Goal: Task Accomplishment & Management: Use online tool/utility

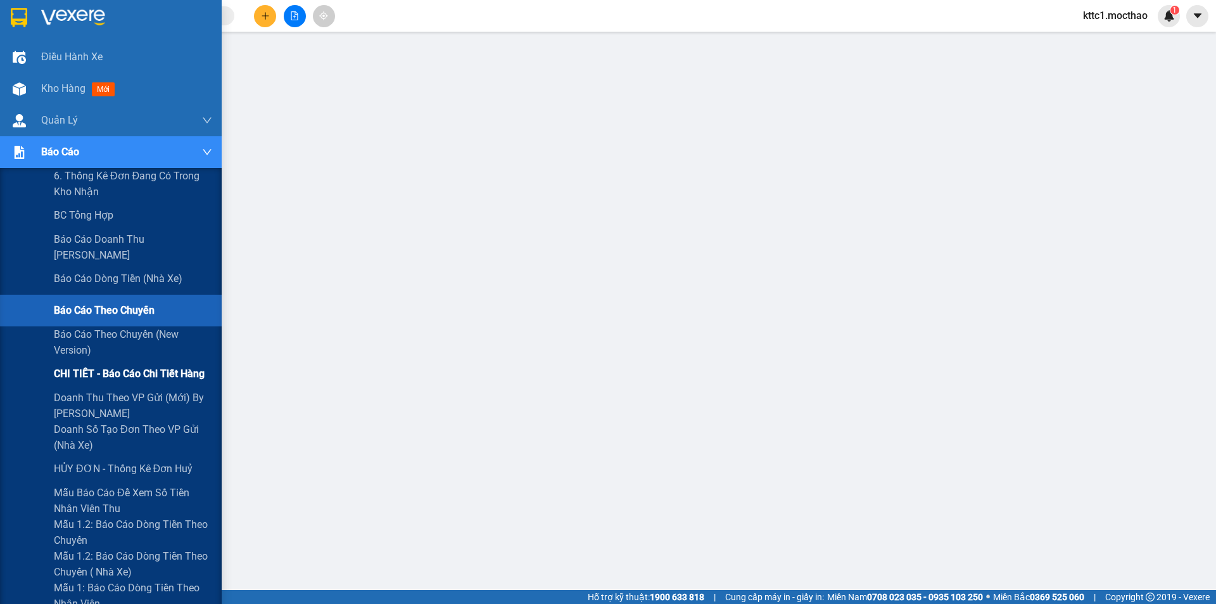
click at [144, 377] on span "CHI TIẾT - Báo cáo chi tiết hàng" at bounding box center [129, 373] width 151 height 16
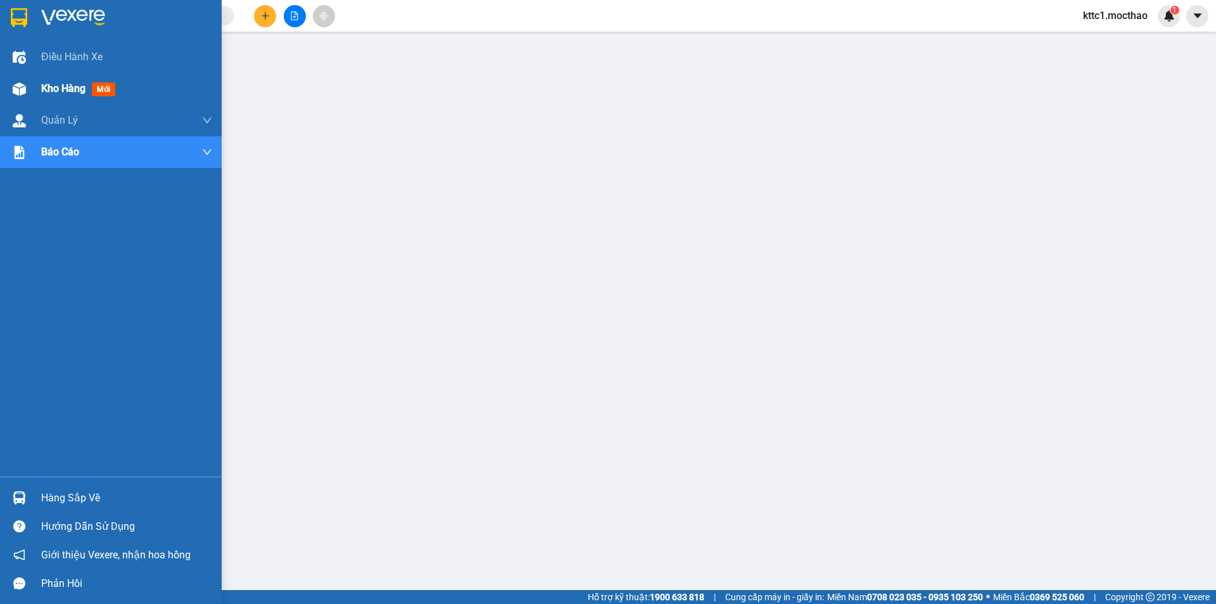
click at [27, 90] on div at bounding box center [19, 89] width 22 height 22
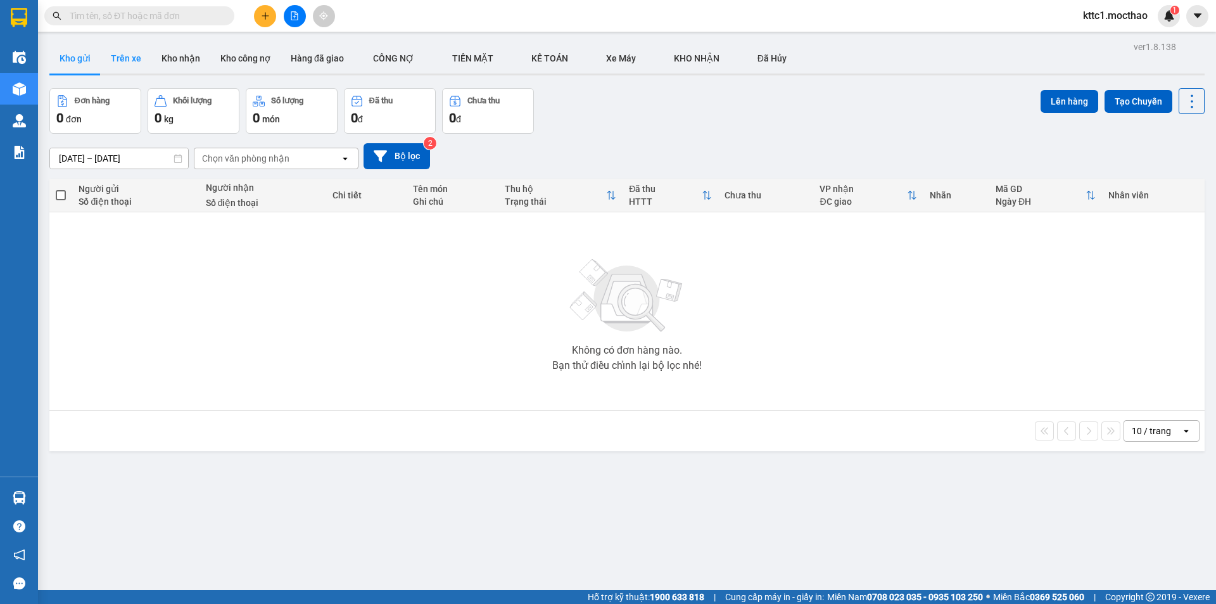
click at [118, 63] on button "Trên xe" at bounding box center [126, 58] width 51 height 30
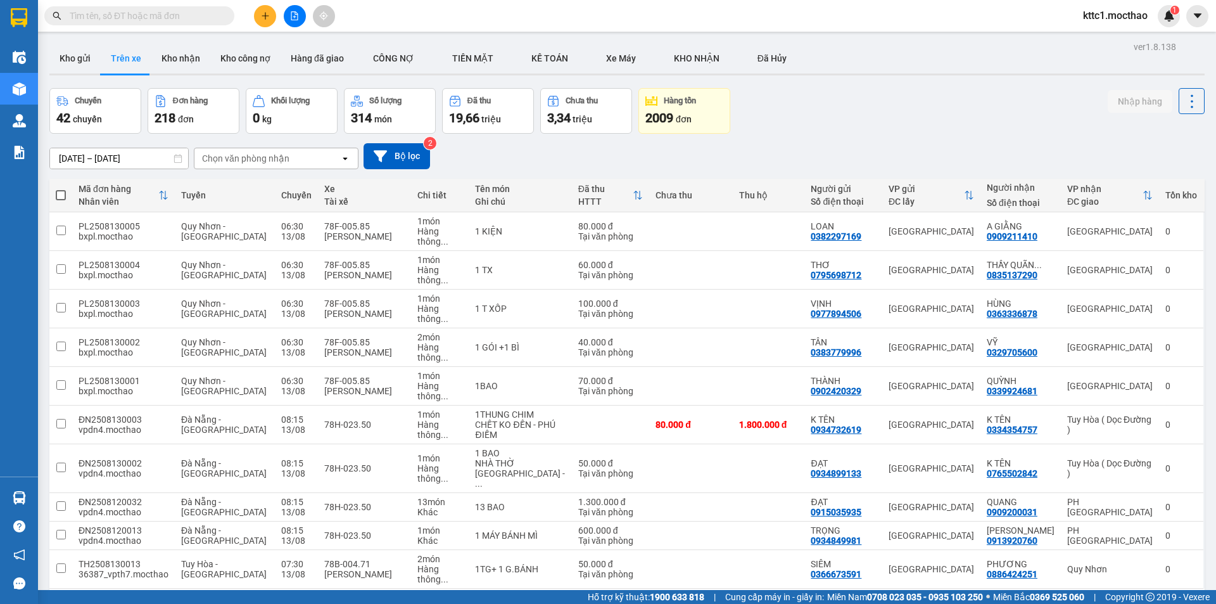
click at [1135, 602] on div "10 / trang" at bounding box center [1151, 608] width 39 height 13
click at [1138, 512] on span "100 / trang" at bounding box center [1147, 509] width 46 height 13
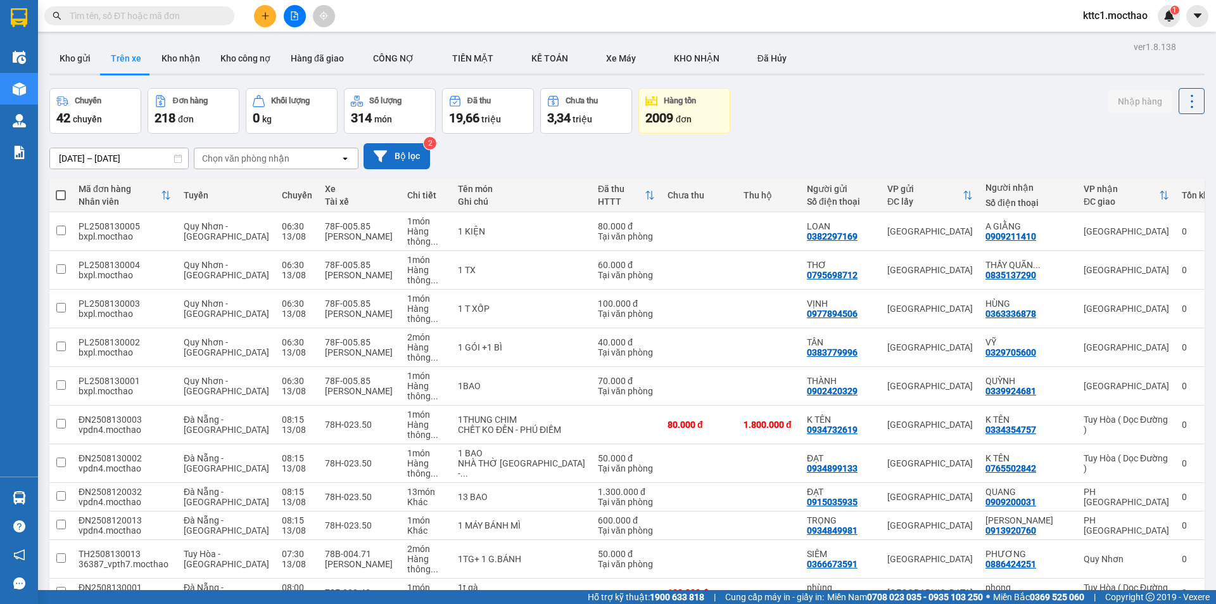
click at [394, 156] on button "Bộ lọc" at bounding box center [397, 156] width 66 height 26
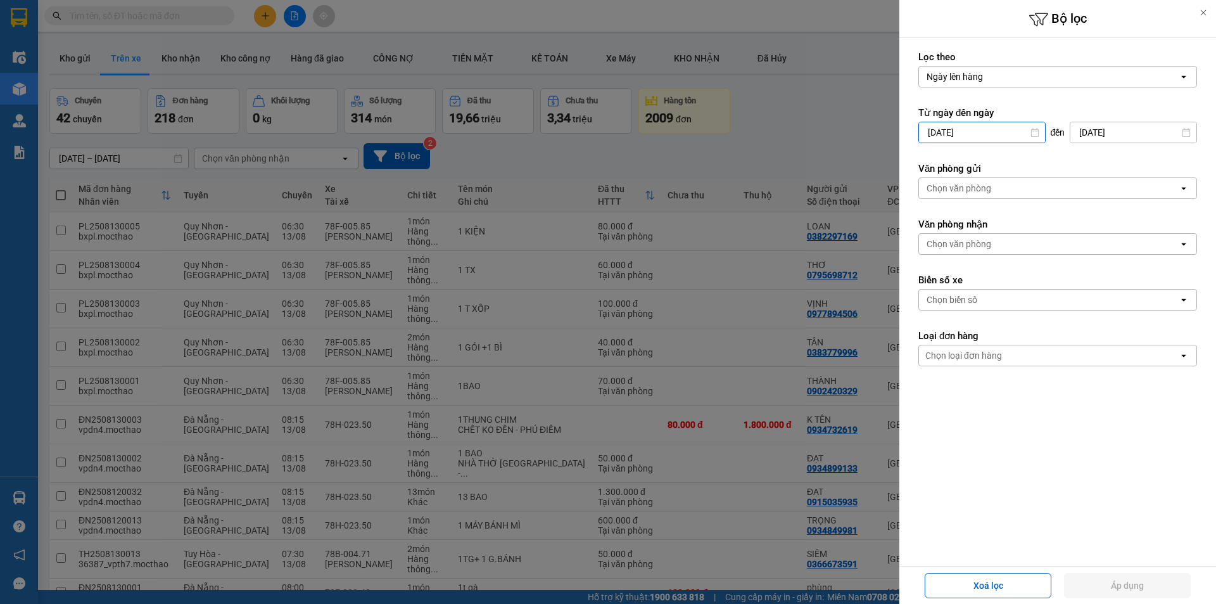
click at [968, 132] on input "[DATE]" at bounding box center [982, 132] width 126 height 20
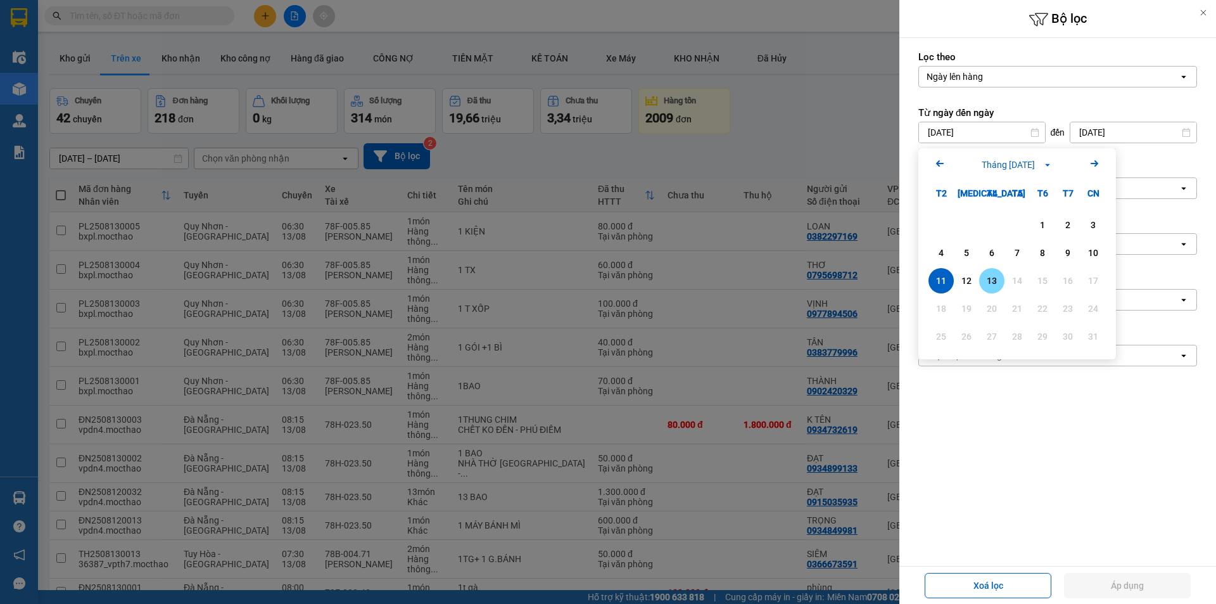
click at [993, 277] on div "13" at bounding box center [992, 280] width 18 height 15
type input "[DATE]"
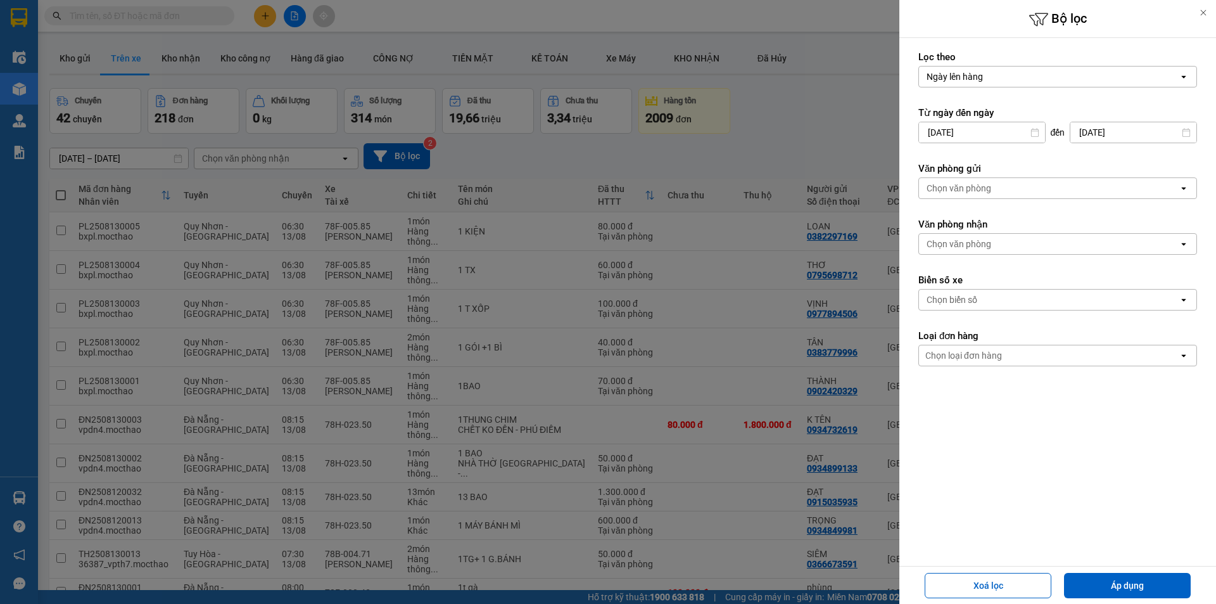
click at [1000, 193] on div "Chọn văn phòng" at bounding box center [1049, 188] width 260 height 20
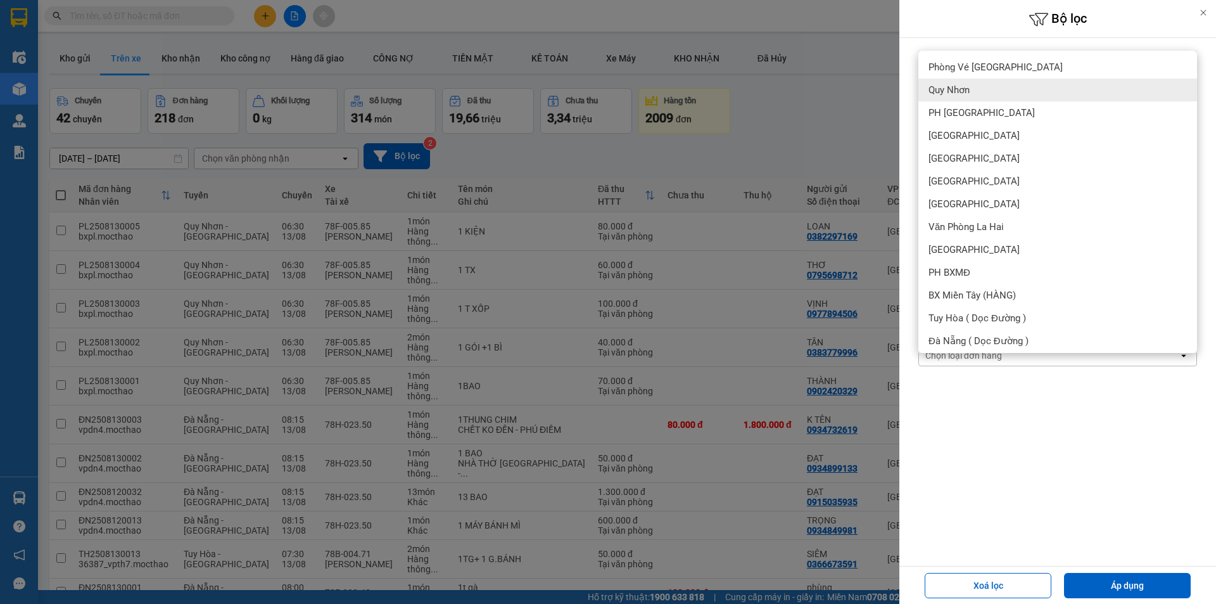
click at [966, 98] on div "Quy Nhơn" at bounding box center [1057, 90] width 279 height 23
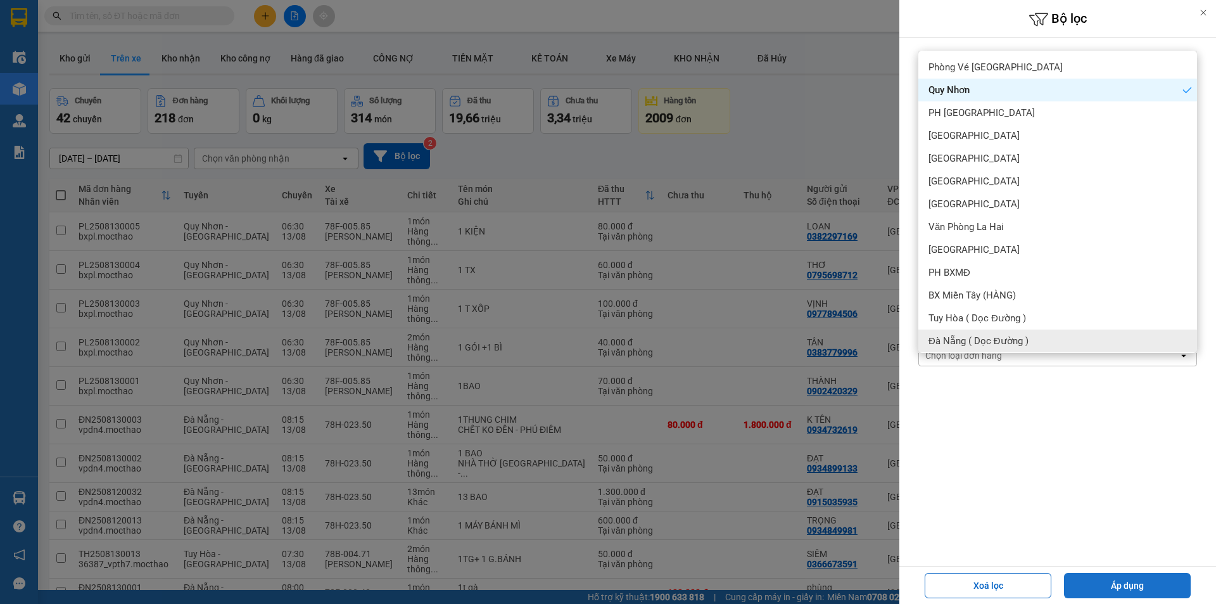
click at [1136, 583] on button "Áp dụng" at bounding box center [1127, 585] width 127 height 25
type input "[DATE] – [DATE]"
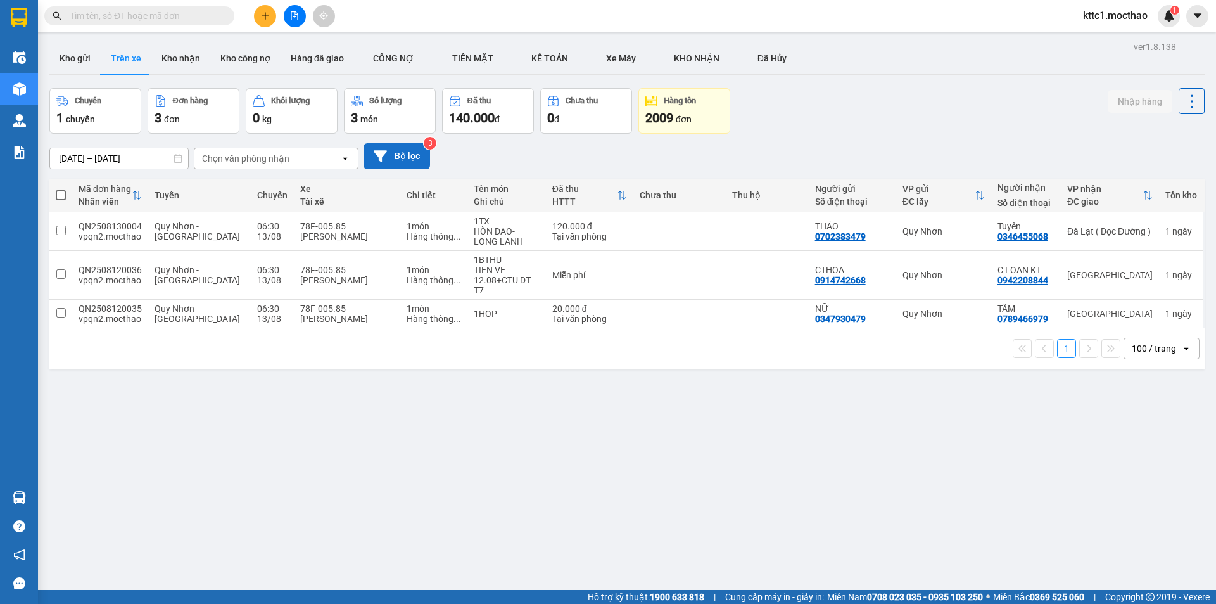
click at [407, 155] on button "Bộ lọc" at bounding box center [397, 156] width 66 height 26
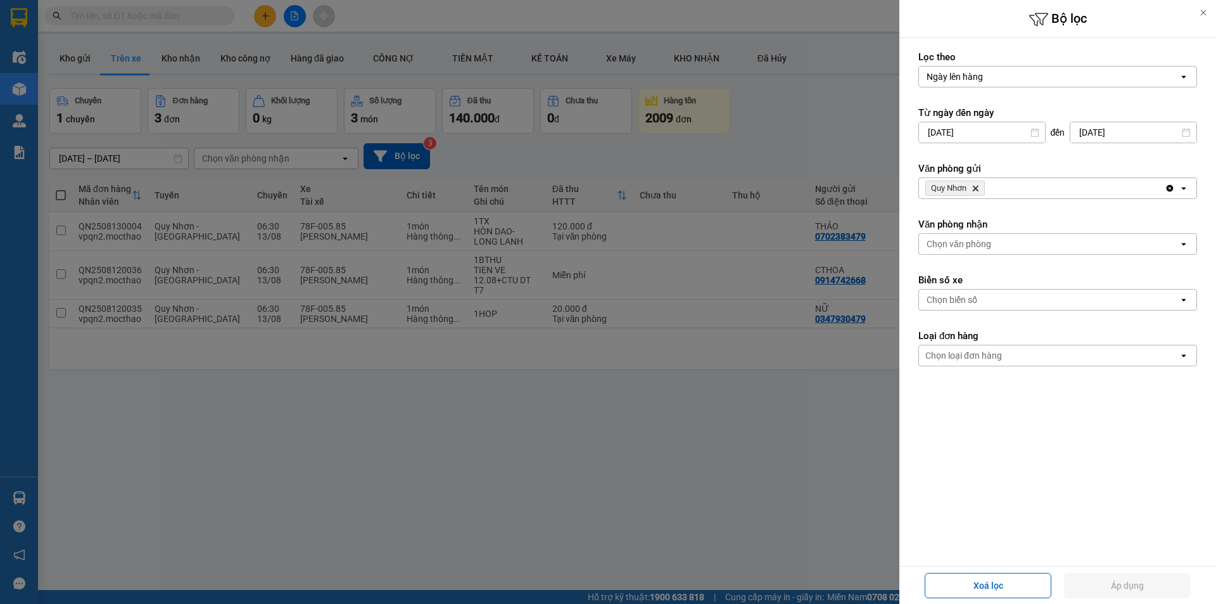
click at [975, 189] on icon "Delete" at bounding box center [976, 188] width 8 height 8
click at [975, 189] on div "Chọn văn phòng" at bounding box center [959, 188] width 65 height 13
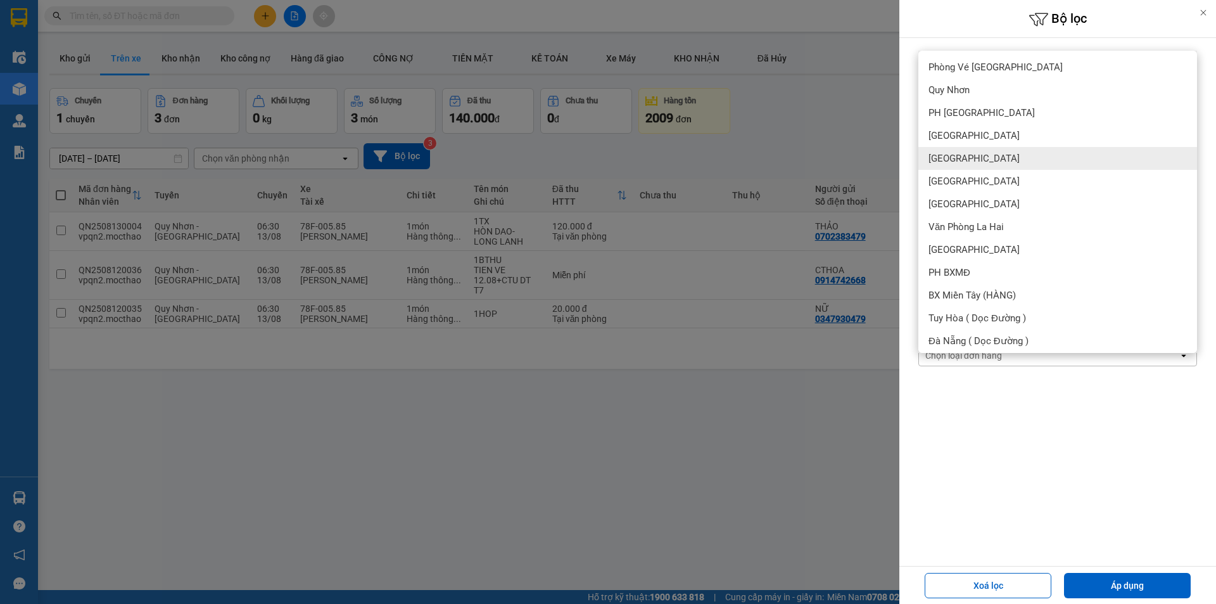
click at [951, 154] on span "[GEOGRAPHIC_DATA]" at bounding box center [973, 158] width 91 height 13
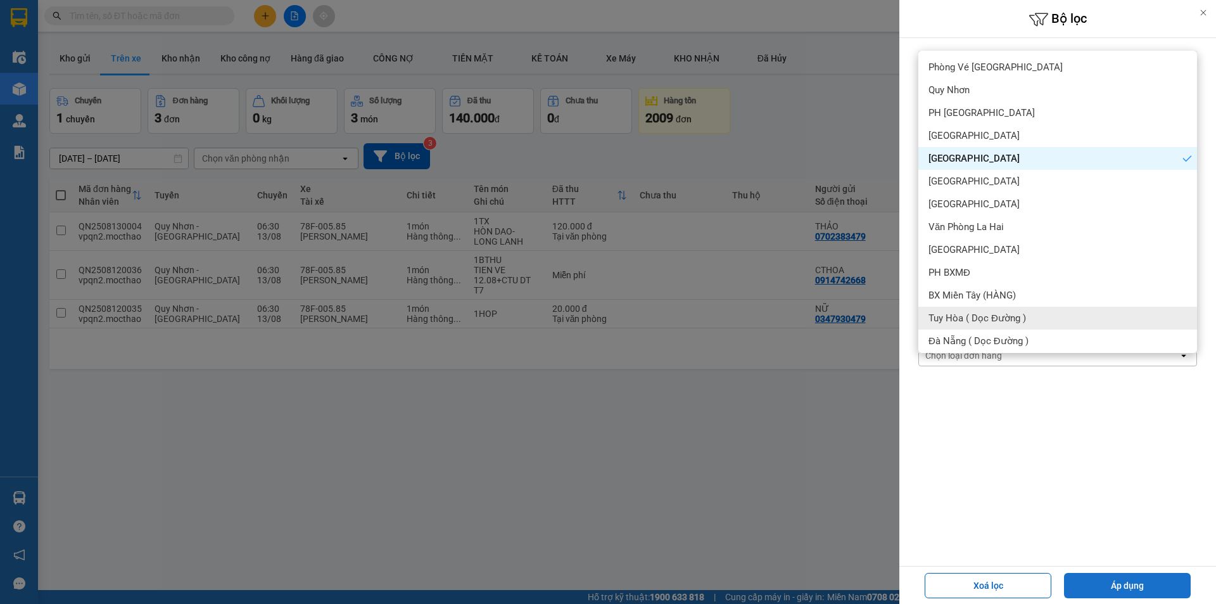
click at [1133, 583] on button "Áp dụng" at bounding box center [1127, 585] width 127 height 25
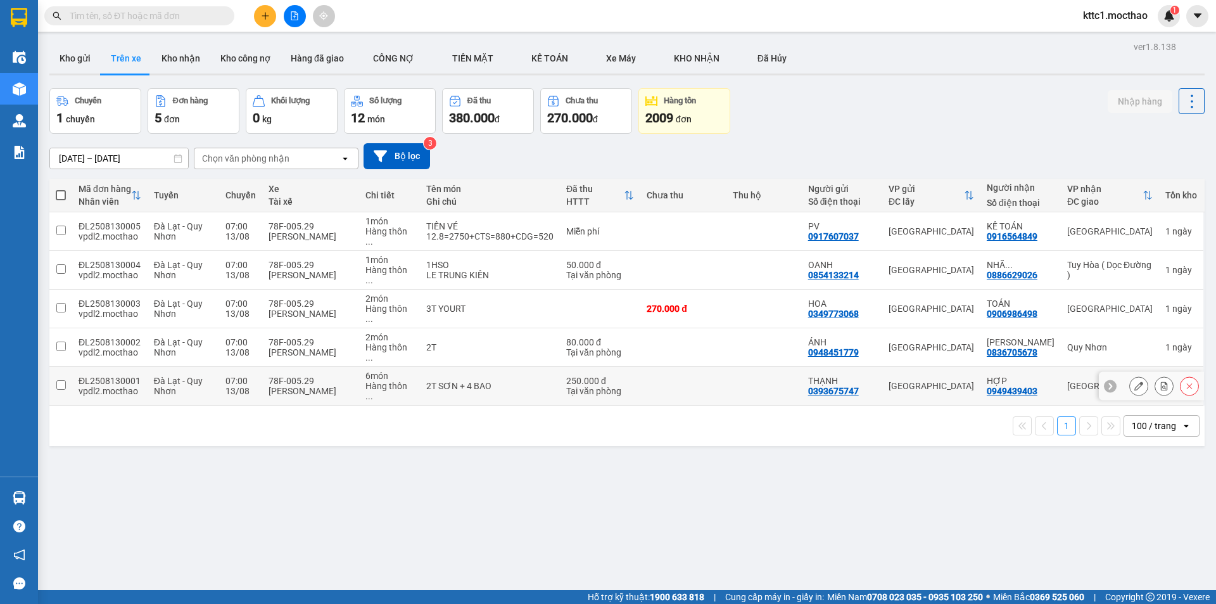
click at [1115, 372] on div at bounding box center [1151, 386] width 105 height 28
click at [1130, 375] on button at bounding box center [1139, 386] width 18 height 22
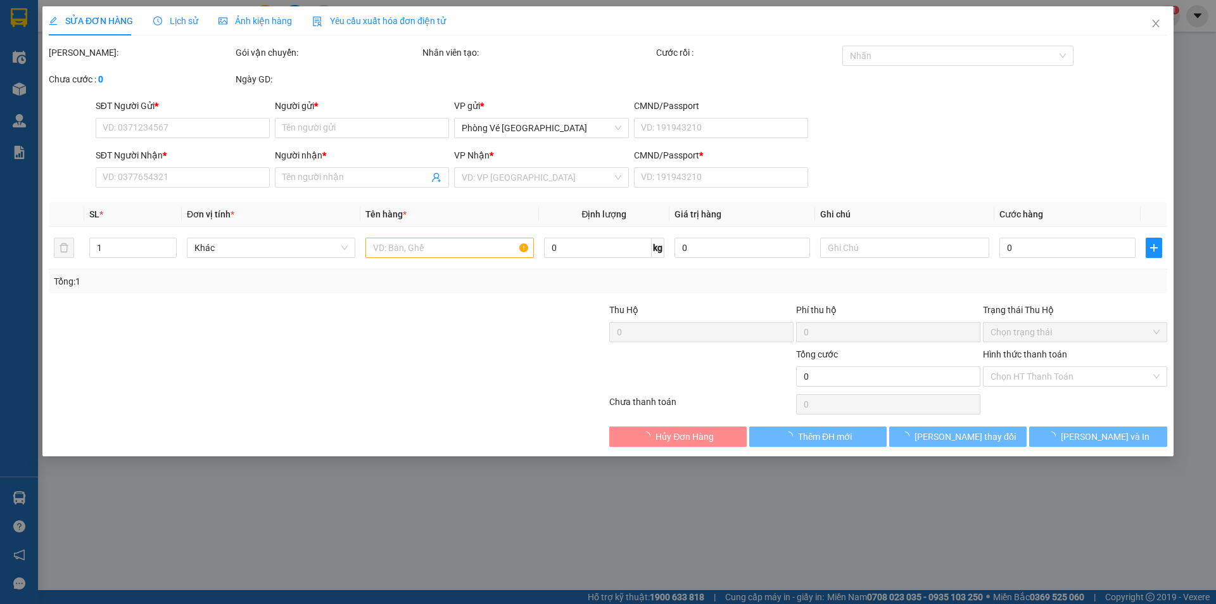
type input "0393675747"
type input "THẠNH"
type input "0949439403"
type input "HỢP"
type input "A"
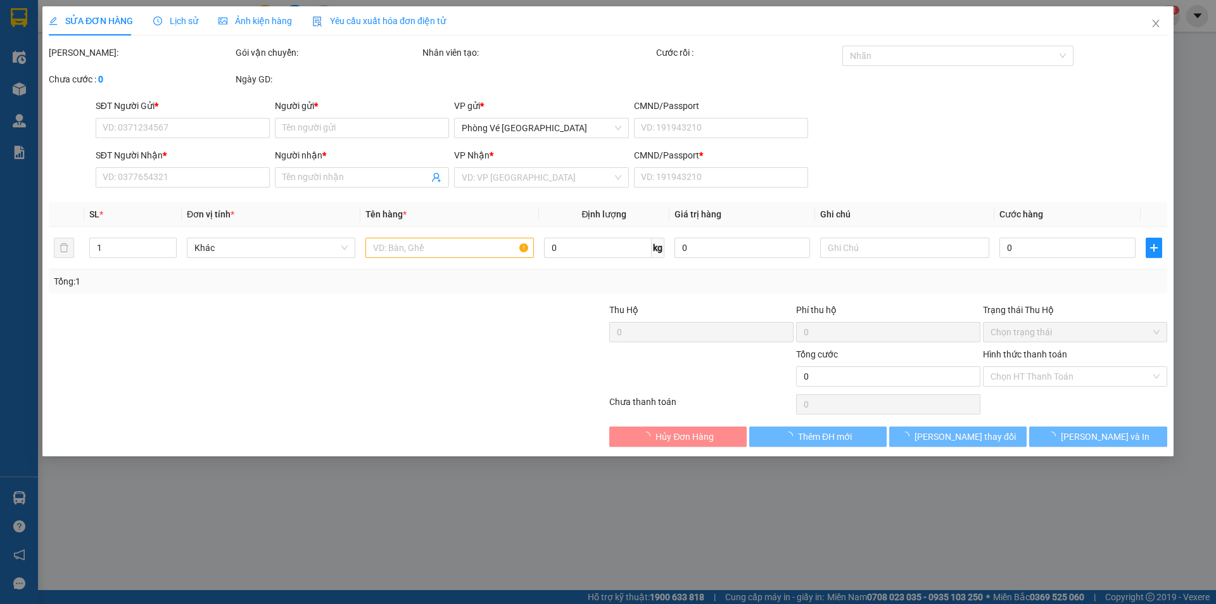
type input "250.000"
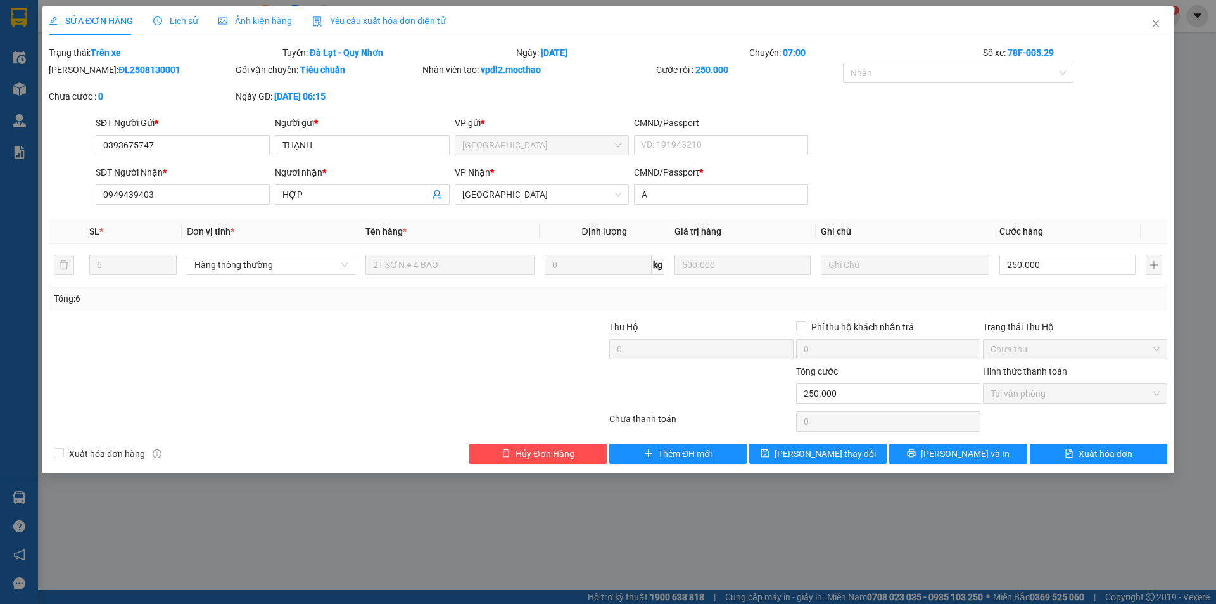
click at [407, 20] on span "Yêu cầu xuất hóa đơn điện tử" at bounding box center [379, 21] width 134 height 10
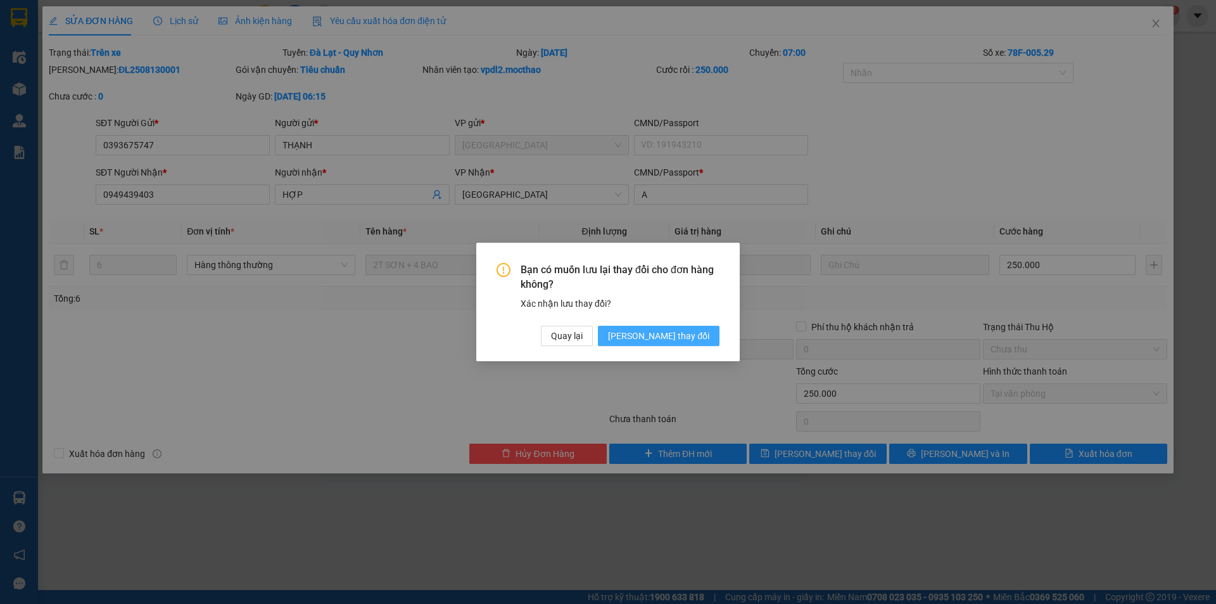
click at [698, 336] on span "[PERSON_NAME] thay đổi" at bounding box center [658, 336] width 101 height 14
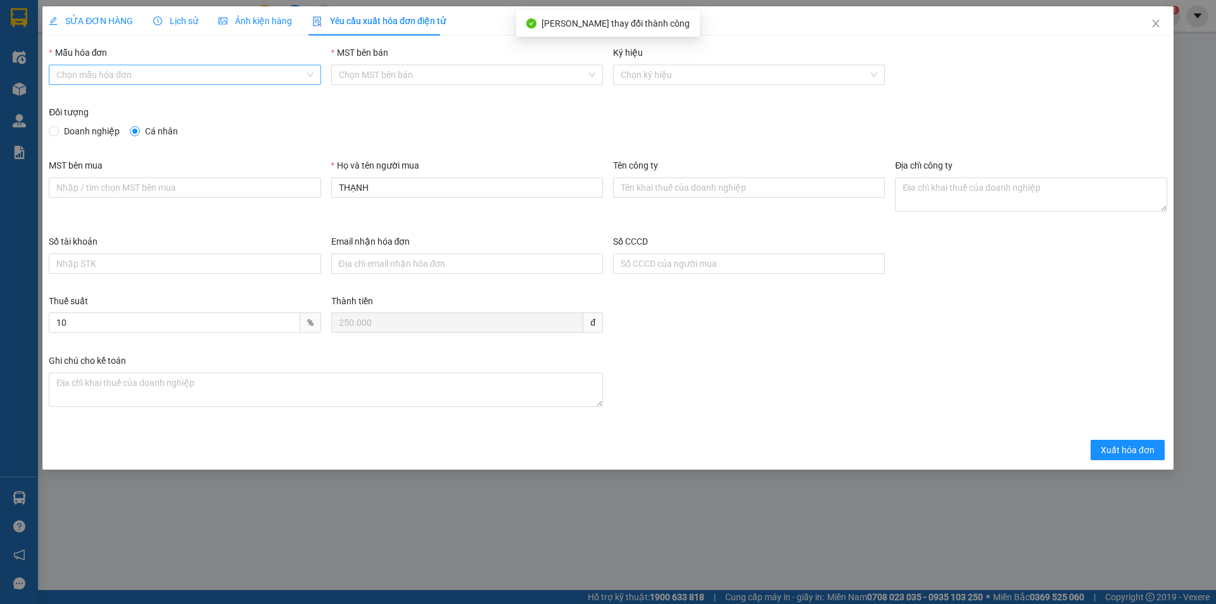
click at [199, 73] on input "Mẫu hóa đơn" at bounding box center [180, 74] width 248 height 19
click at [145, 117] on div "HĐH-CNBĐ" at bounding box center [184, 120] width 256 height 14
type input "8"
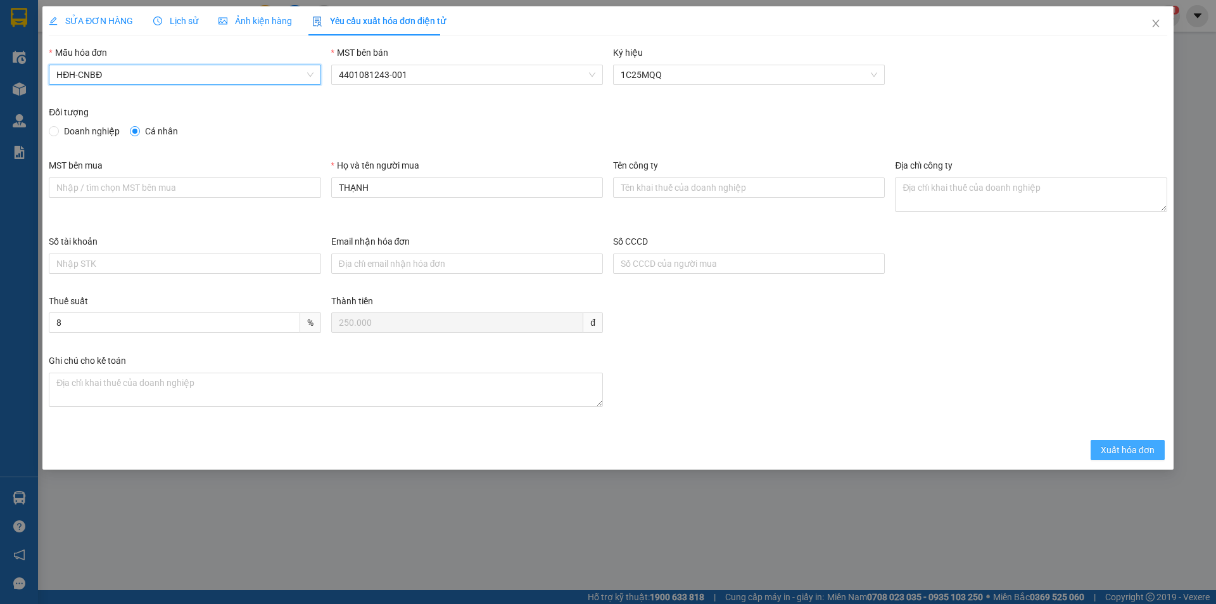
click at [1118, 448] on span "Xuất hóa đơn" at bounding box center [1128, 450] width 54 height 14
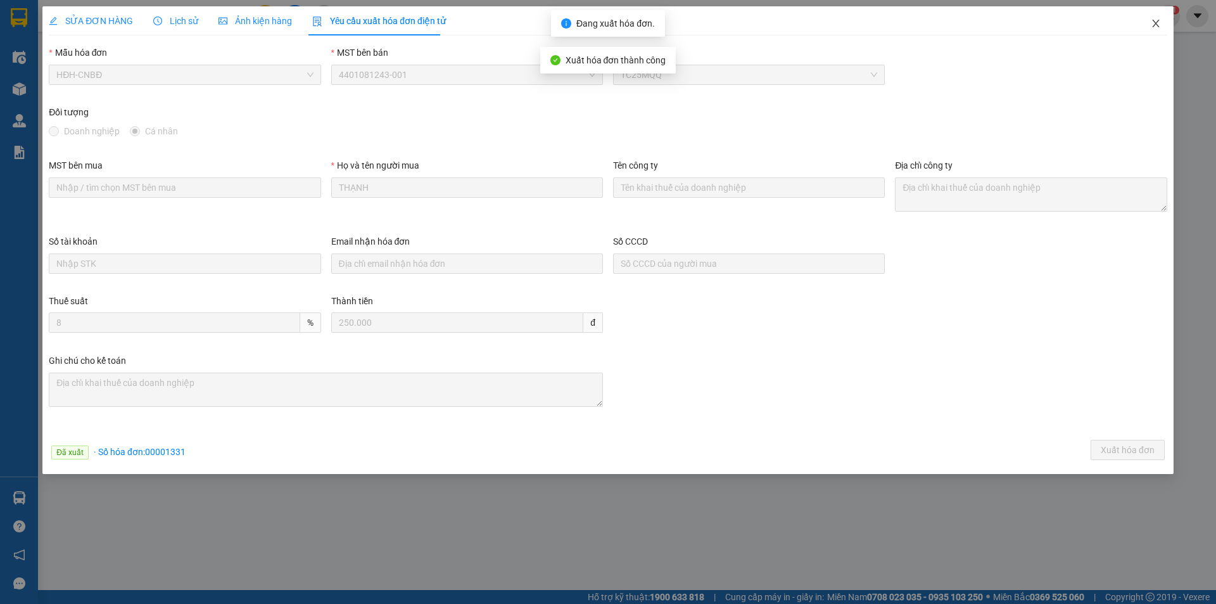
click at [1158, 25] on icon "close" at bounding box center [1156, 23] width 10 height 10
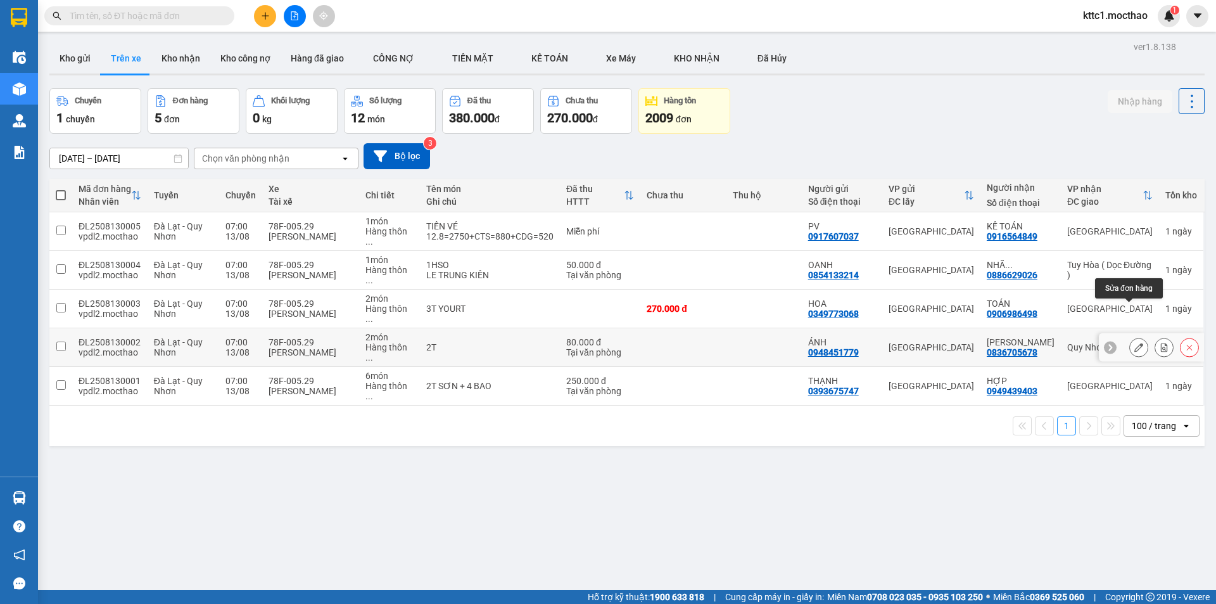
click at [1134, 343] on icon at bounding box center [1138, 347] width 9 height 9
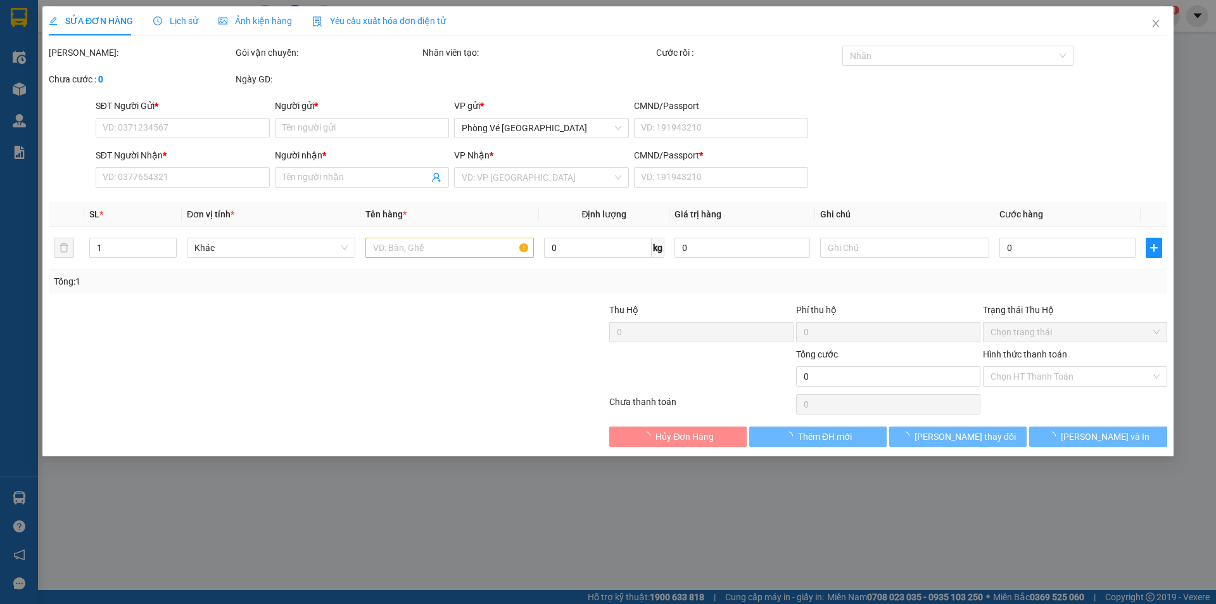
type input "0948451779"
type input "ÁNH"
type input "0836705678"
type input "[PERSON_NAME]"
type input "0"
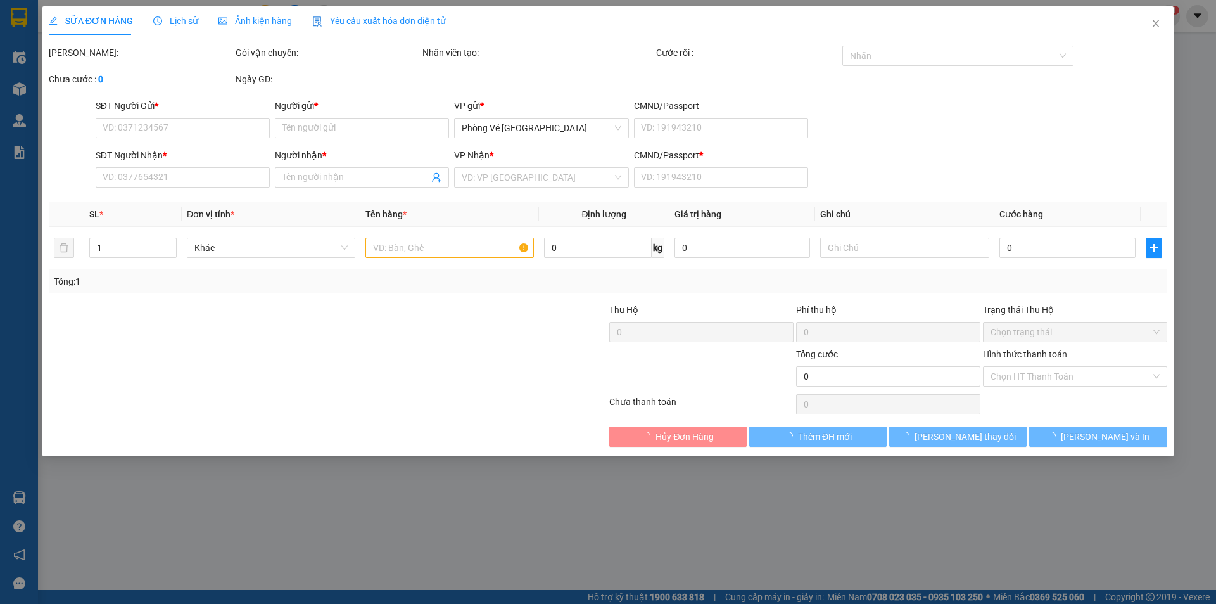
type input "80.000"
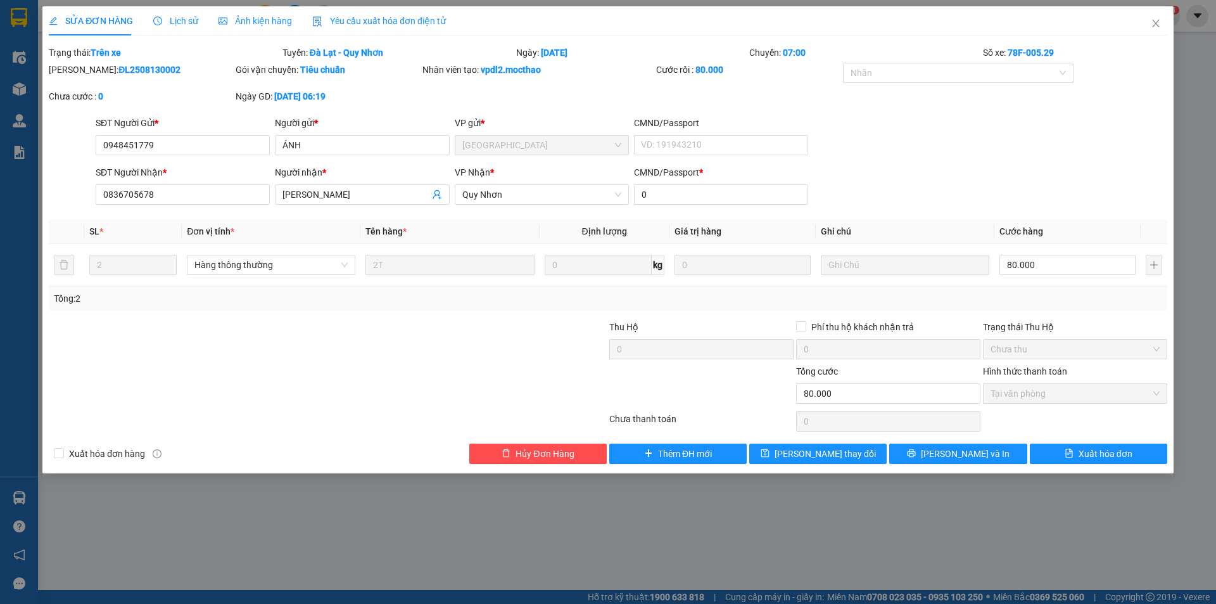
click at [365, 25] on span "Yêu cầu xuất hóa đơn điện tử" at bounding box center [379, 21] width 134 height 10
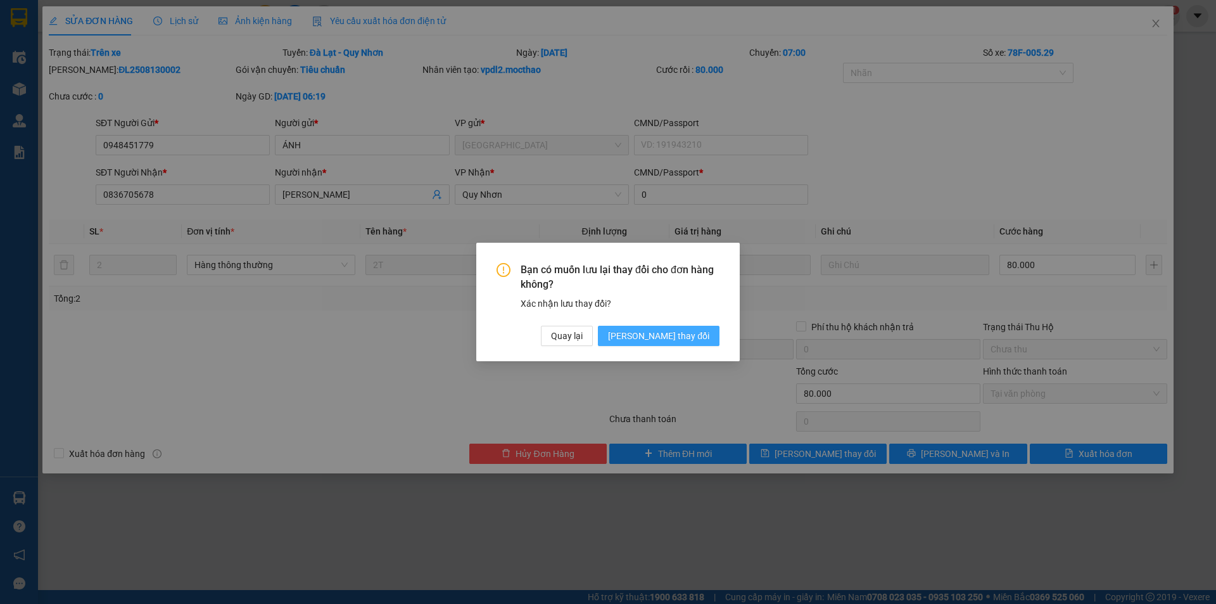
drag, startPoint x: 668, startPoint y: 336, endPoint x: 676, endPoint y: 327, distance: 11.6
click at [668, 335] on span "[PERSON_NAME] thay đổi" at bounding box center [658, 336] width 101 height 14
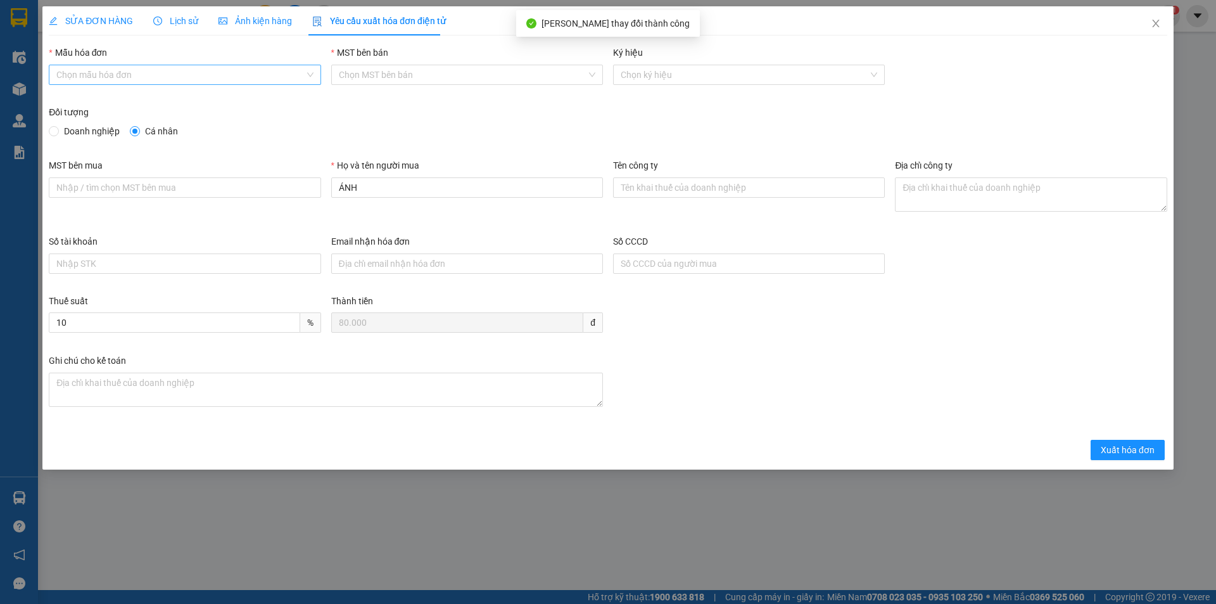
click at [167, 66] on input "Mẫu hóa đơn" at bounding box center [180, 74] width 248 height 19
click at [135, 122] on div "HĐH-CNBĐ" at bounding box center [184, 120] width 256 height 14
type input "8"
click at [1126, 446] on span "Xuất hóa đơn" at bounding box center [1128, 450] width 54 height 14
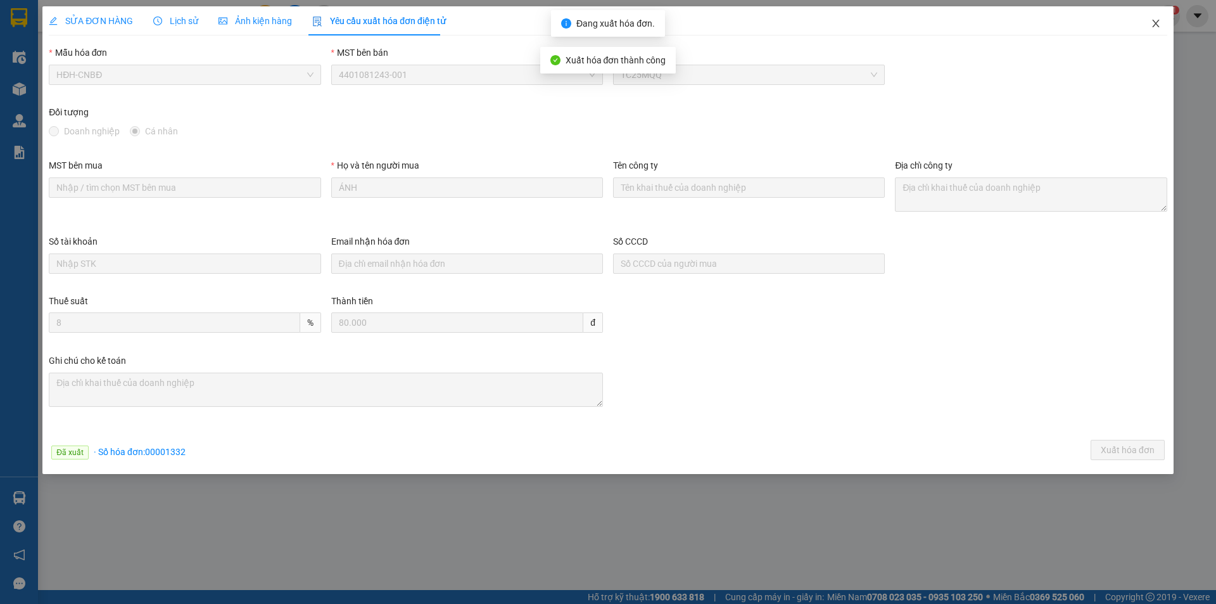
click at [1151, 25] on icon "close" at bounding box center [1156, 23] width 10 height 10
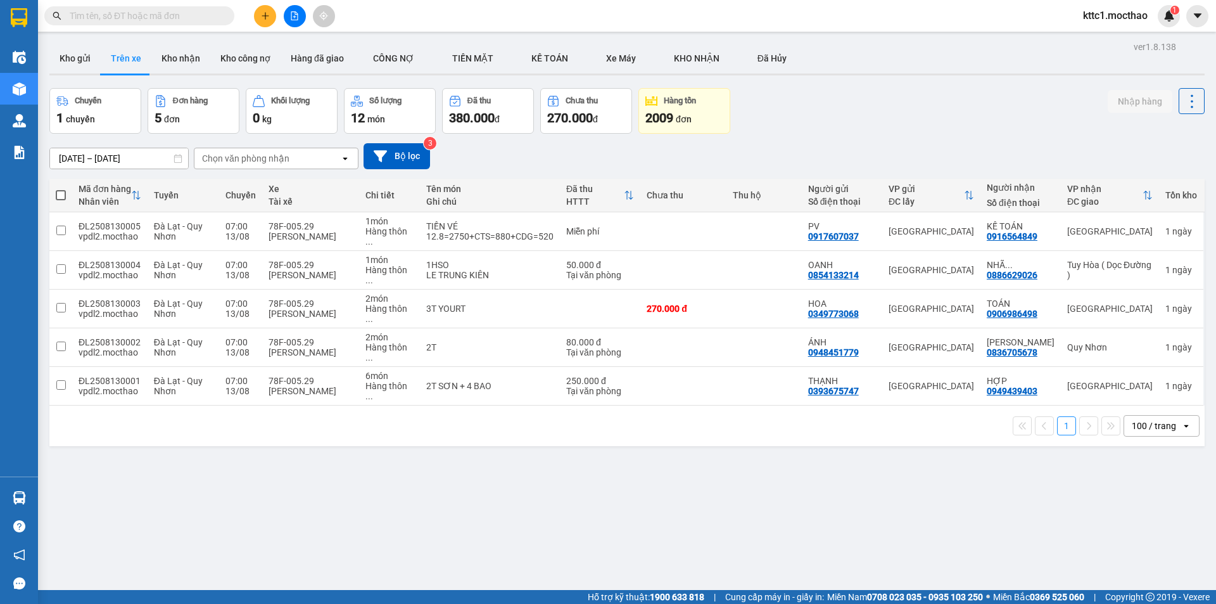
click at [399, 141] on div "[DATE] – [DATE] Press the down arrow key to interact with the calendar and sele…" at bounding box center [626, 156] width 1155 height 45
click at [394, 156] on button "Bộ lọc" at bounding box center [397, 156] width 66 height 26
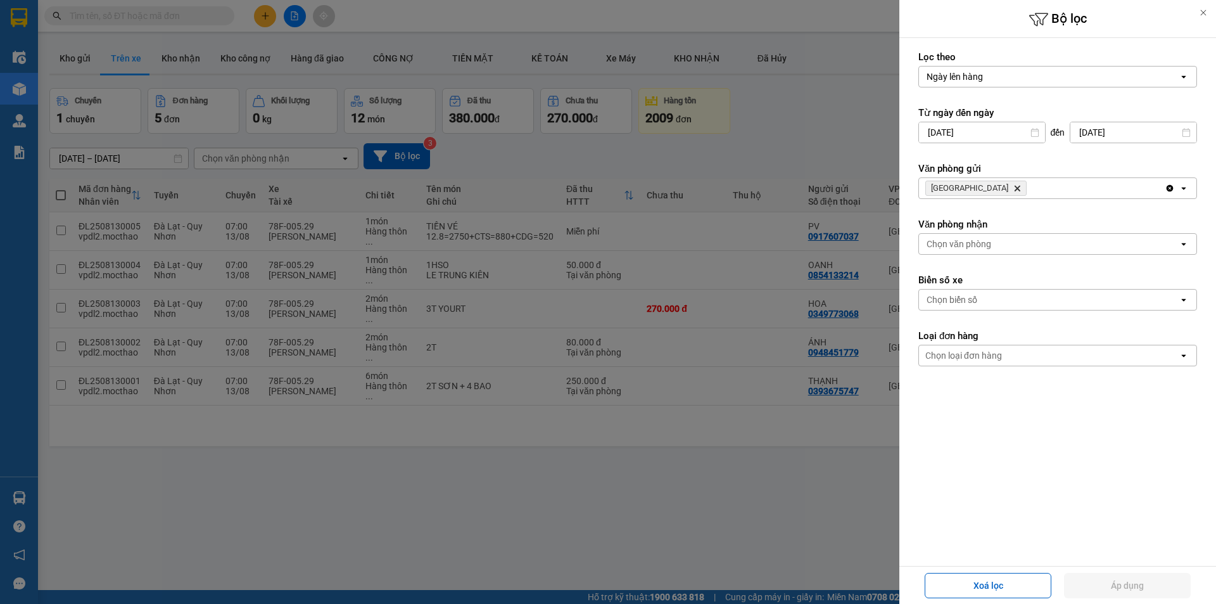
click at [1015, 187] on icon "Đà Lạt, close by backspace" at bounding box center [1018, 189] width 6 height 6
click at [963, 187] on div "Chọn văn phòng" at bounding box center [959, 188] width 65 height 13
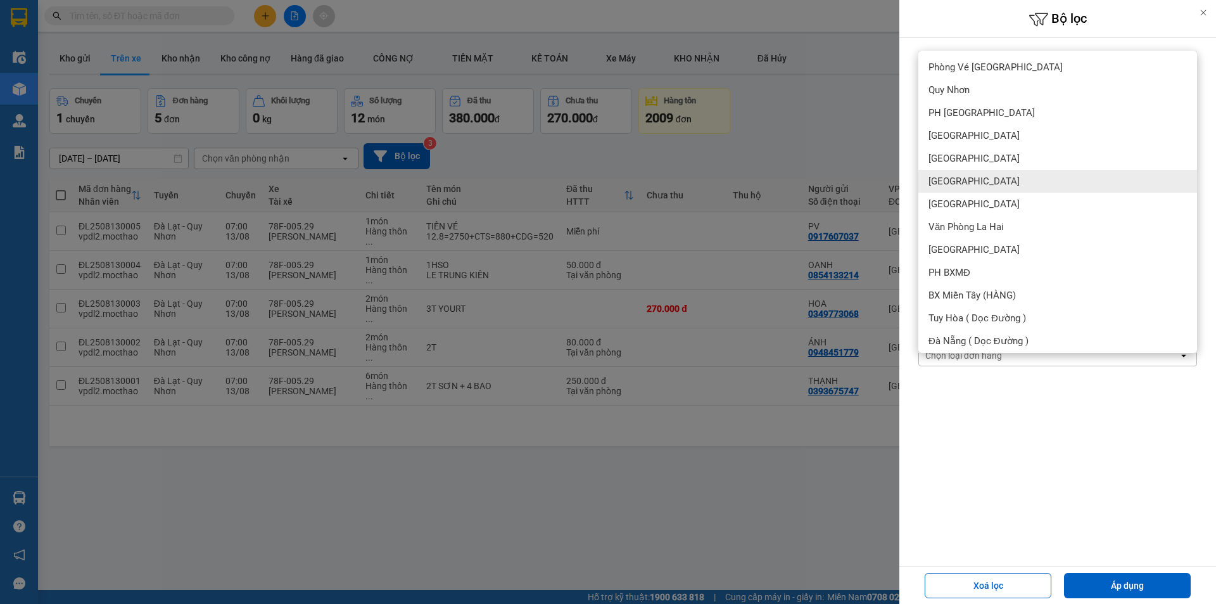
click at [963, 189] on div "[GEOGRAPHIC_DATA]" at bounding box center [1057, 181] width 279 height 23
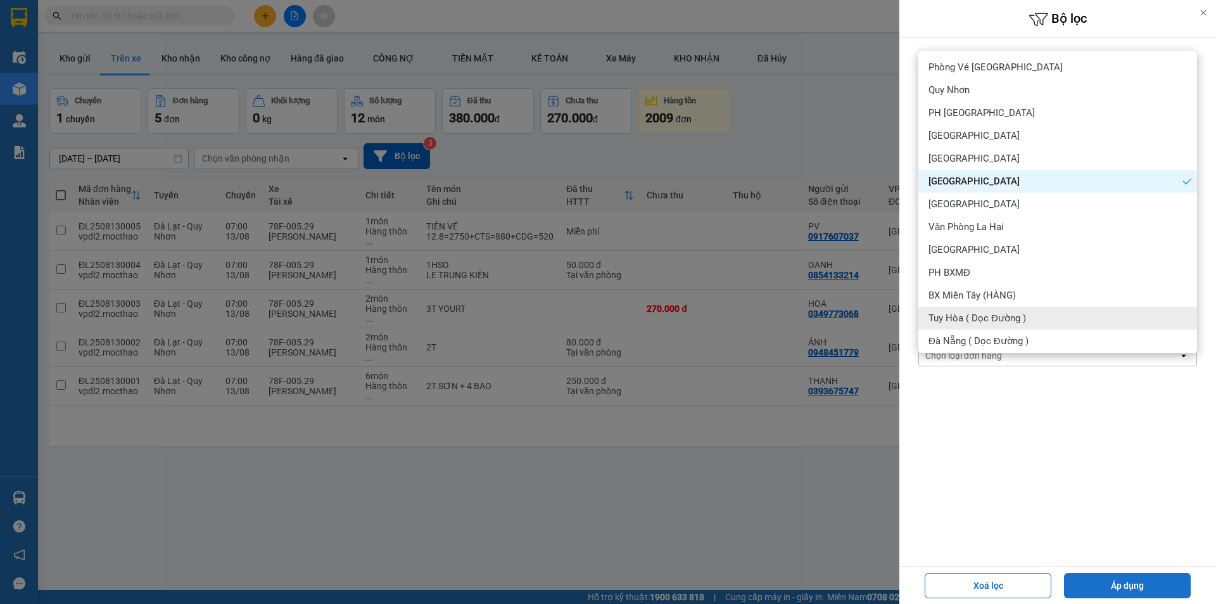
click at [1146, 583] on button "Áp dụng" at bounding box center [1127, 585] width 127 height 25
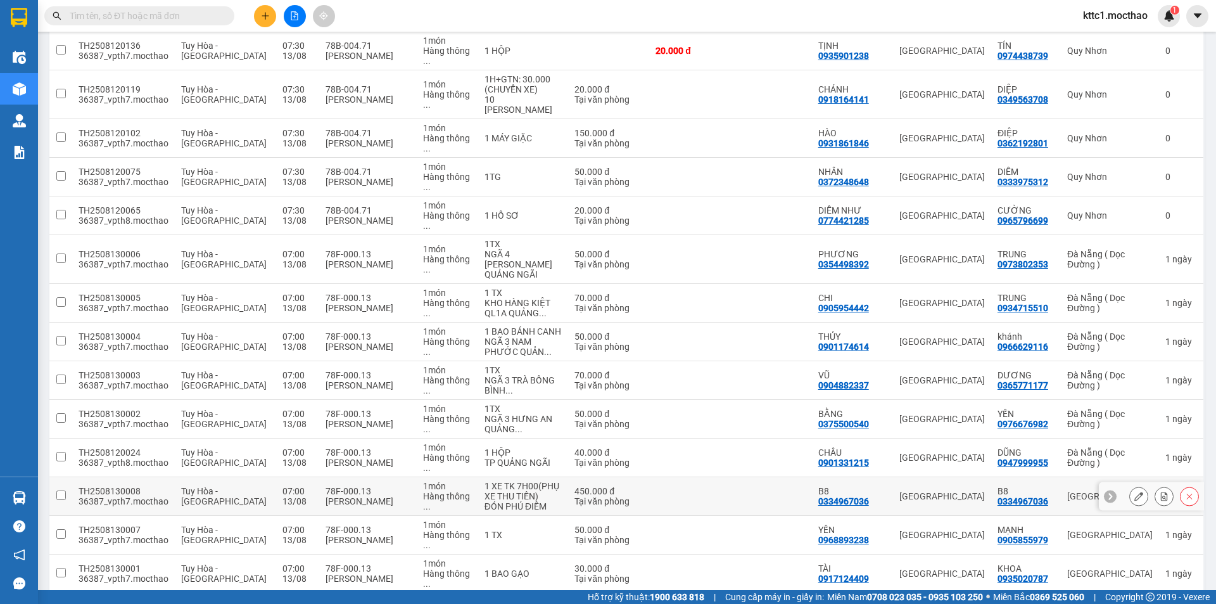
scroll to position [453, 0]
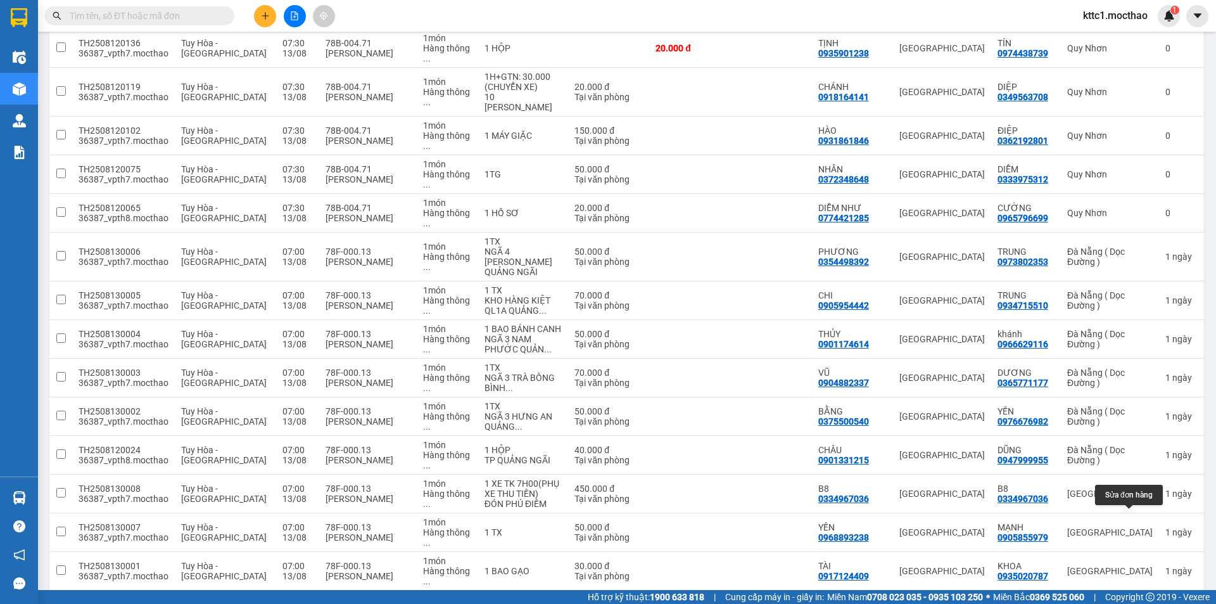
click at [1134, 603] on icon at bounding box center [1138, 609] width 9 height 9
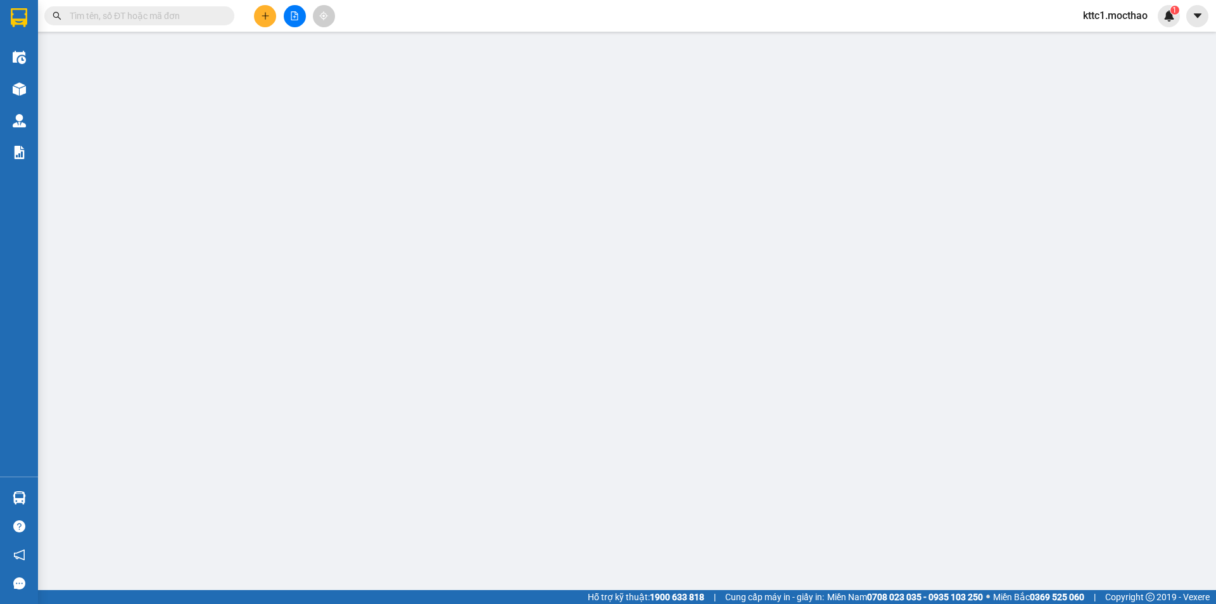
type input "0397462671"
type input "TIÊN"
type input "0397462671"
type input "TIÊN"
type input "1"
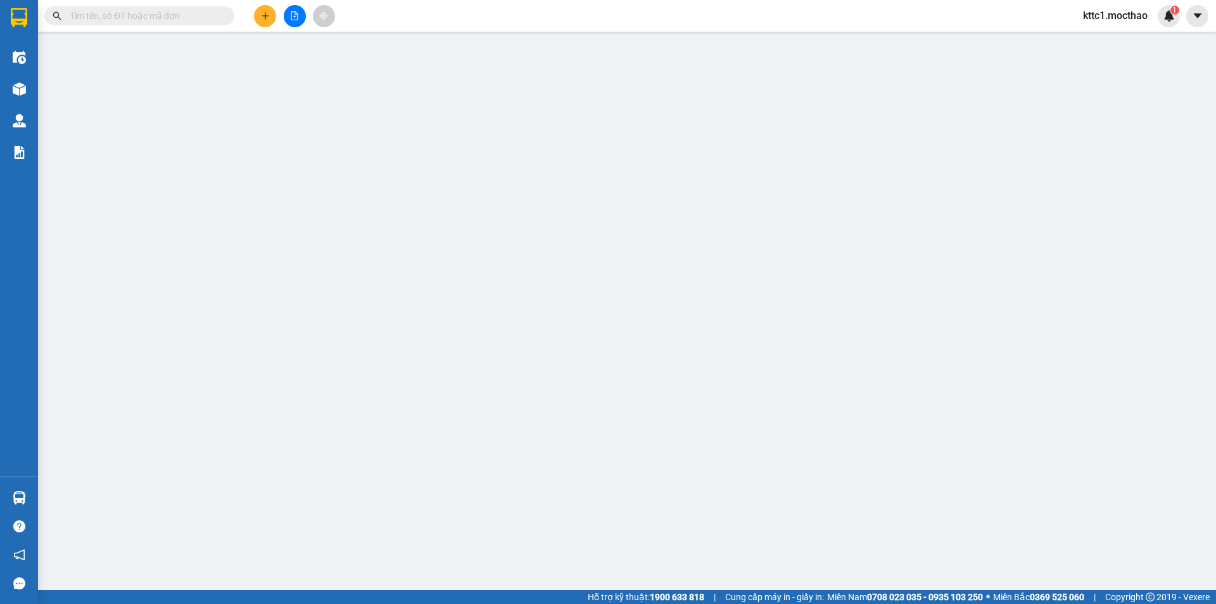
type input "350.000"
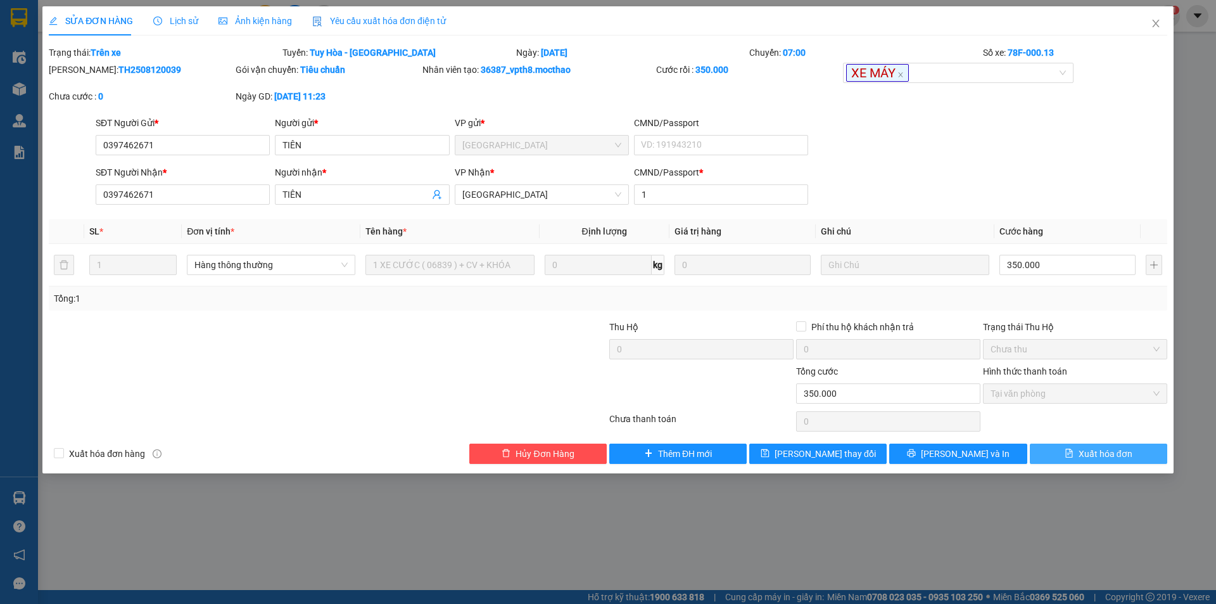
drag, startPoint x: 1116, startPoint y: 460, endPoint x: 1133, endPoint y: 405, distance: 57.7
click at [1116, 459] on span "Xuất hóa đơn" at bounding box center [1106, 453] width 54 height 14
checkbox input "true"
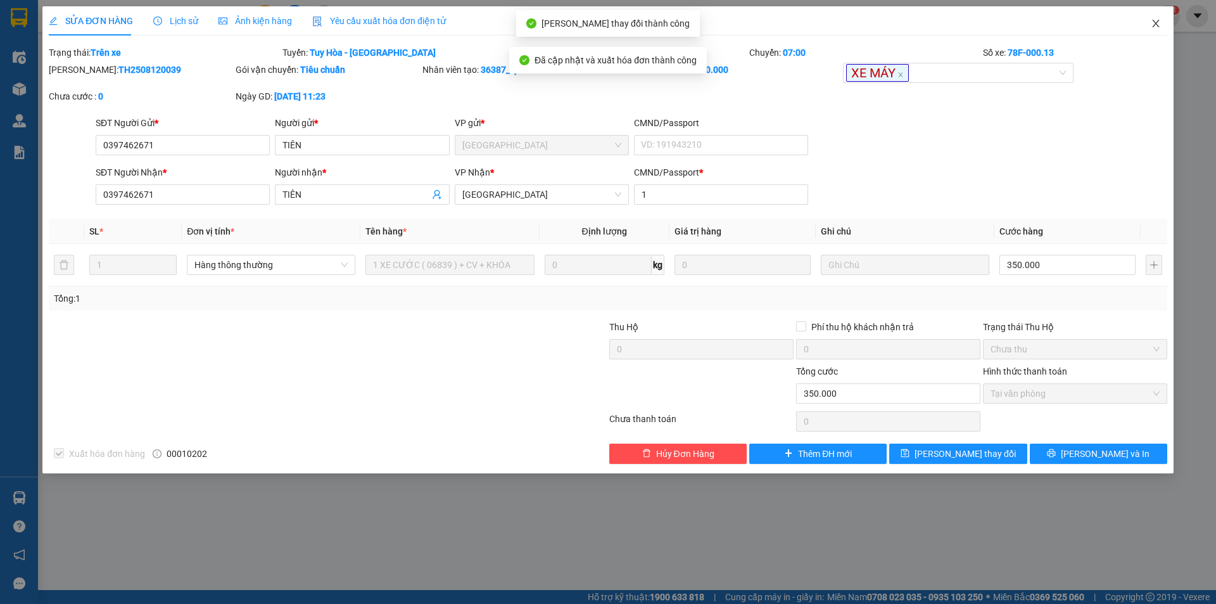
click at [1156, 22] on icon "close" at bounding box center [1156, 23] width 10 height 10
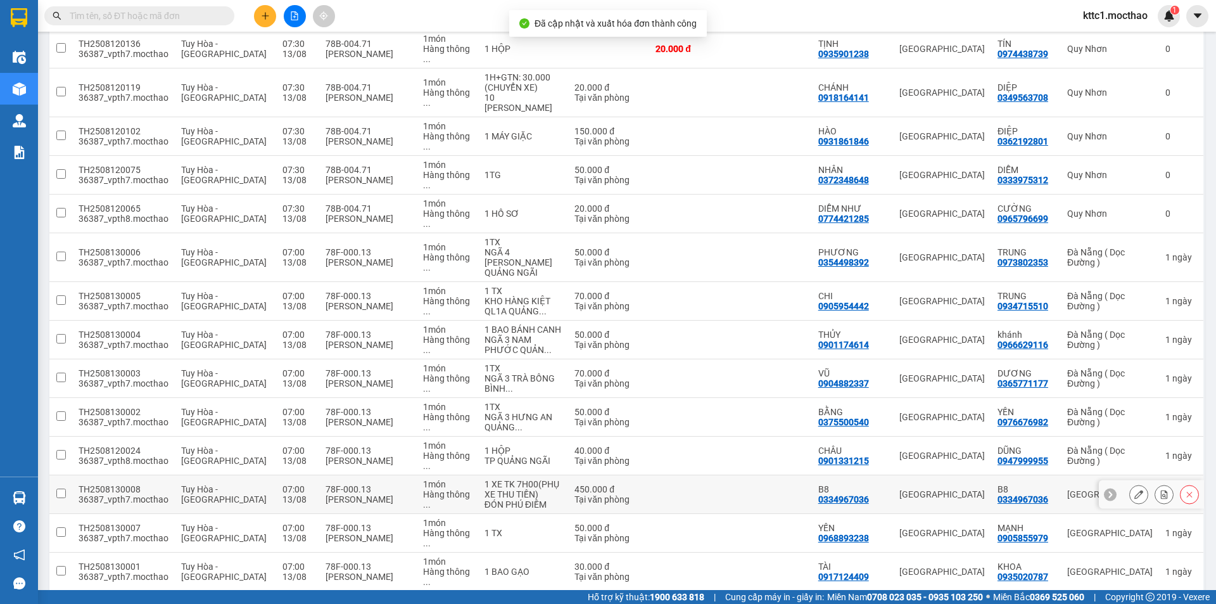
scroll to position [453, 0]
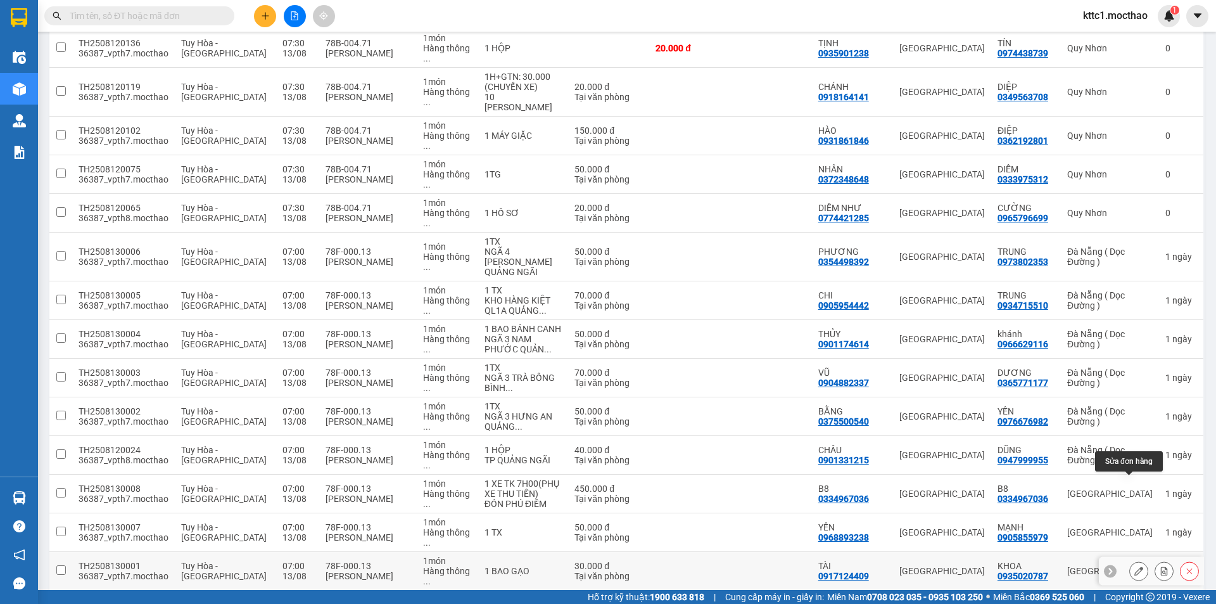
click at [1134, 566] on icon at bounding box center [1138, 570] width 9 height 9
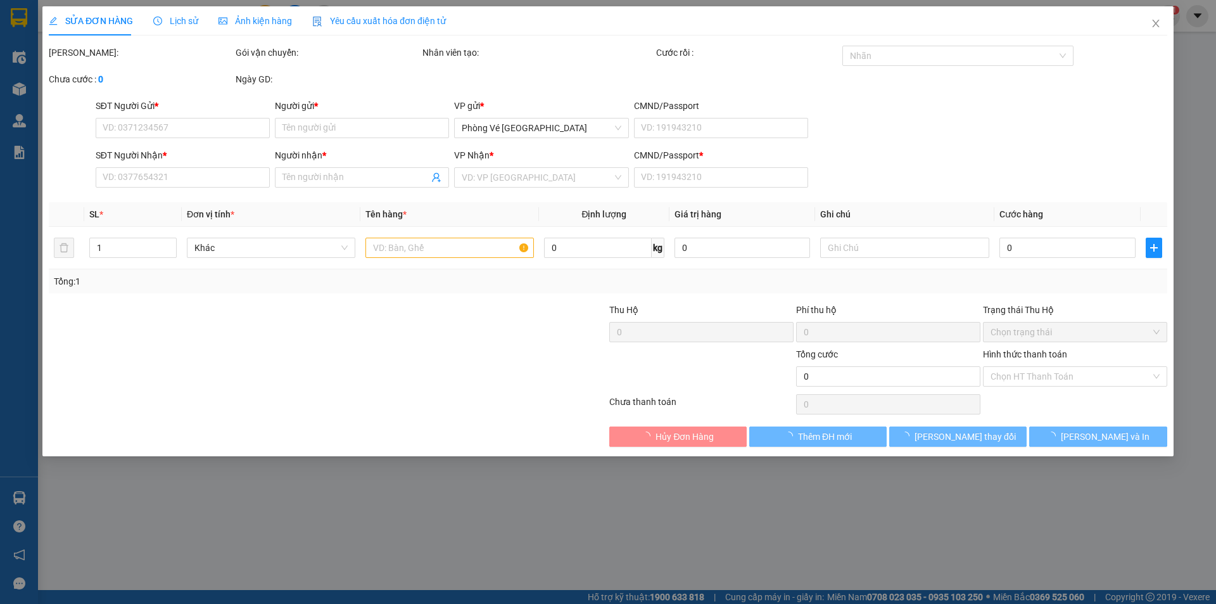
type input "0917124409"
type input "TÀI"
type input "0935020787"
type input "KHOA"
type input "1"
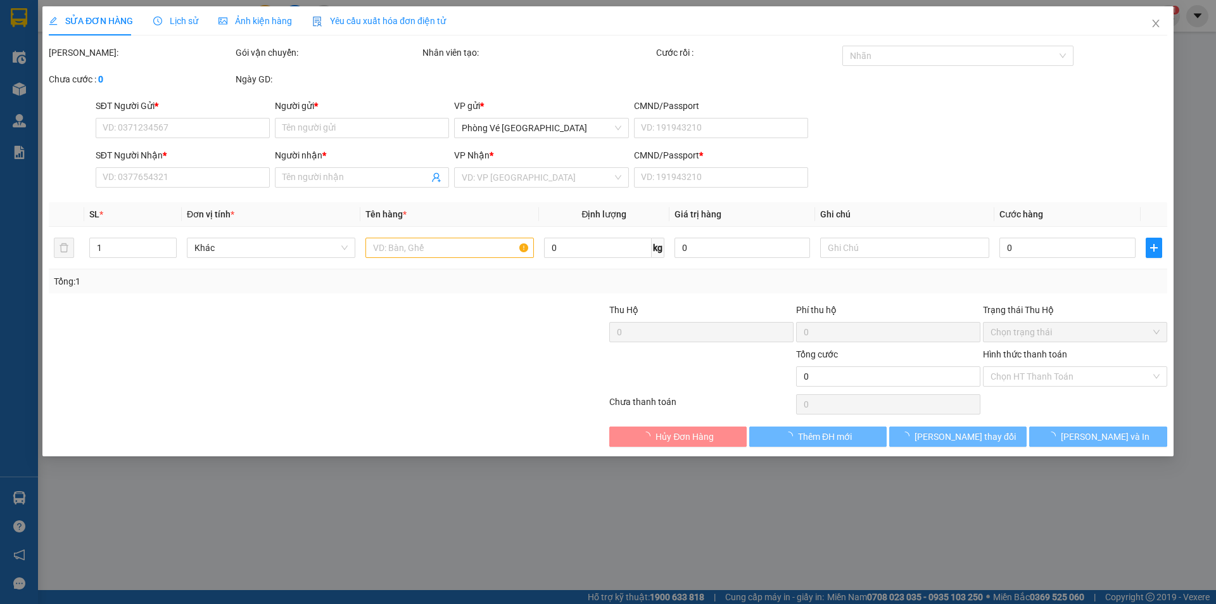
type input "30.000"
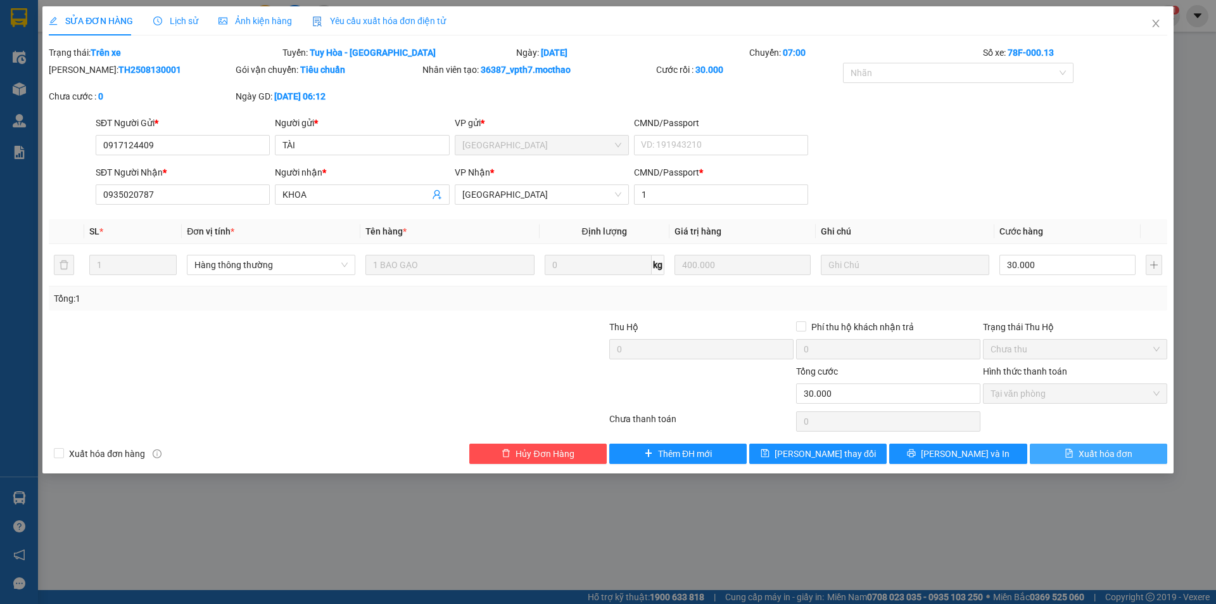
click at [1127, 457] on span "Xuất hóa đơn" at bounding box center [1106, 453] width 54 height 14
checkbox input "true"
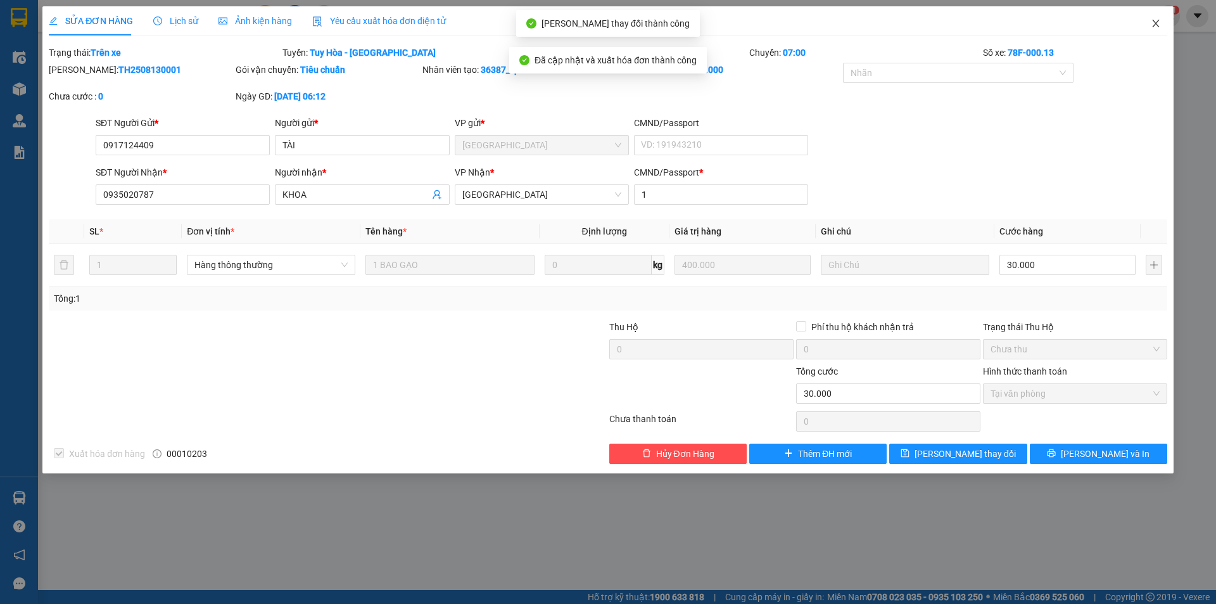
click at [1157, 23] on icon "close" at bounding box center [1155, 24] width 7 height 8
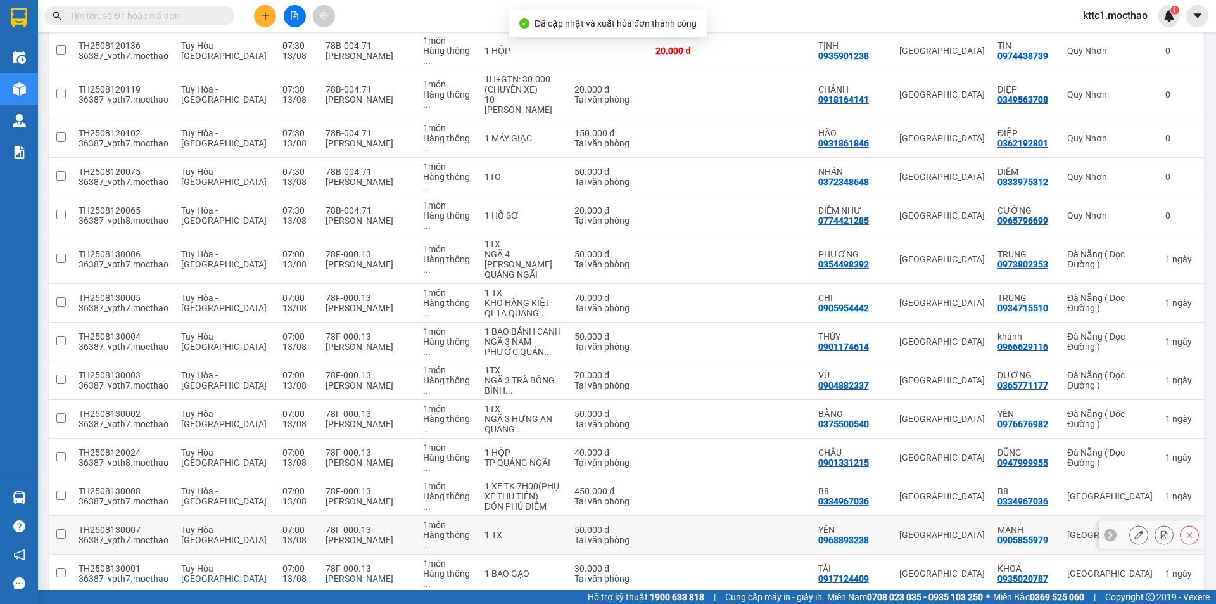
scroll to position [453, 0]
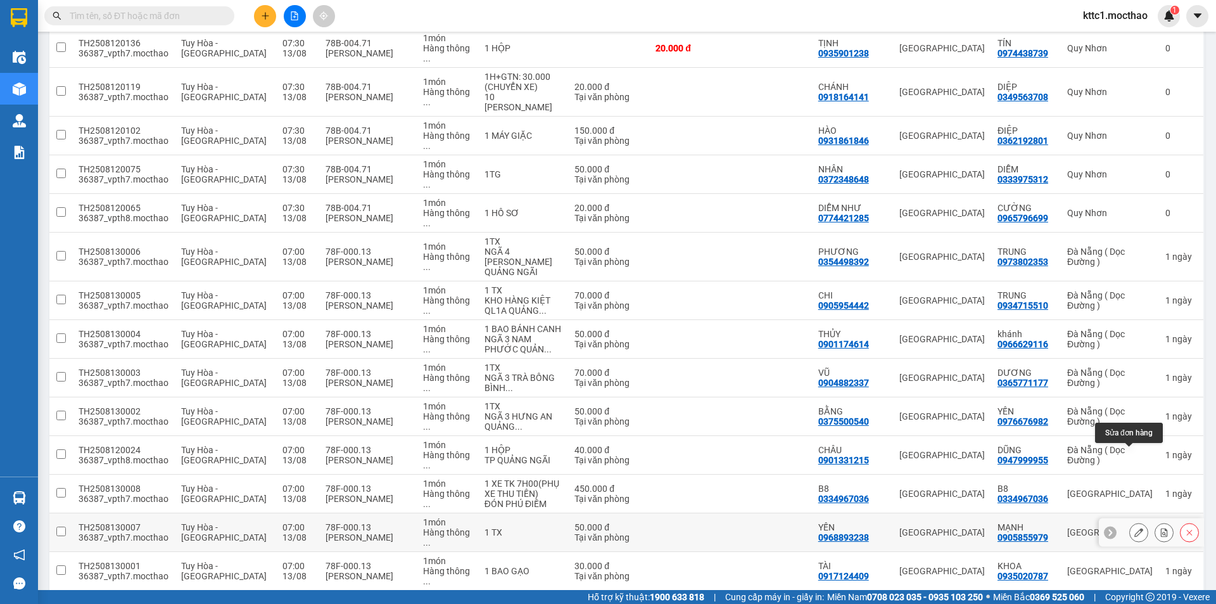
click at [1134, 528] on icon at bounding box center [1138, 532] width 9 height 9
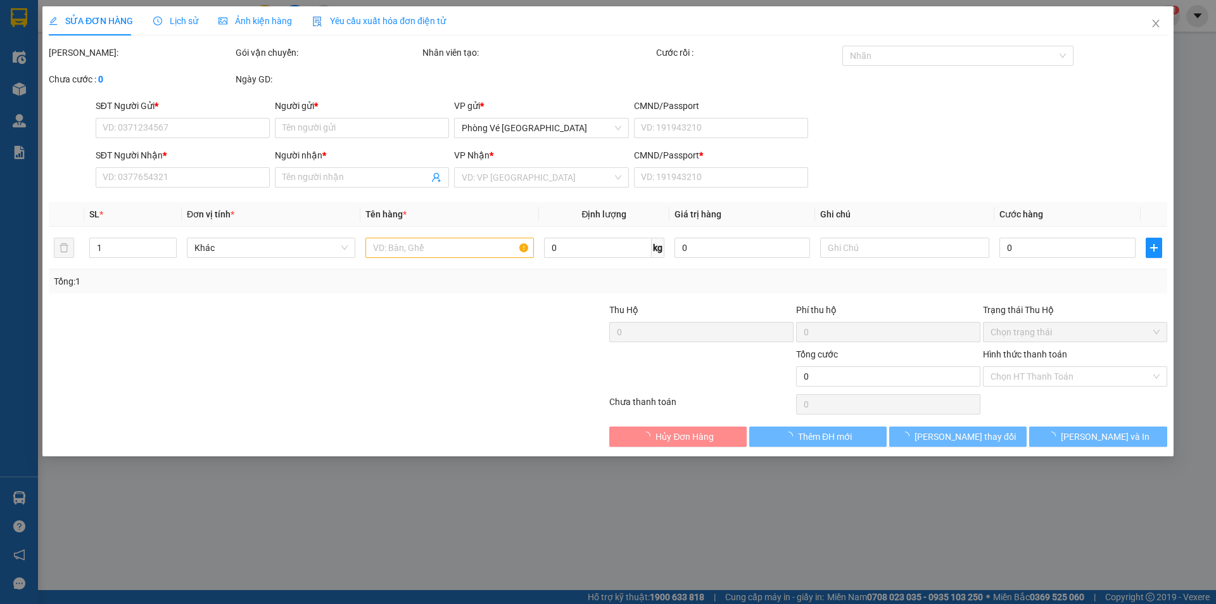
type input "0968893238"
type input "YẾN"
type input "0905855979"
type input "MẠNH"
type input "1"
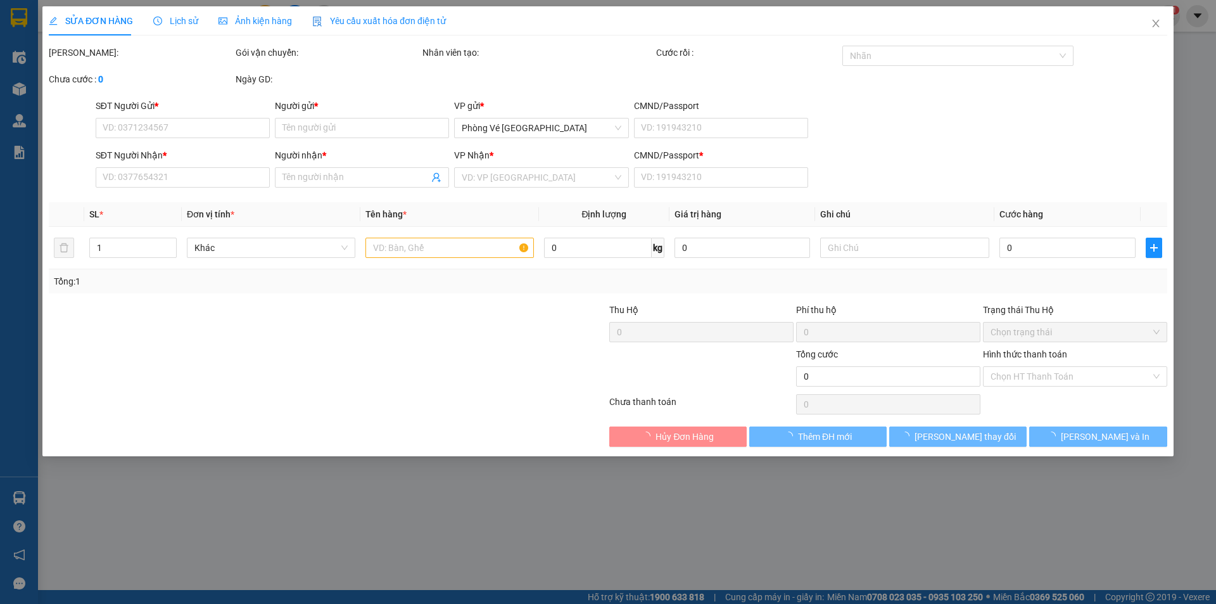
type input "50.000"
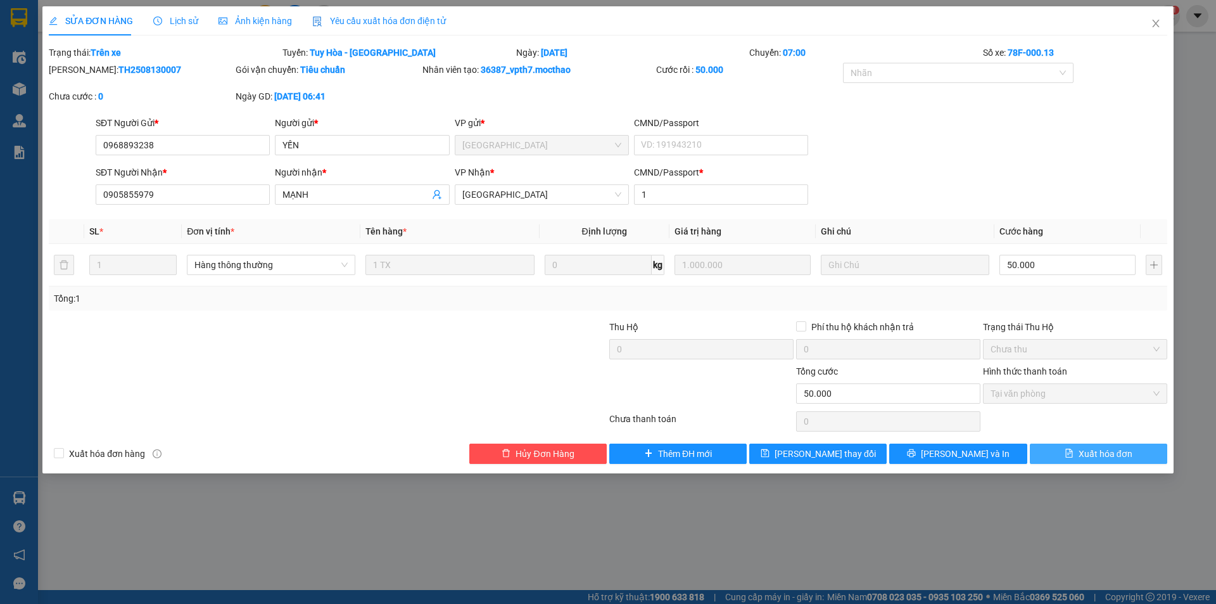
click at [1130, 452] on span "Xuất hóa đơn" at bounding box center [1106, 453] width 54 height 14
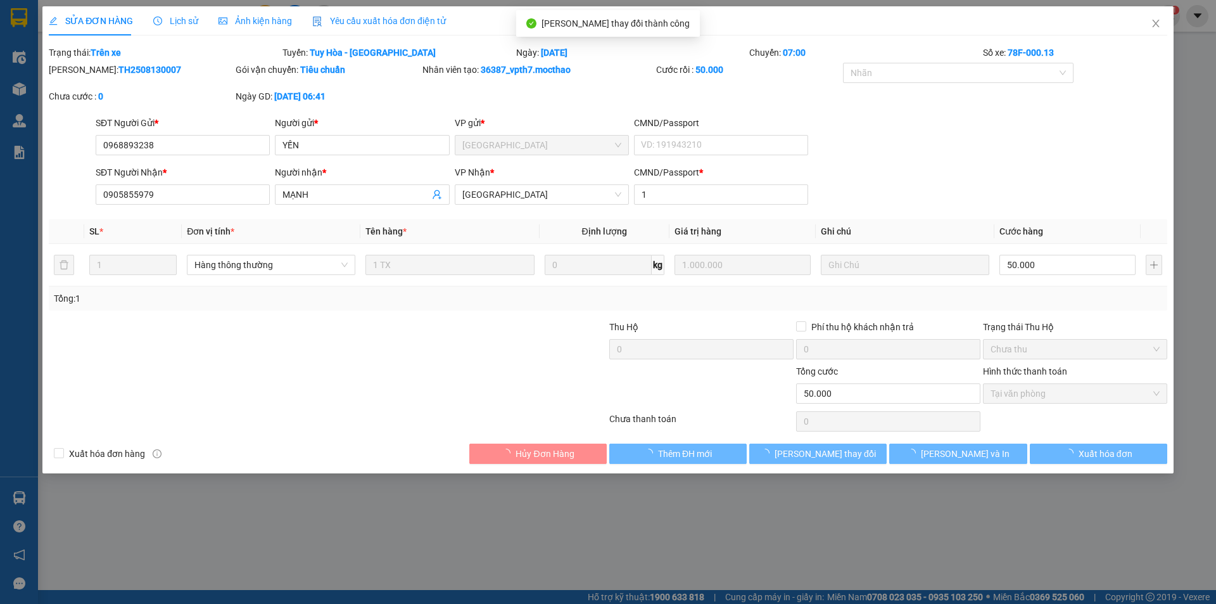
checkbox input "true"
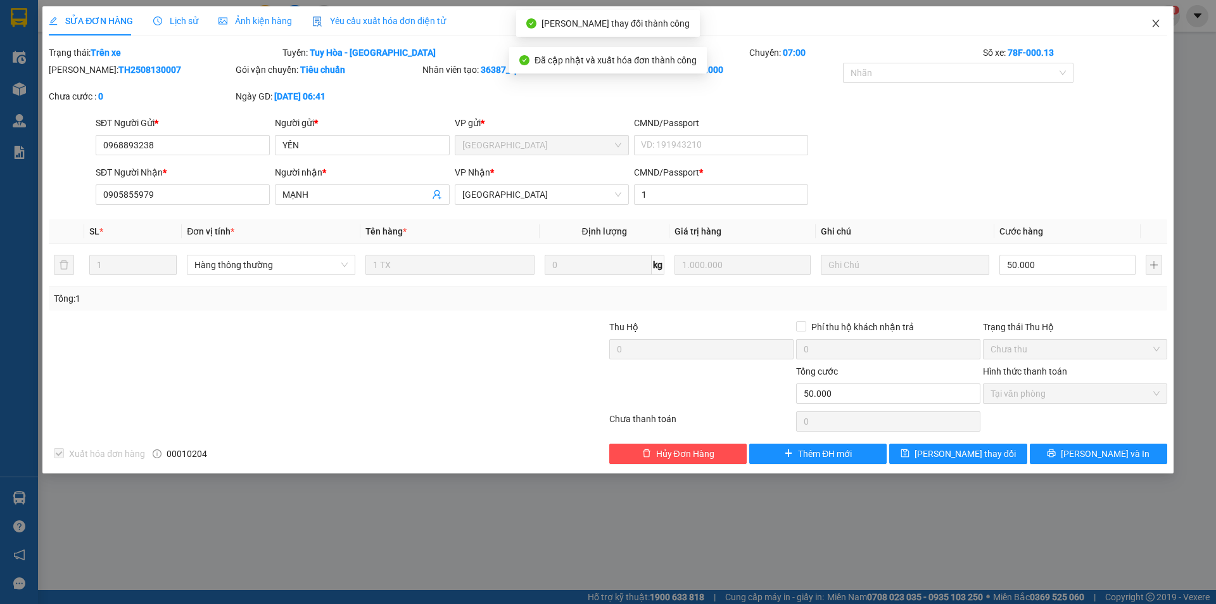
click at [1156, 21] on icon "close" at bounding box center [1156, 23] width 10 height 10
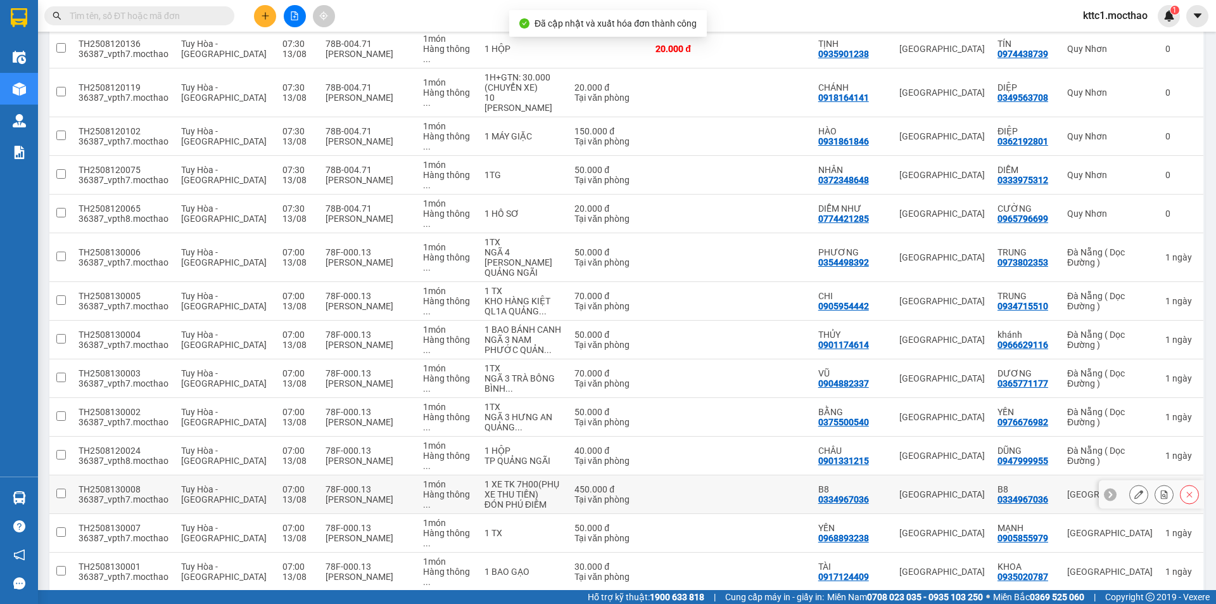
scroll to position [453, 0]
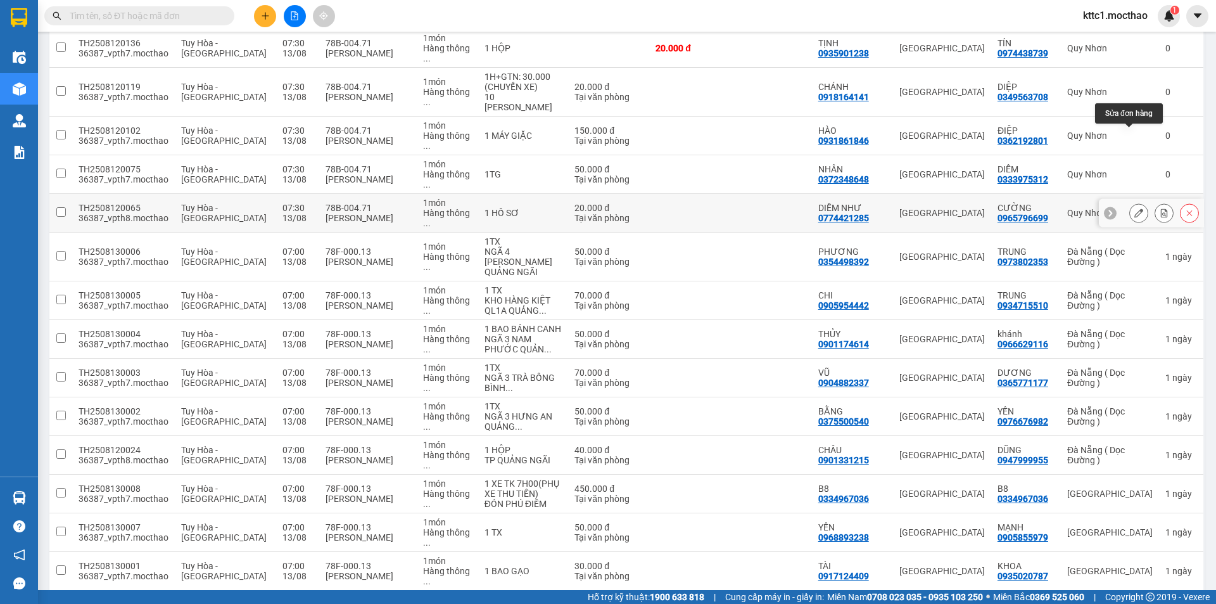
click at [1130, 202] on button at bounding box center [1139, 213] width 18 height 22
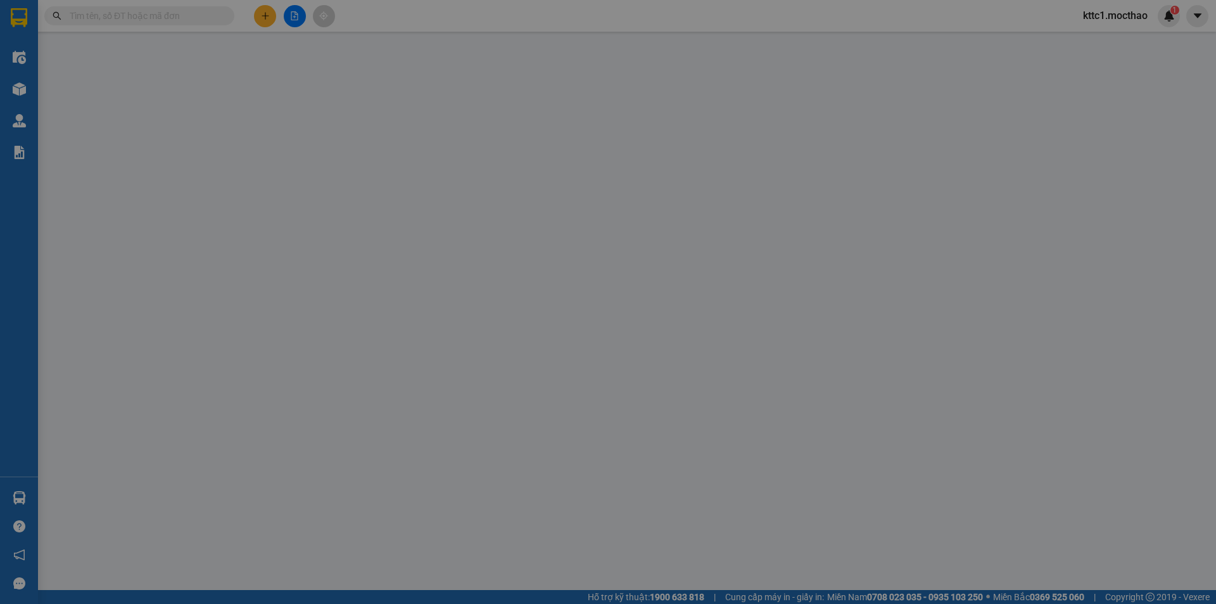
type input "0774421285"
type input "DIỄM NHƯ"
type input "0965796699"
type input "CƯỜNG"
type input "1"
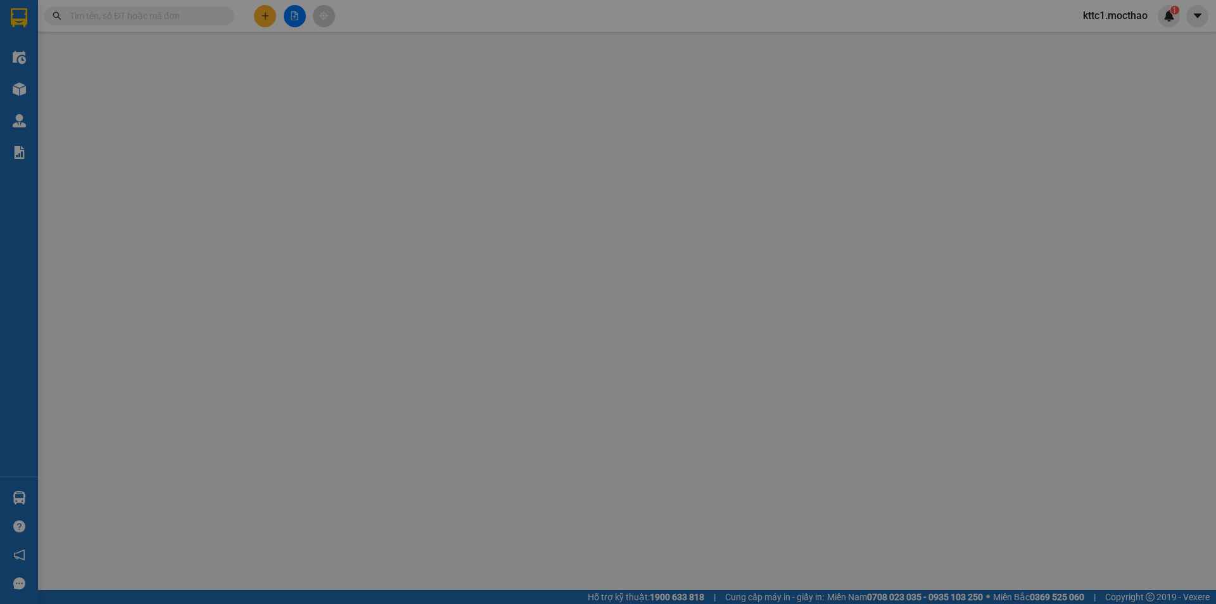
type input "20.000"
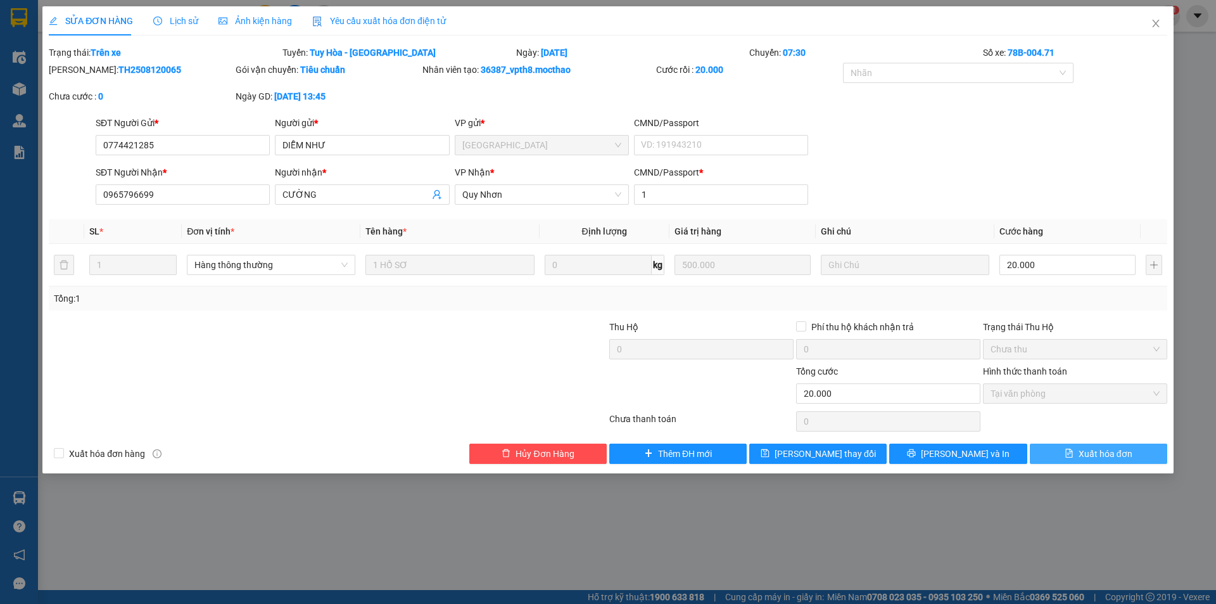
click at [1089, 452] on span "Xuất hóa đơn" at bounding box center [1106, 453] width 54 height 14
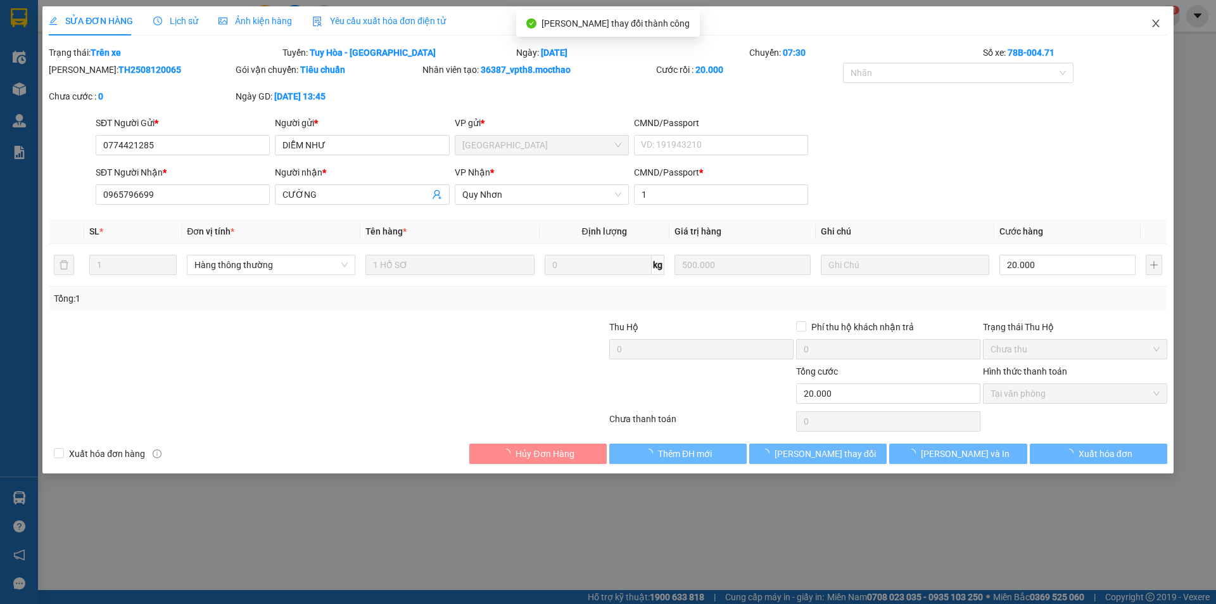
checkbox input "true"
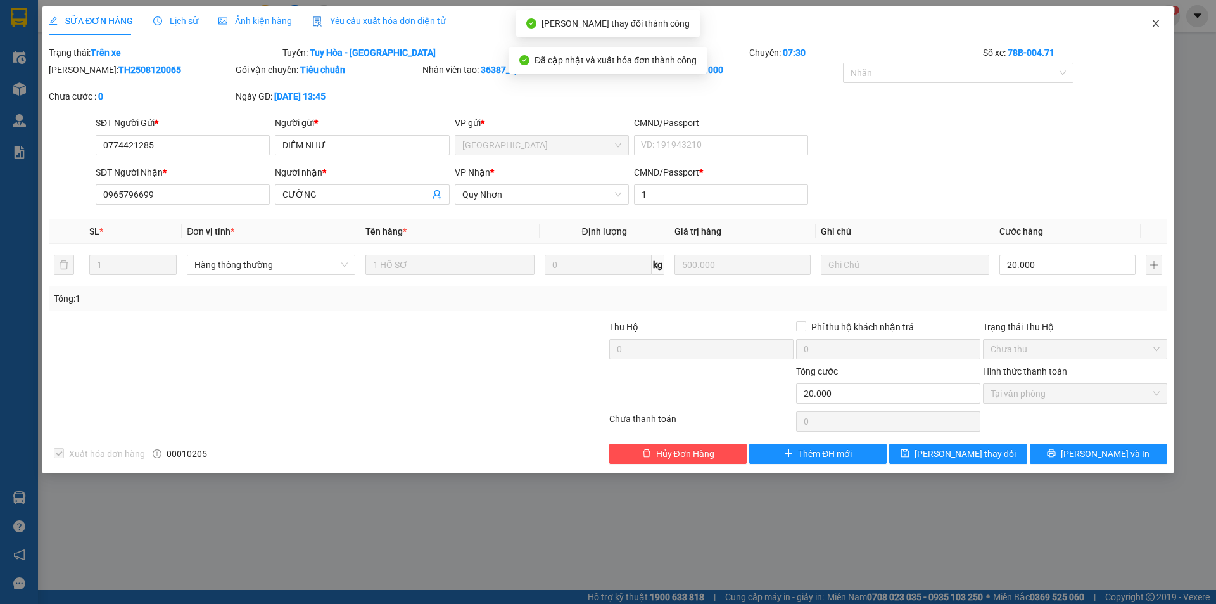
click at [1156, 22] on icon "close" at bounding box center [1156, 23] width 10 height 10
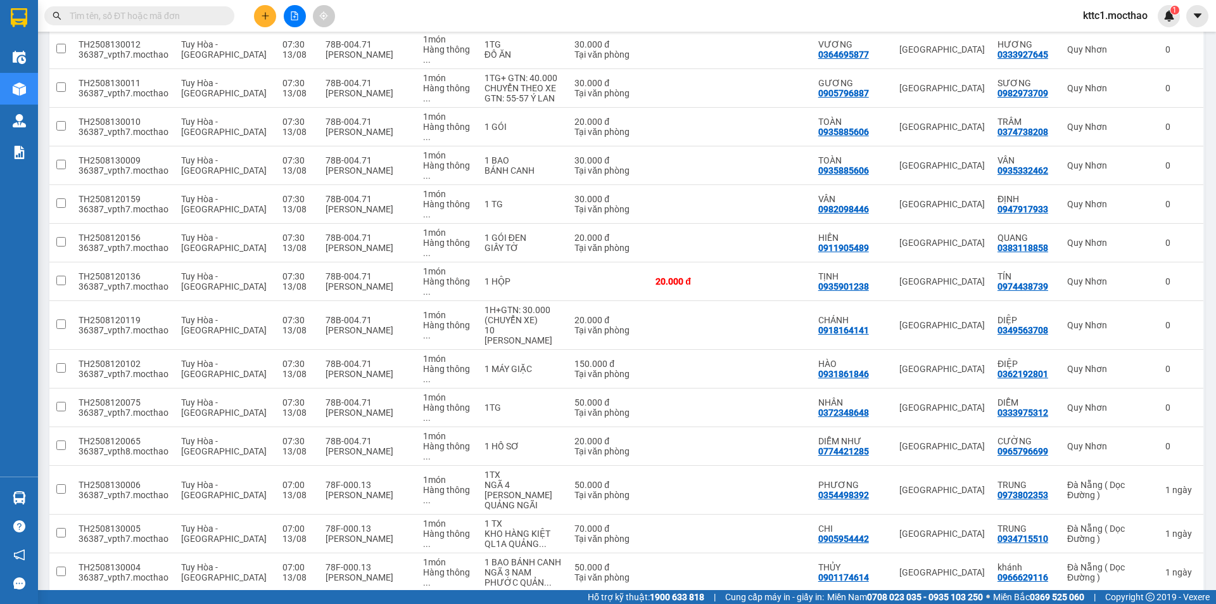
scroll to position [200, 0]
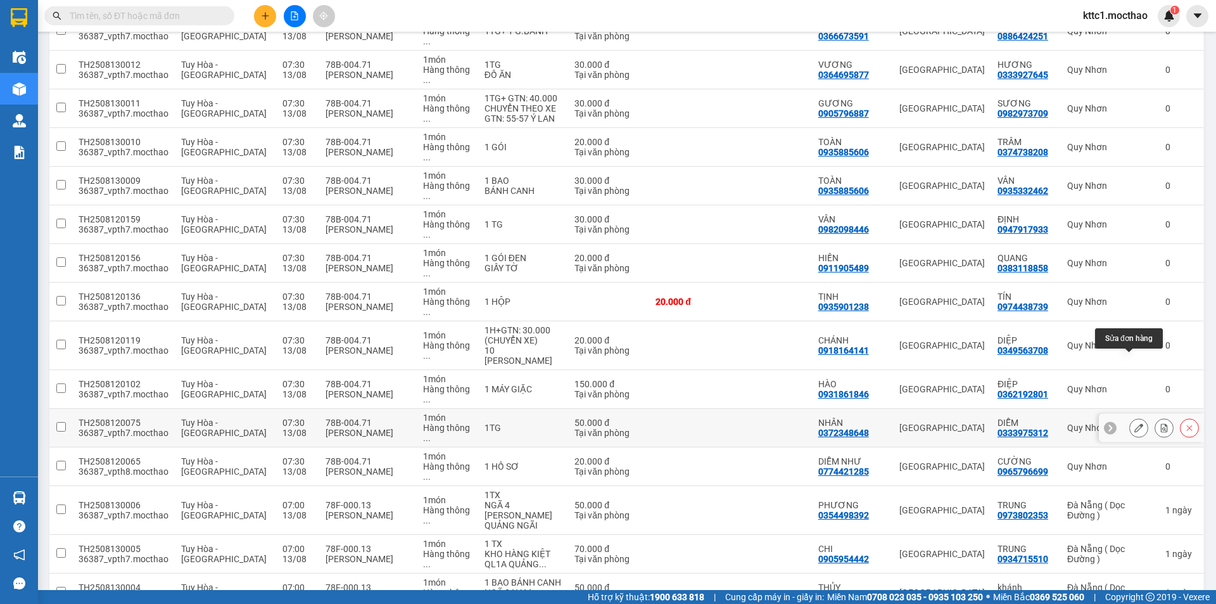
click at [1134, 423] on icon at bounding box center [1138, 427] width 9 height 9
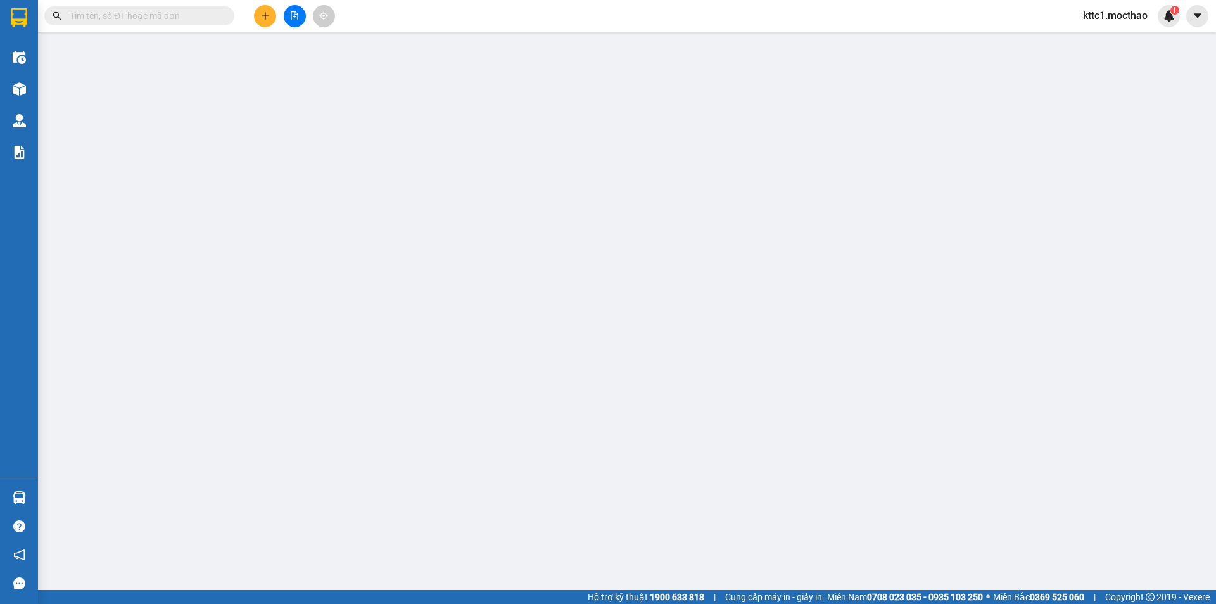
type input "0372348648"
type input "NHÂN"
type input "0333975312"
type input "DIỄM"
type input "1"
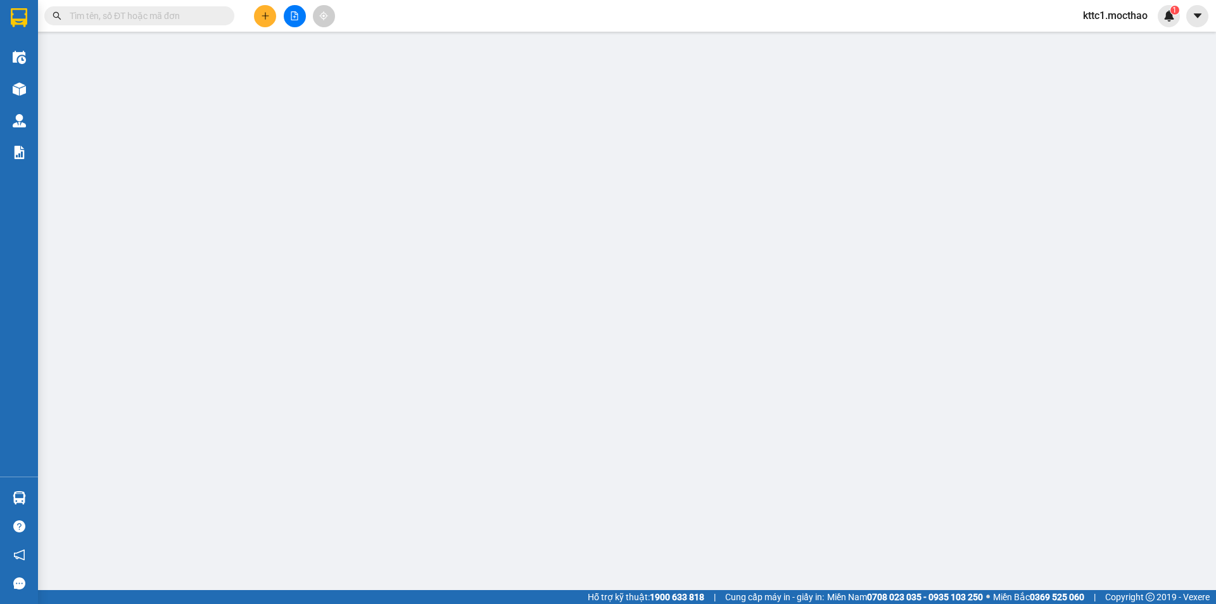
type input "50.000"
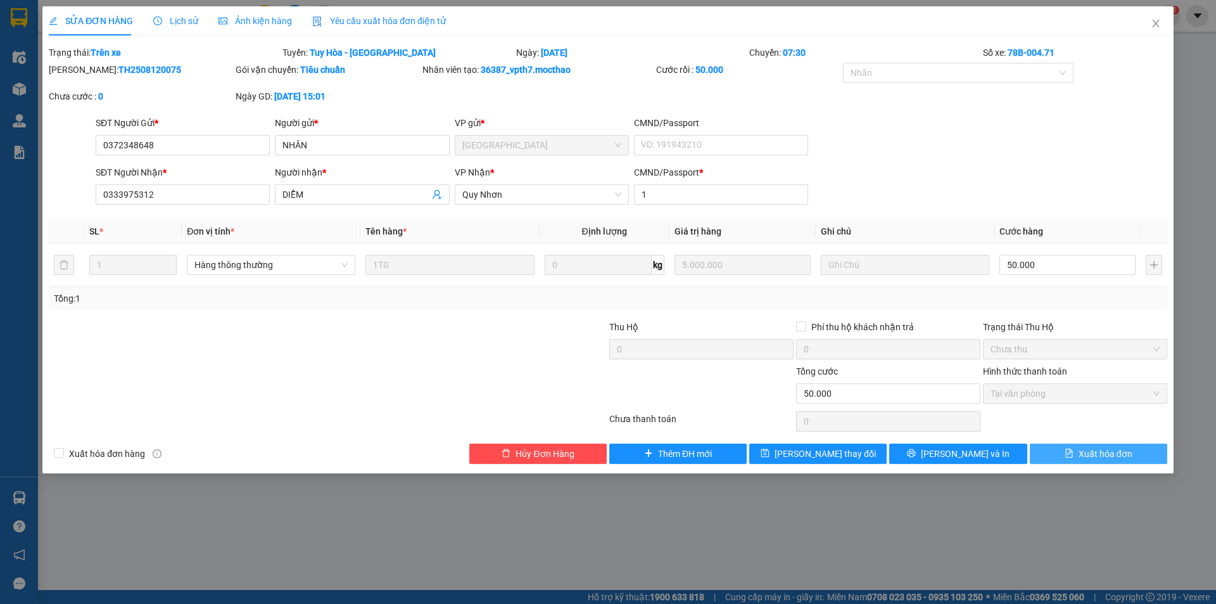
click at [1101, 454] on span "Xuất hóa đơn" at bounding box center [1106, 453] width 54 height 14
checkbox input "true"
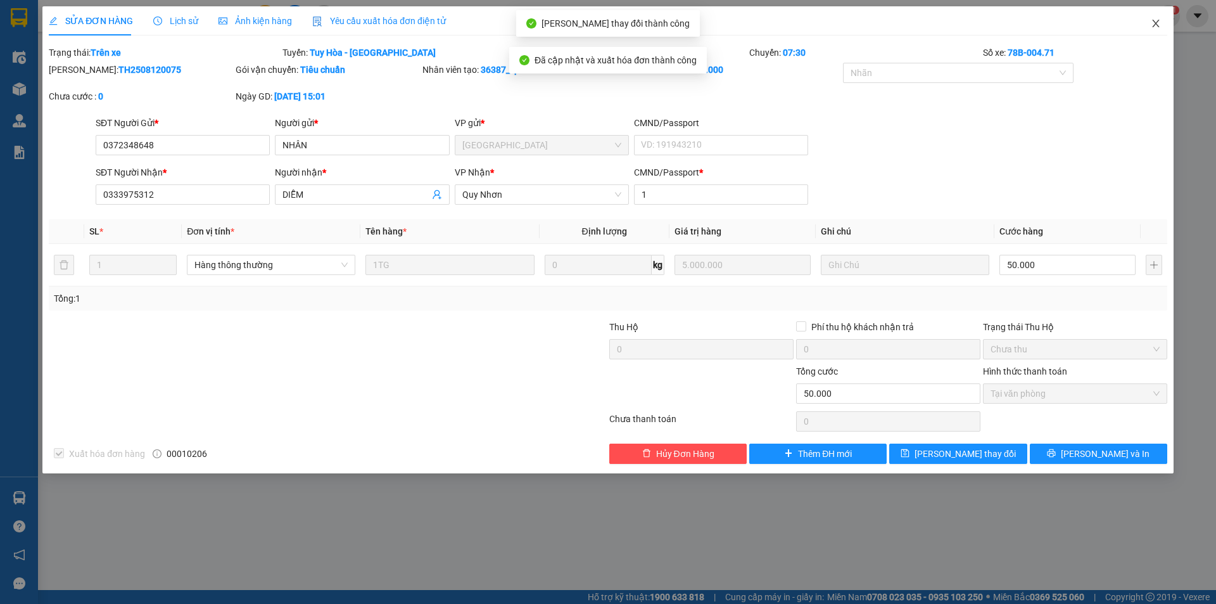
click at [1157, 22] on icon "close" at bounding box center [1156, 23] width 10 height 10
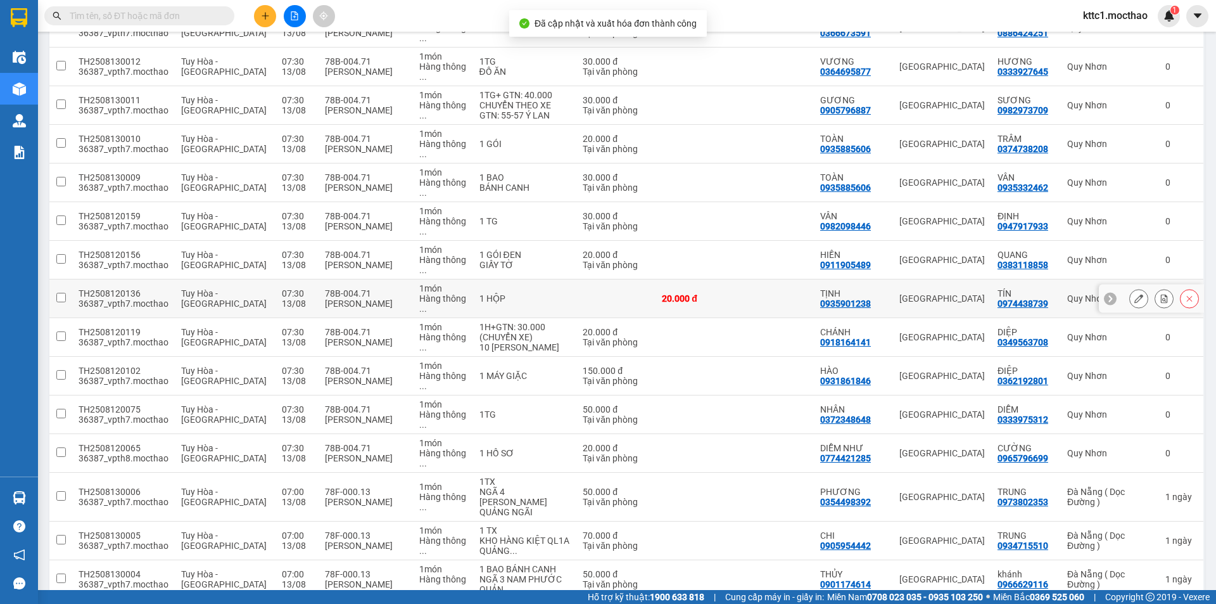
scroll to position [253, 0]
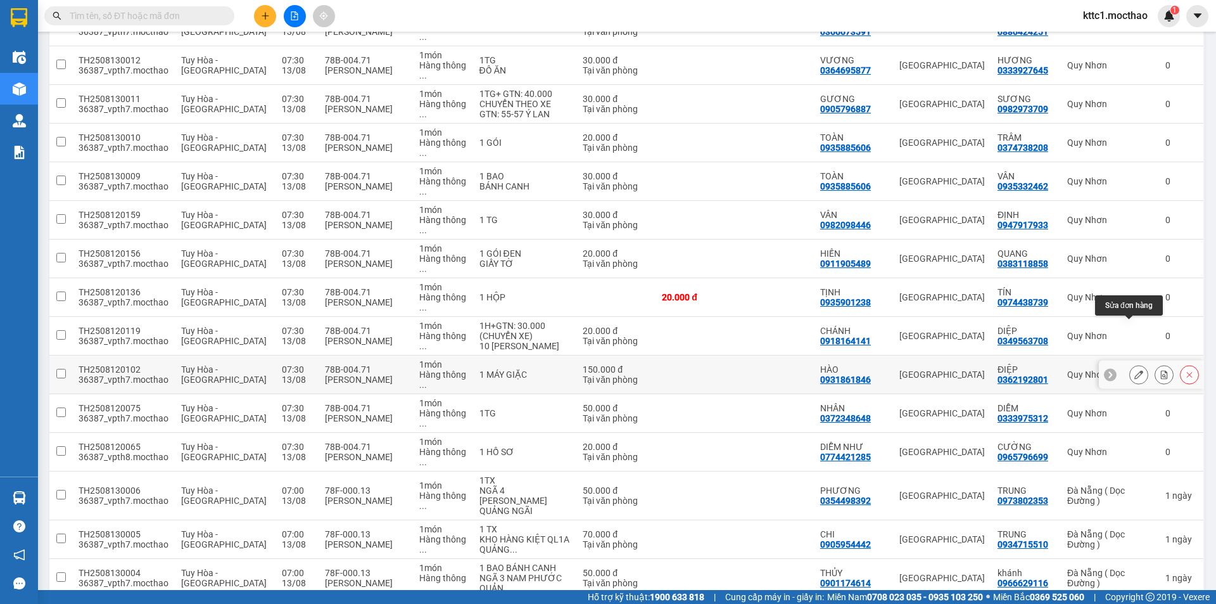
click at [1134, 370] on icon at bounding box center [1138, 374] width 9 height 9
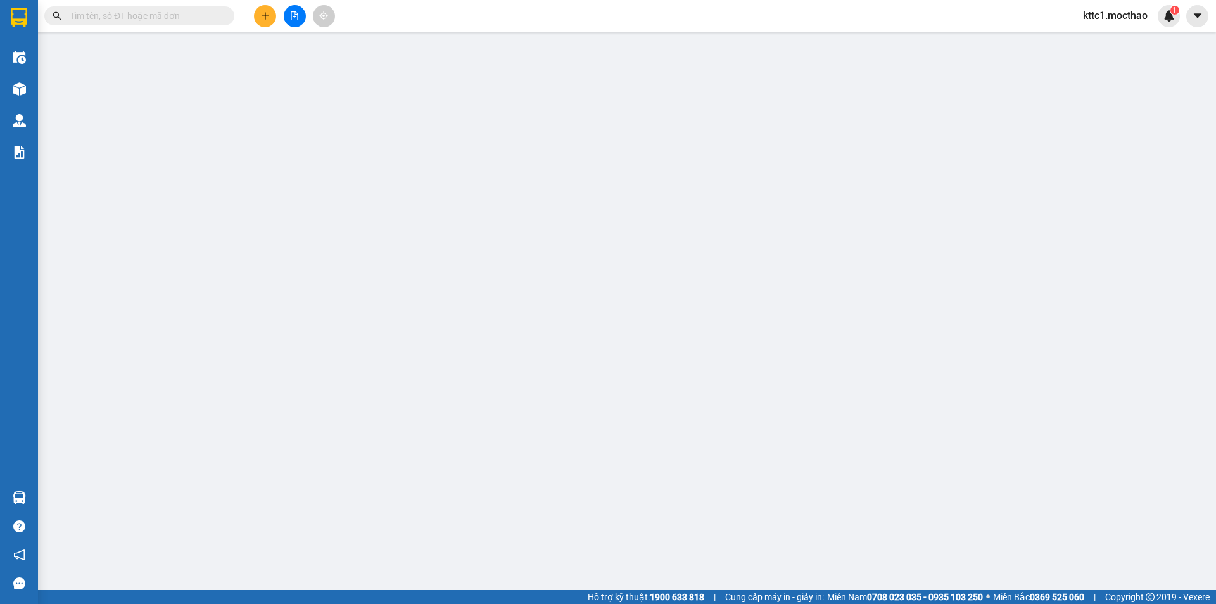
type input "0931861846"
type input "HÀO"
type input "0362192801"
type input "ĐIỆP"
type input "1"
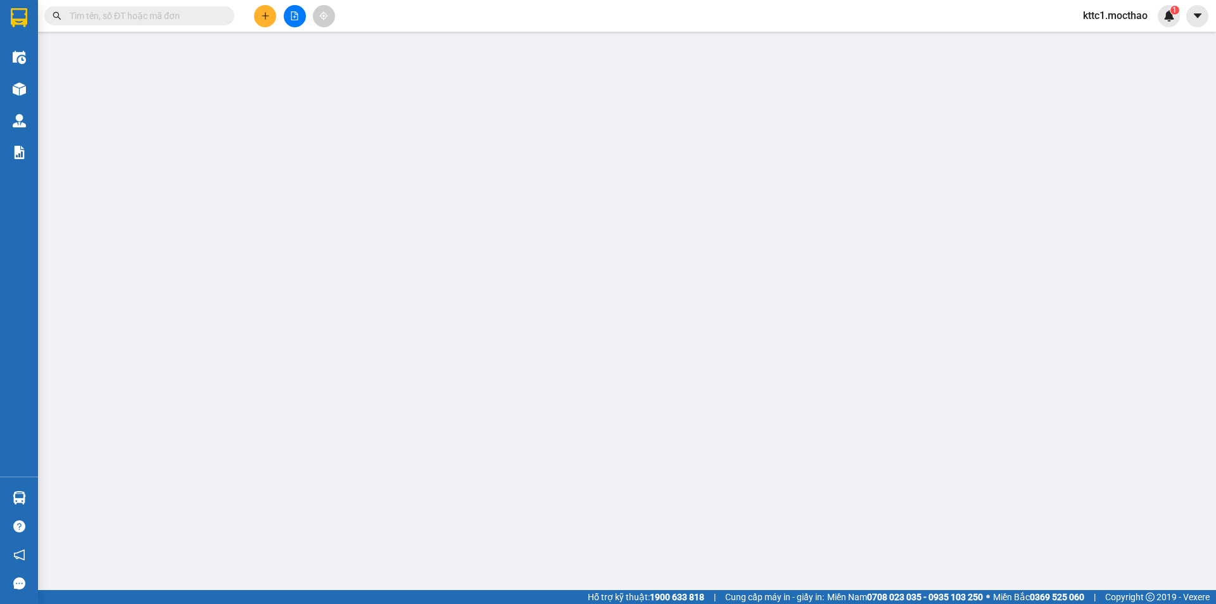
type input "150.000"
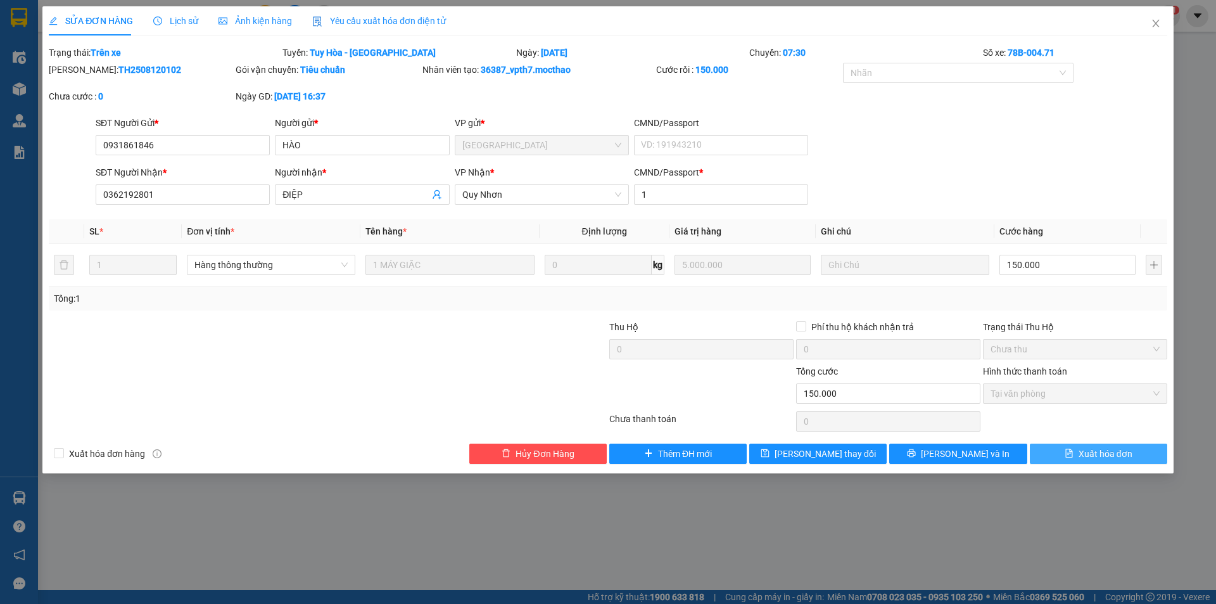
click at [1111, 460] on button "Xuất hóa đơn" at bounding box center [1098, 453] width 137 height 20
checkbox input "true"
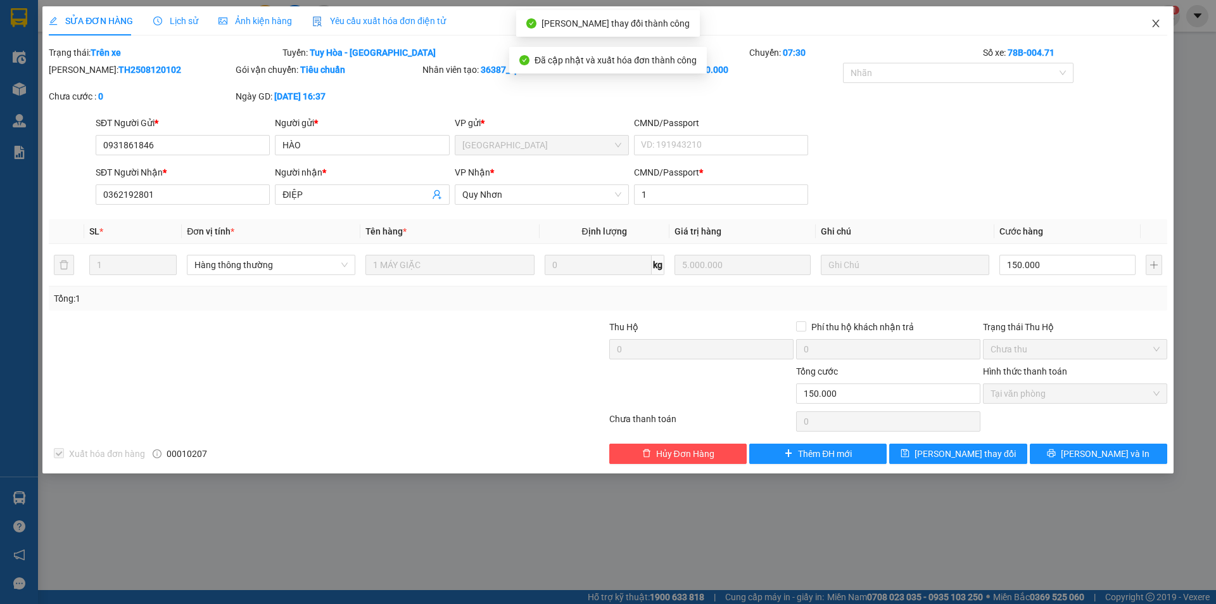
click at [1156, 25] on icon "close" at bounding box center [1155, 24] width 7 height 8
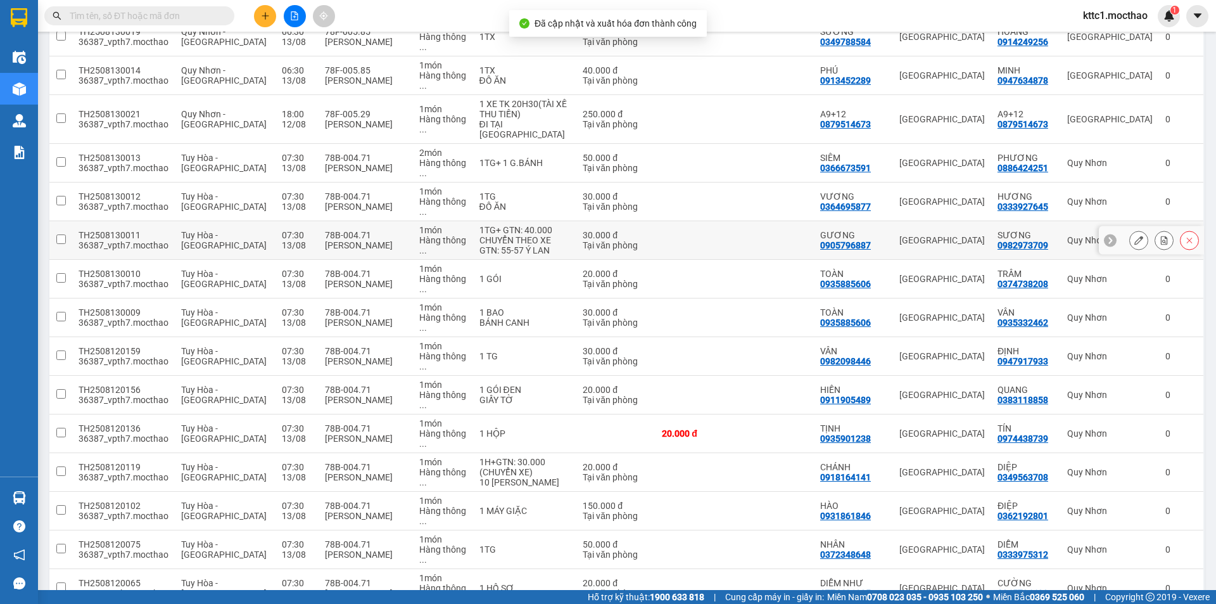
scroll to position [253, 0]
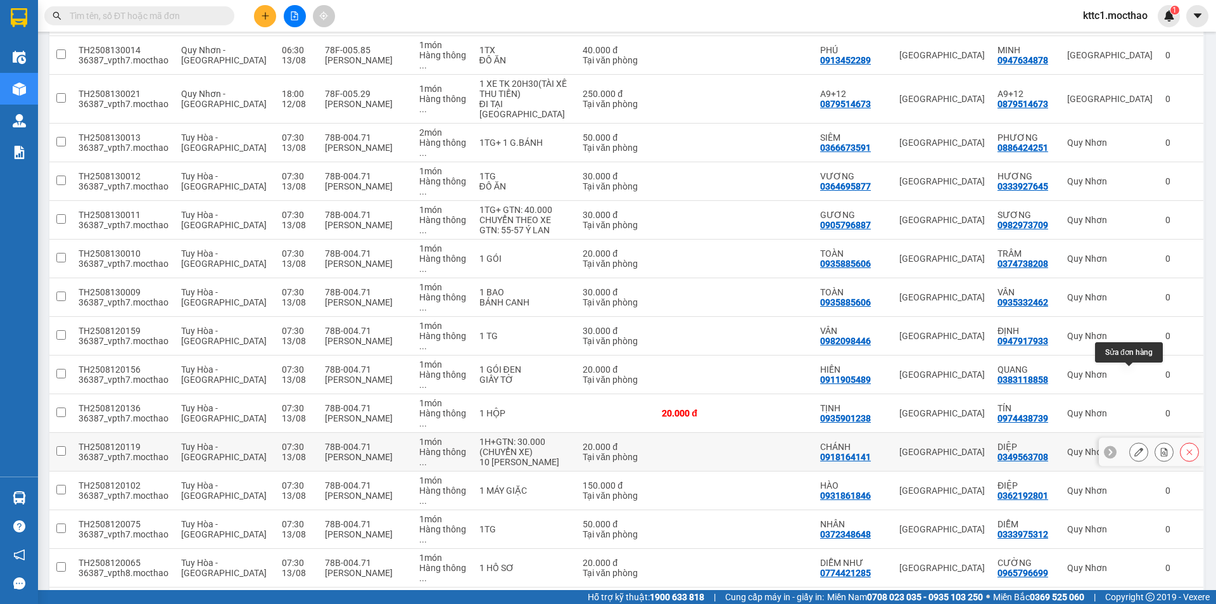
click at [1134, 447] on icon at bounding box center [1138, 451] width 9 height 9
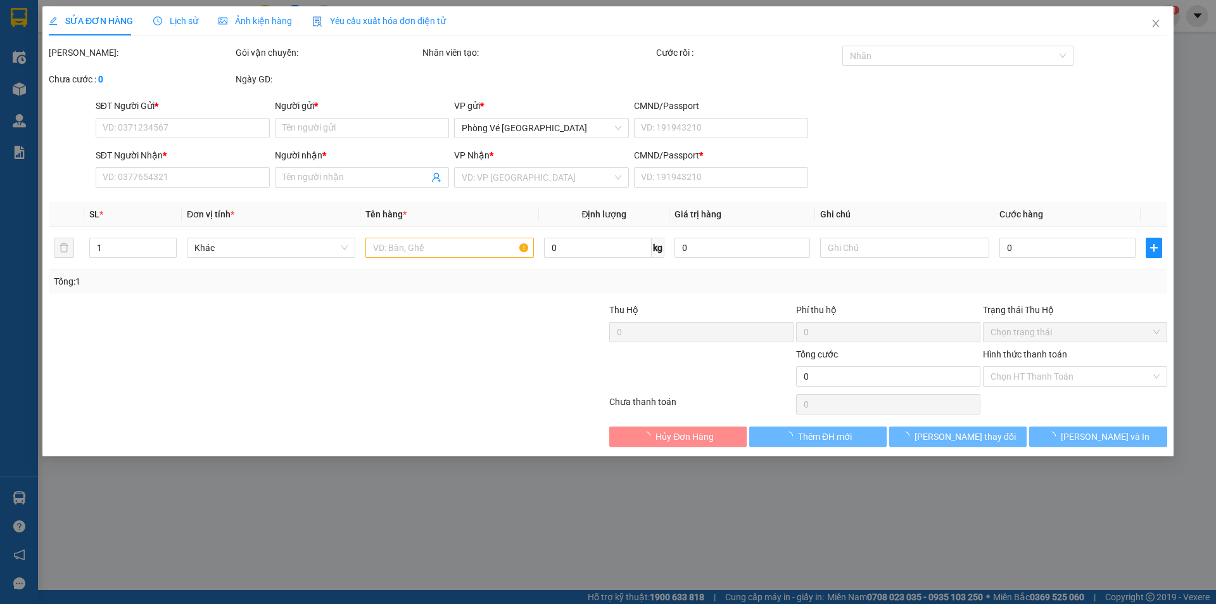
type input "0918164141"
type input "CHÁNH"
type input "0349563708"
type input "DIỆP"
type input "1"
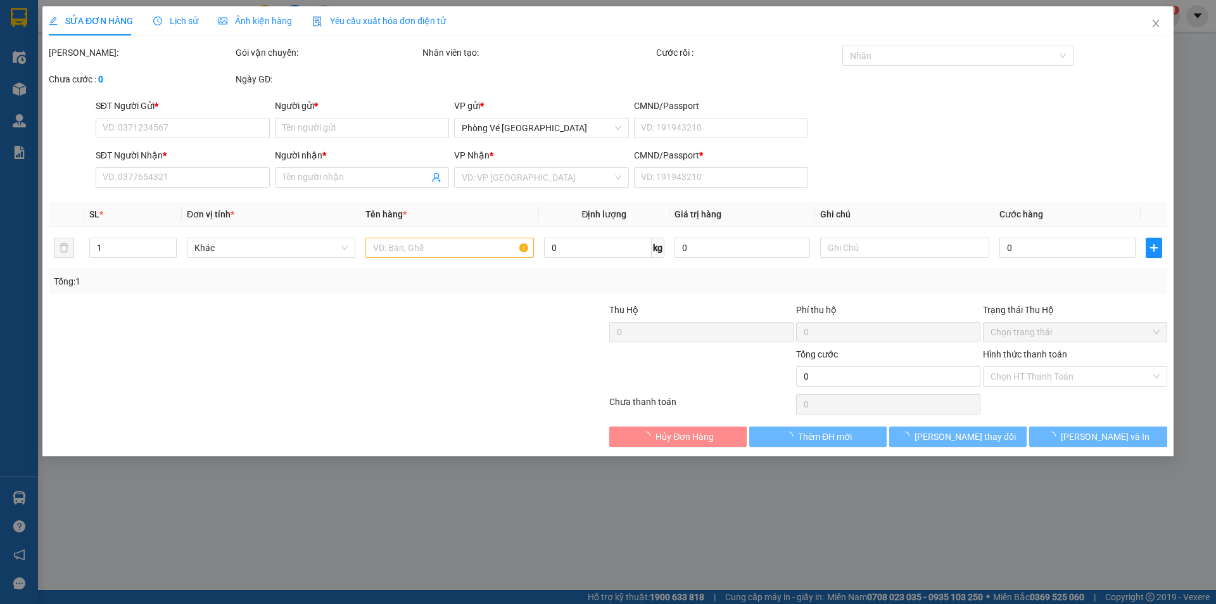
type input "20.000"
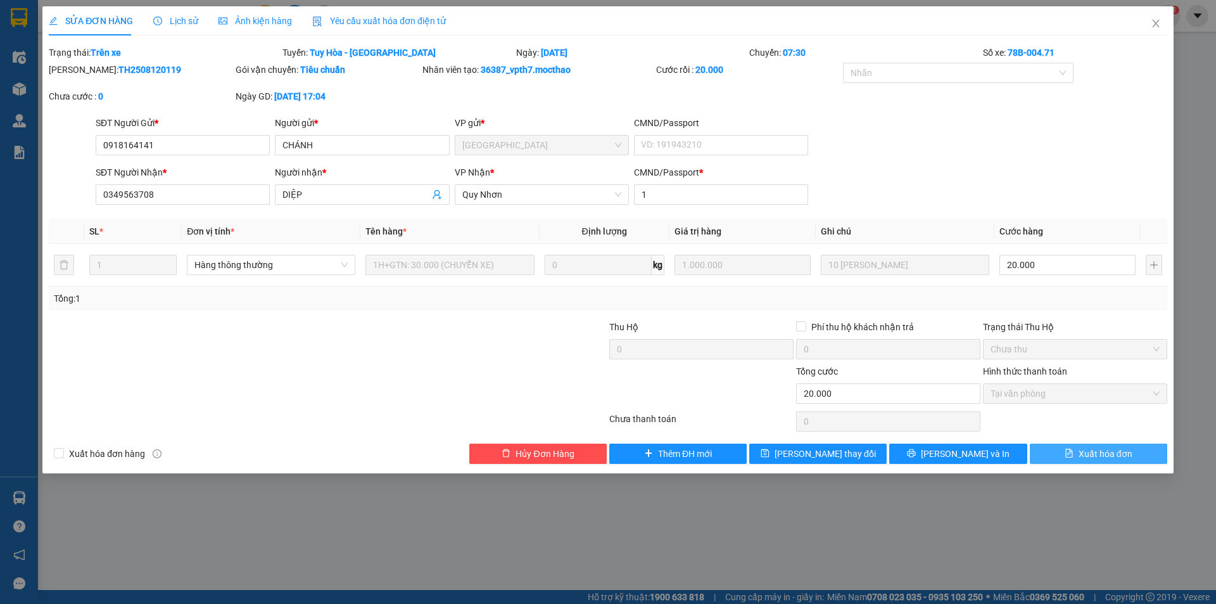
click at [1101, 461] on button "Xuất hóa đơn" at bounding box center [1098, 453] width 137 height 20
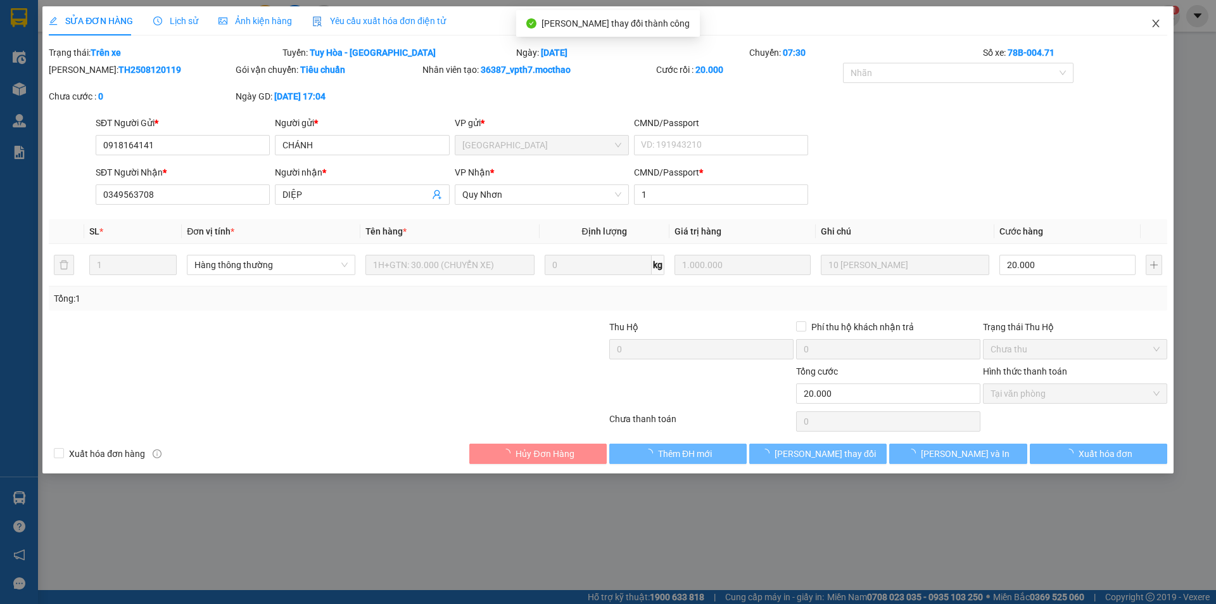
checkbox input "true"
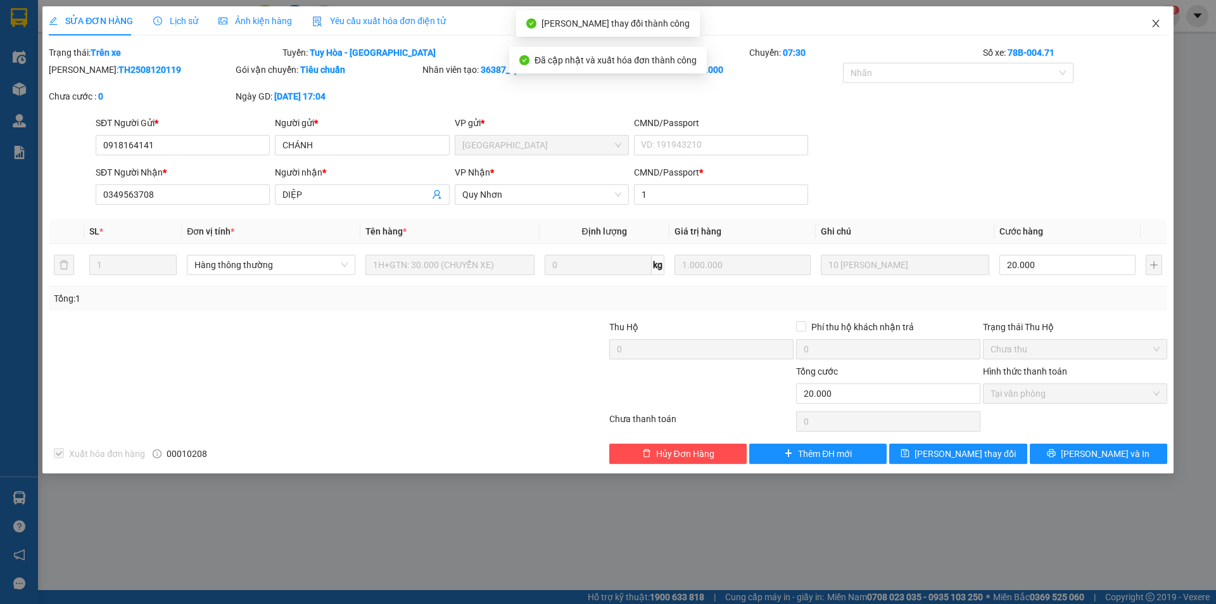
click at [1155, 22] on icon "close" at bounding box center [1156, 23] width 10 height 10
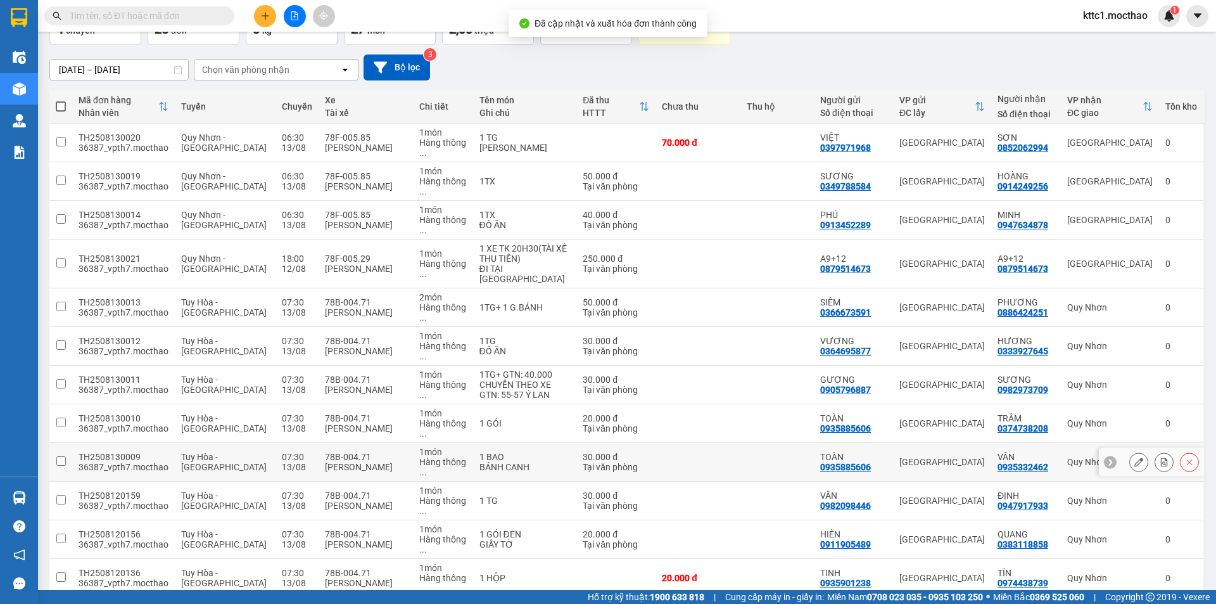
scroll to position [253, 0]
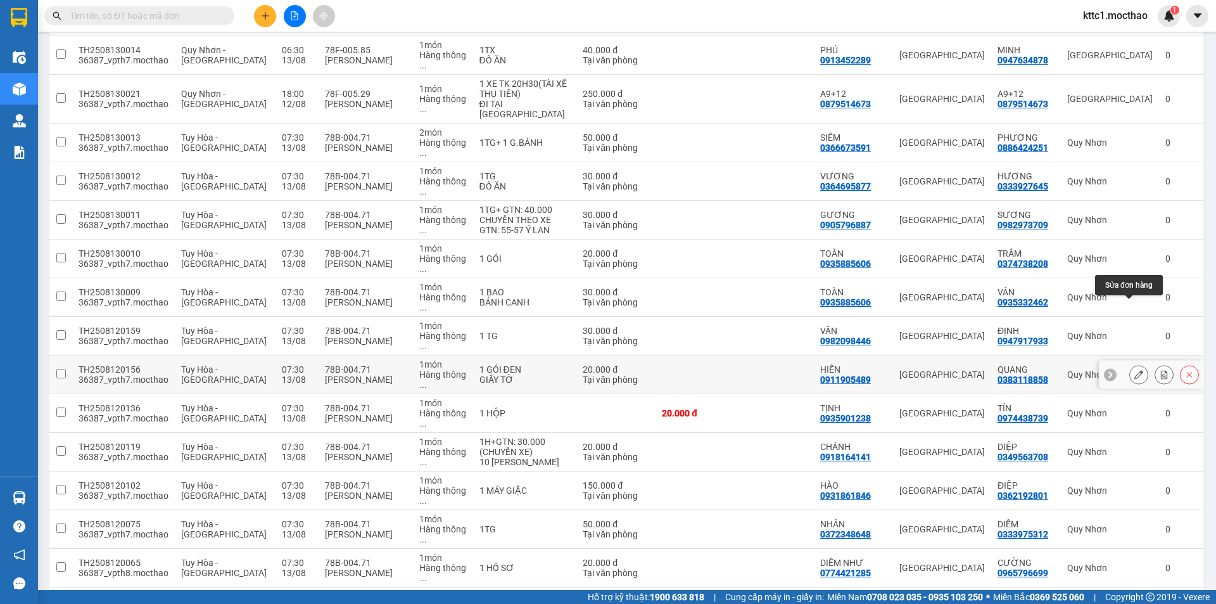
click at [1134, 370] on icon at bounding box center [1138, 374] width 9 height 9
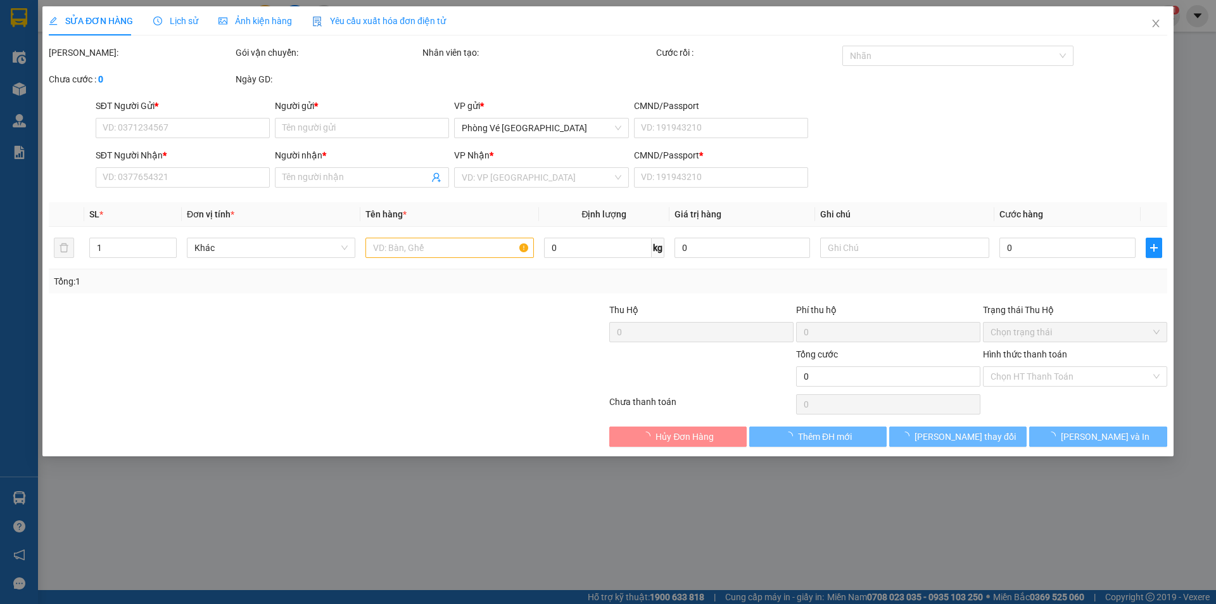
type input "0911905489"
type input "HIỀN"
type input "0383118858"
type input "QUANG"
type input "1"
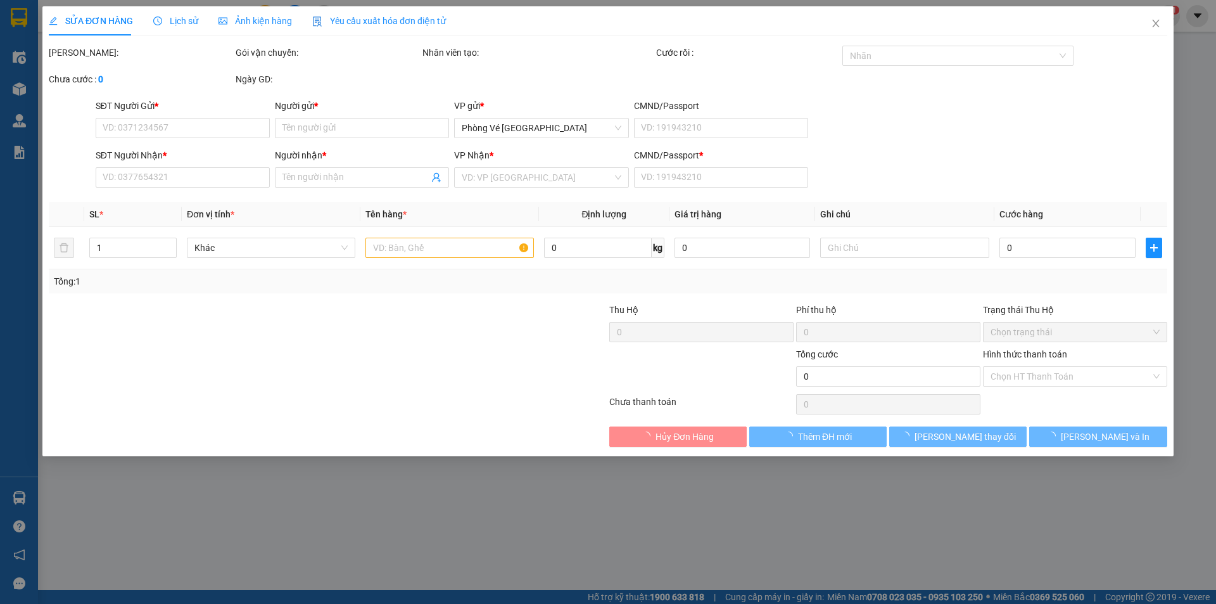
type input "20.000"
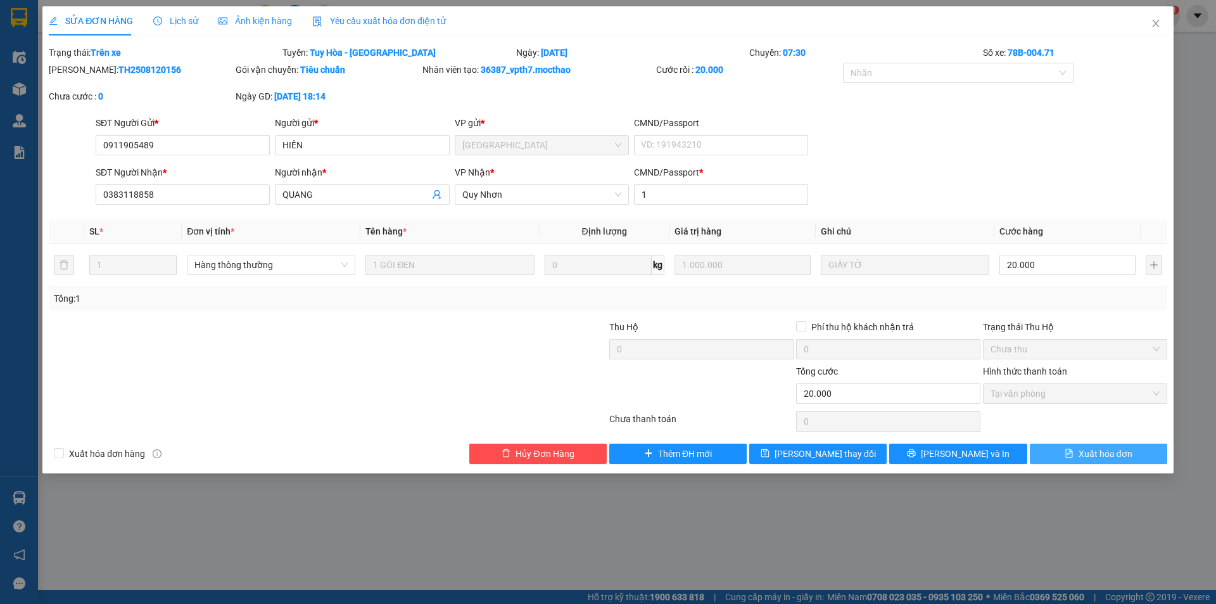
click at [1113, 459] on span "Xuất hóa đơn" at bounding box center [1106, 453] width 54 height 14
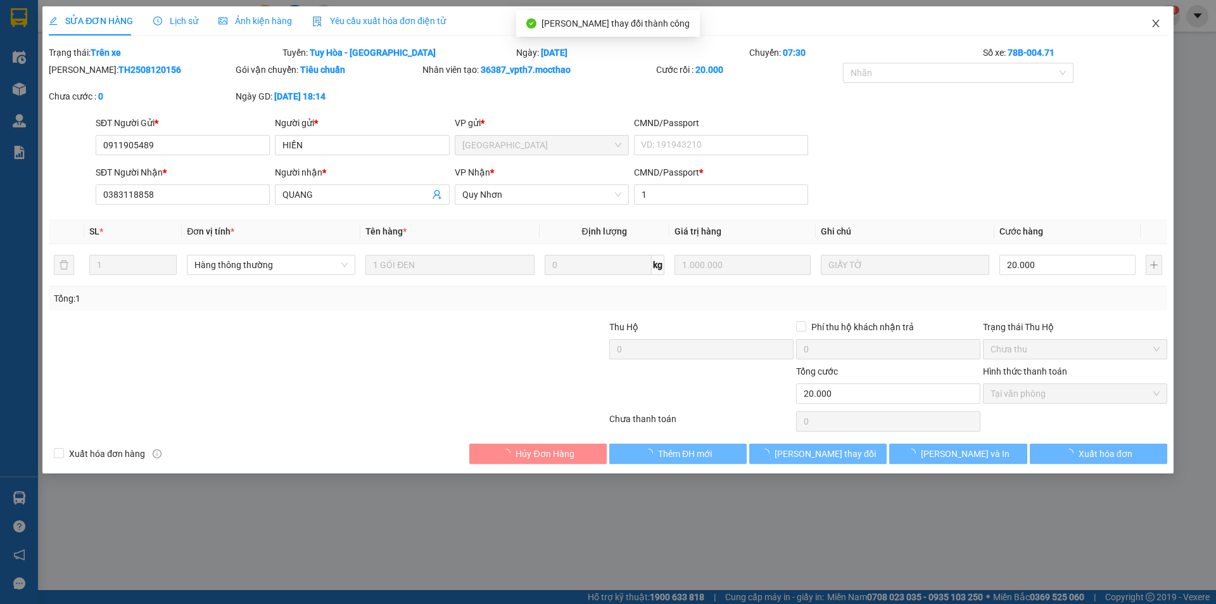
checkbox input "true"
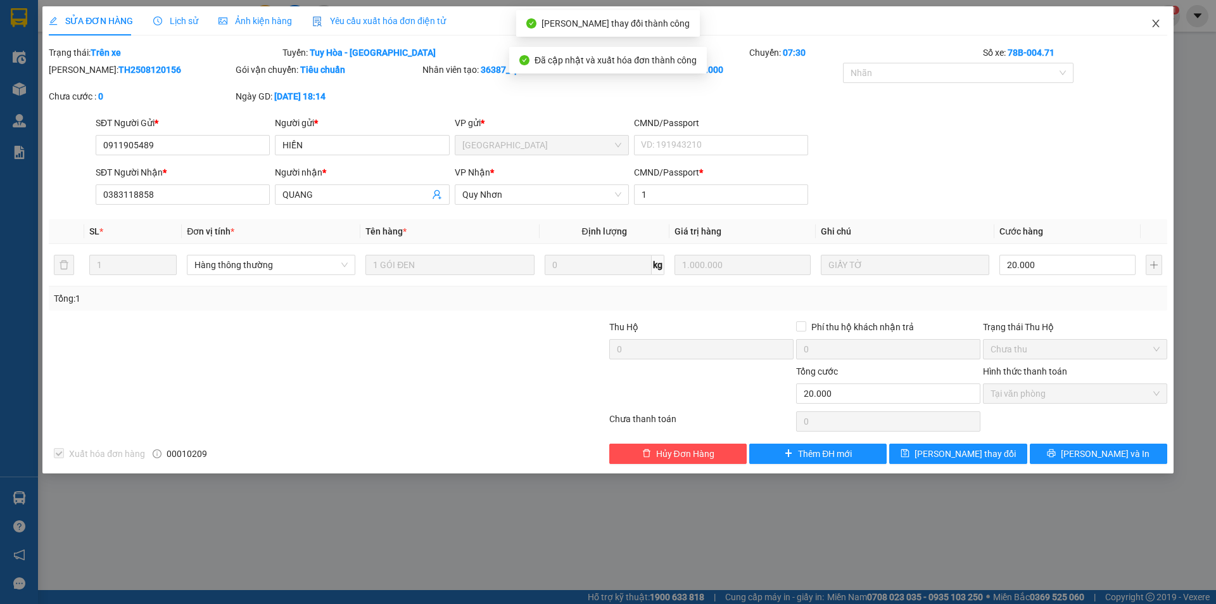
click at [1156, 24] on icon "close" at bounding box center [1155, 24] width 7 height 8
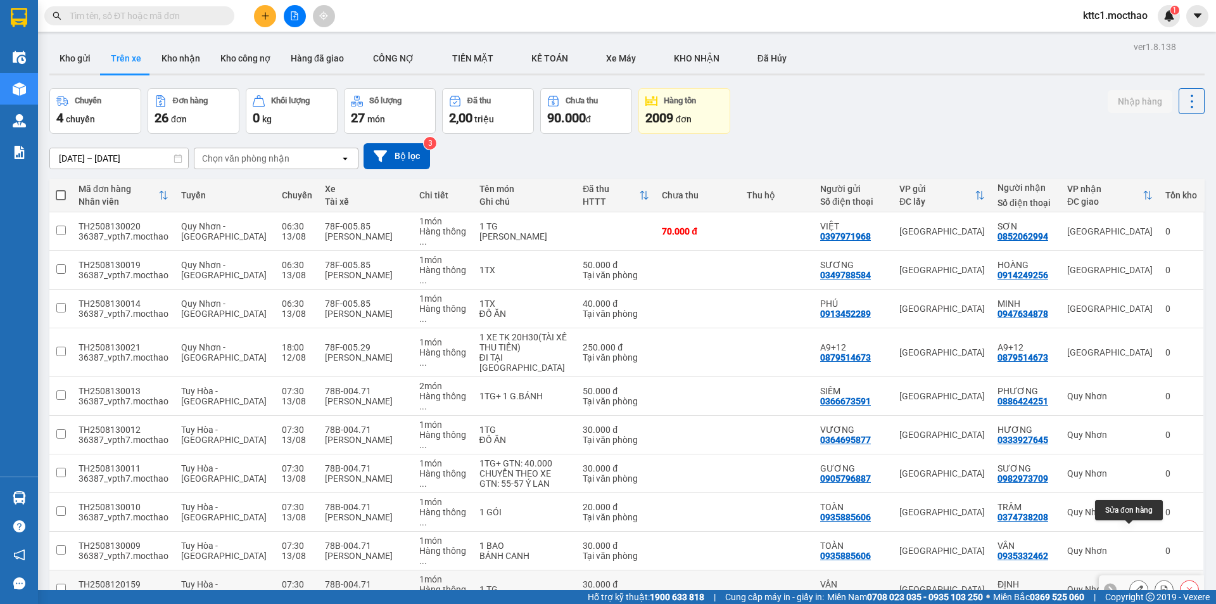
click at [1134, 585] on icon at bounding box center [1138, 589] width 9 height 9
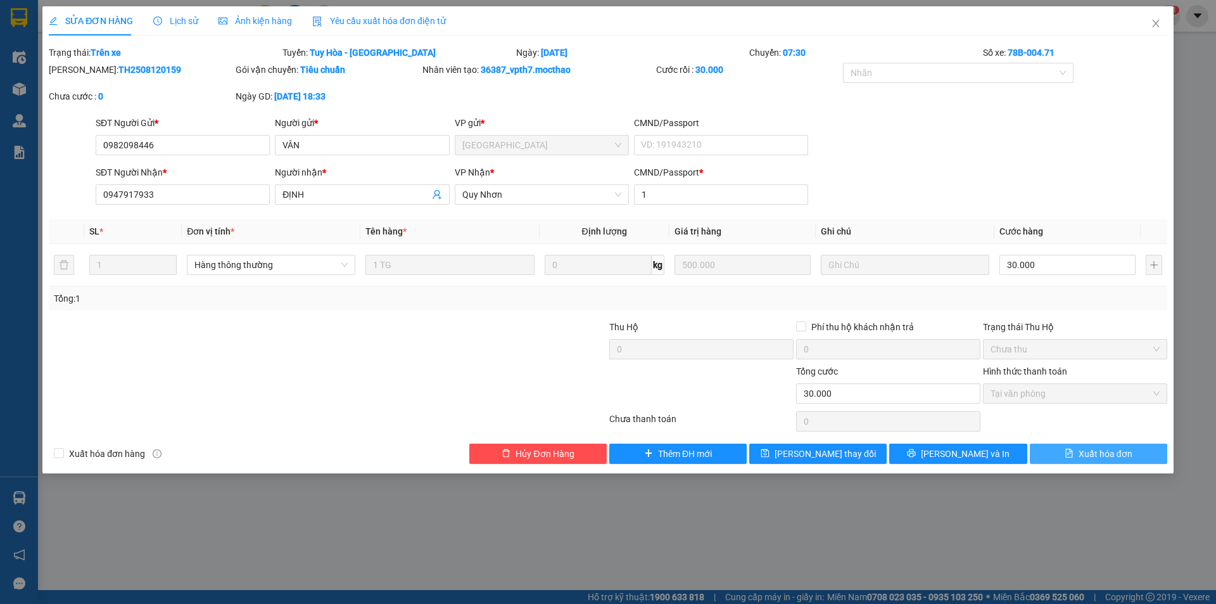
click at [1105, 456] on span "Xuất hóa đơn" at bounding box center [1106, 453] width 54 height 14
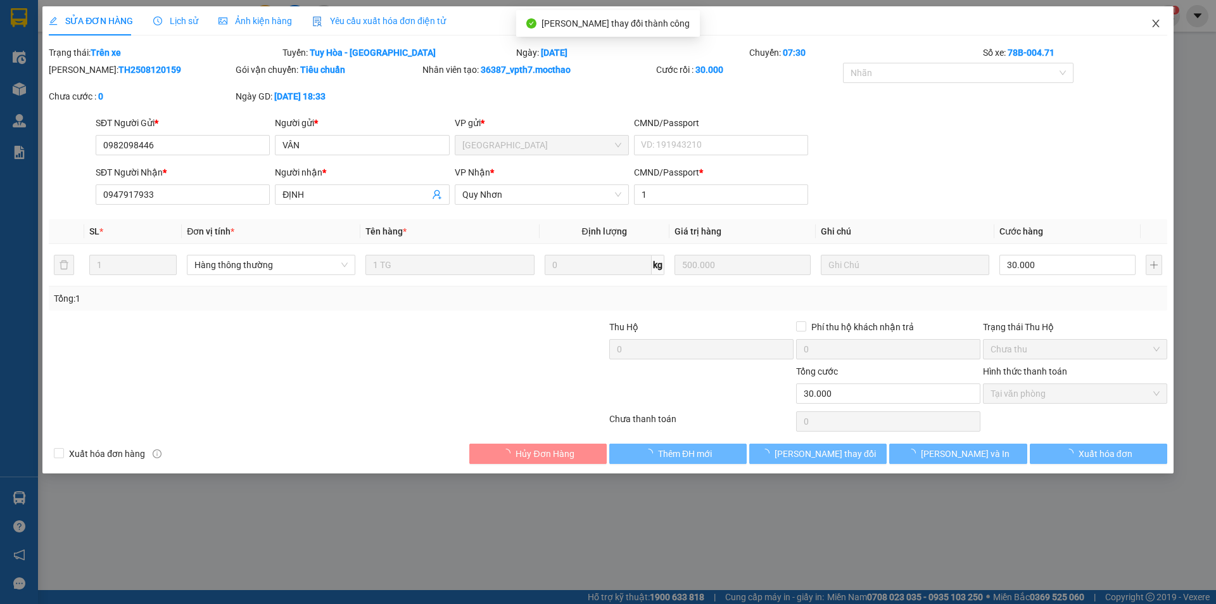
checkbox input "true"
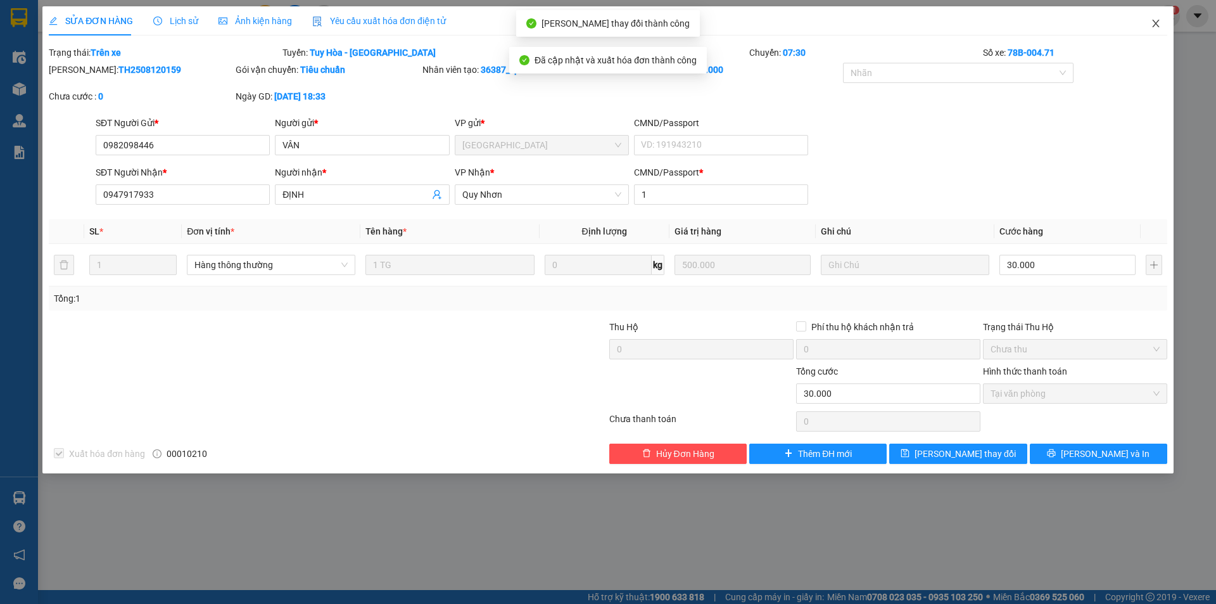
click at [1158, 25] on icon "close" at bounding box center [1156, 23] width 10 height 10
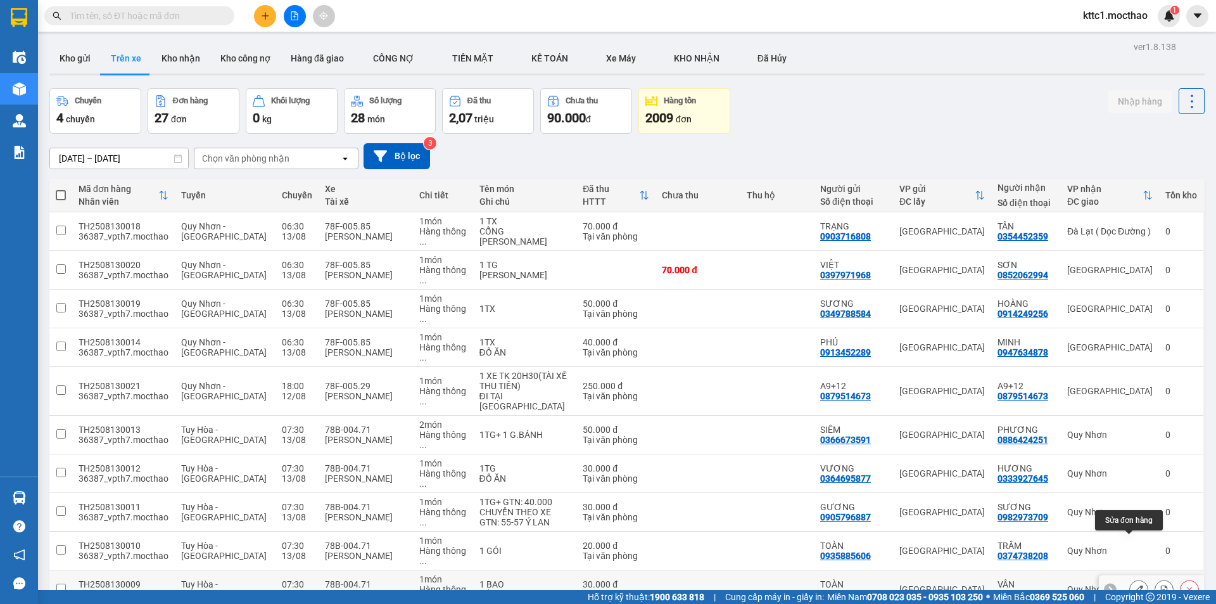
click at [1134, 585] on icon at bounding box center [1138, 589] width 9 height 9
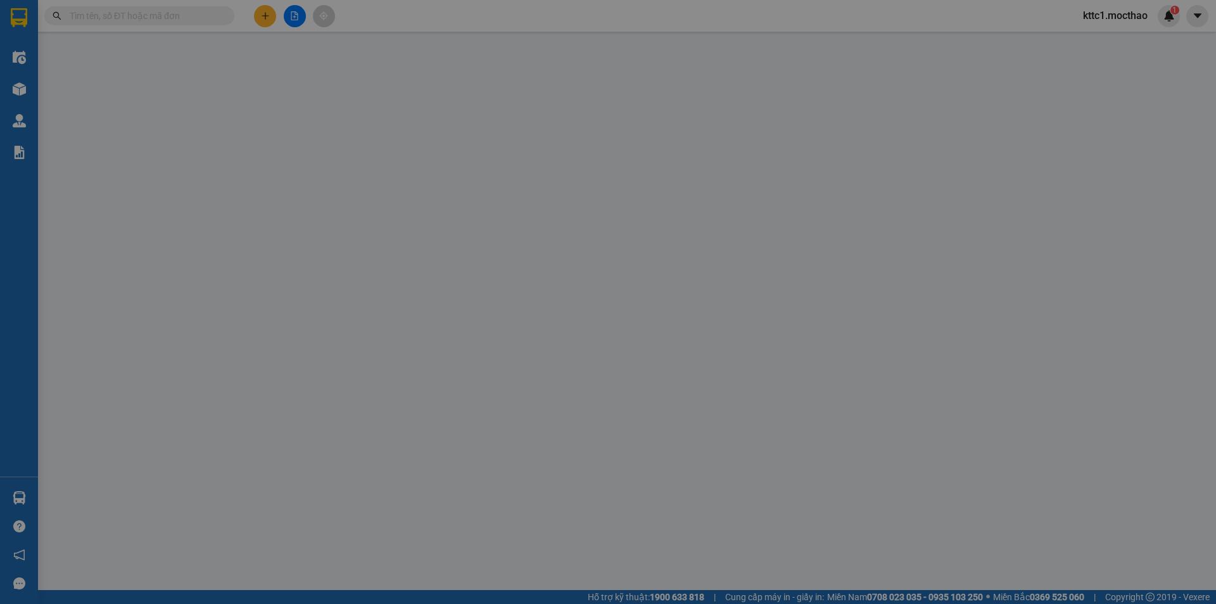
type input "0935885606"
type input "TOÀN"
type input "0935332462"
type input "VÂN"
type input "0"
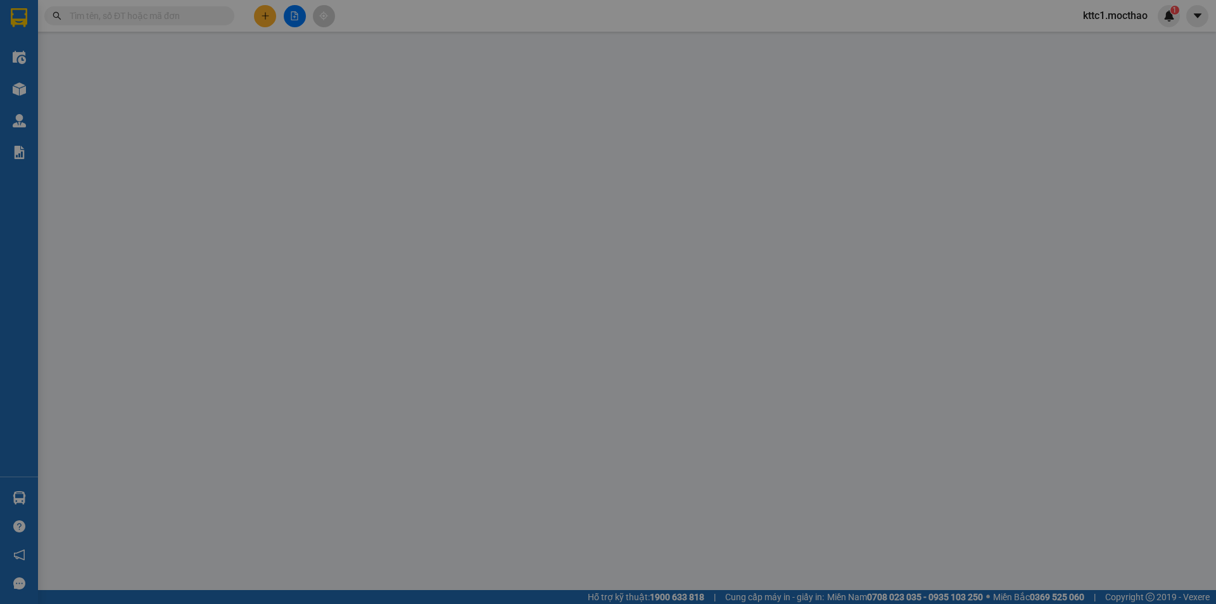
type input "30.000"
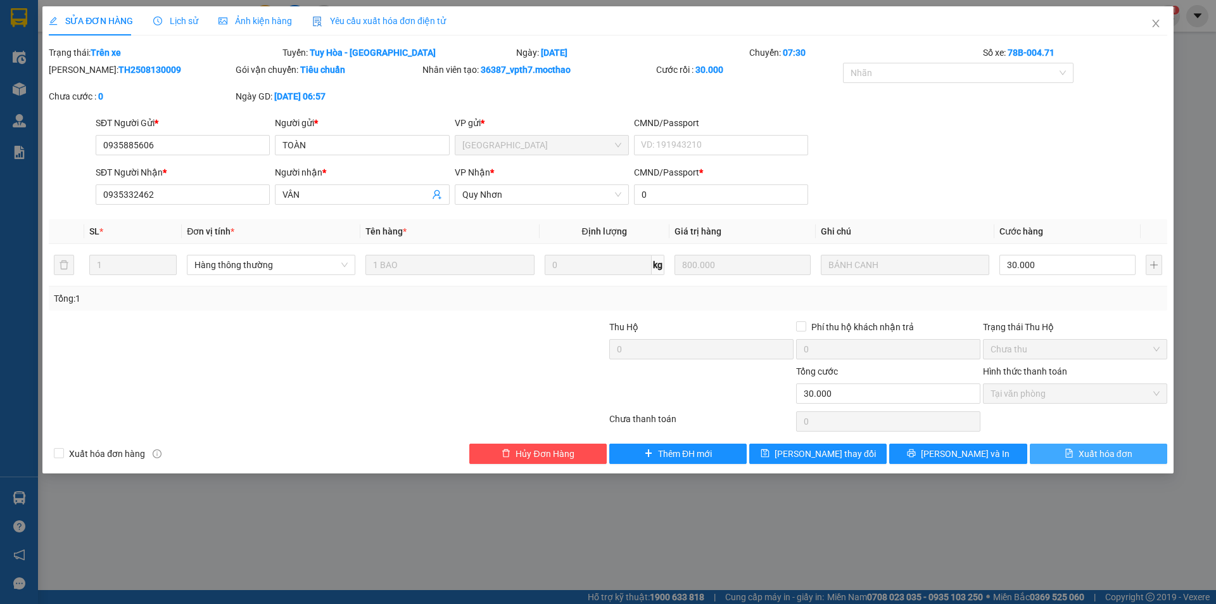
click at [1100, 455] on span "Xuất hóa đơn" at bounding box center [1106, 453] width 54 height 14
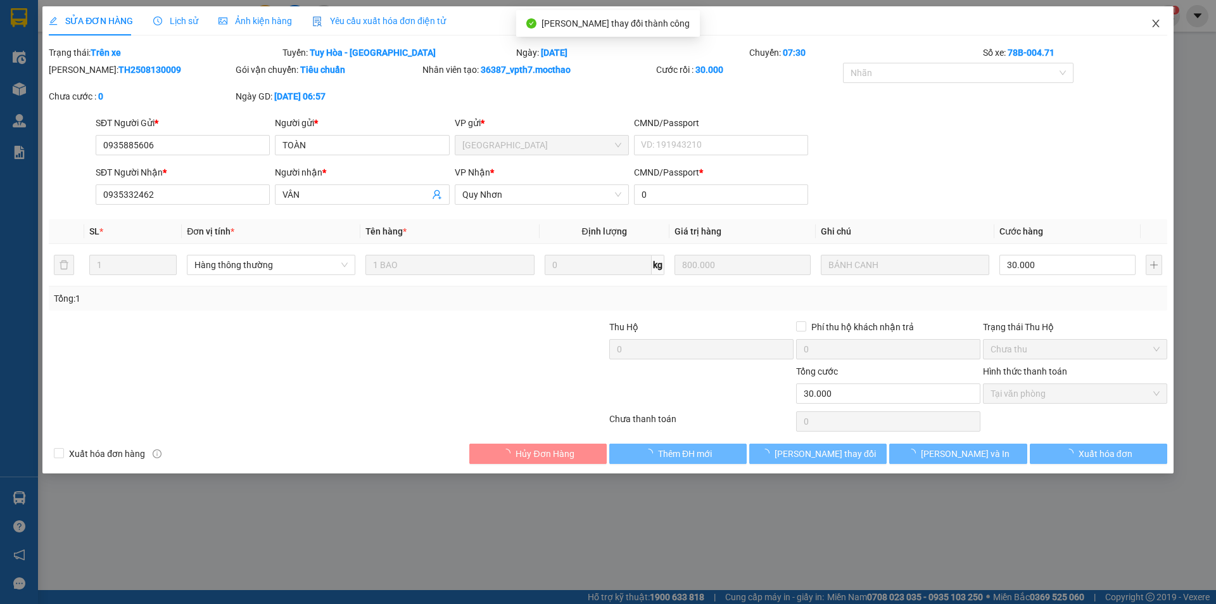
checkbox input "true"
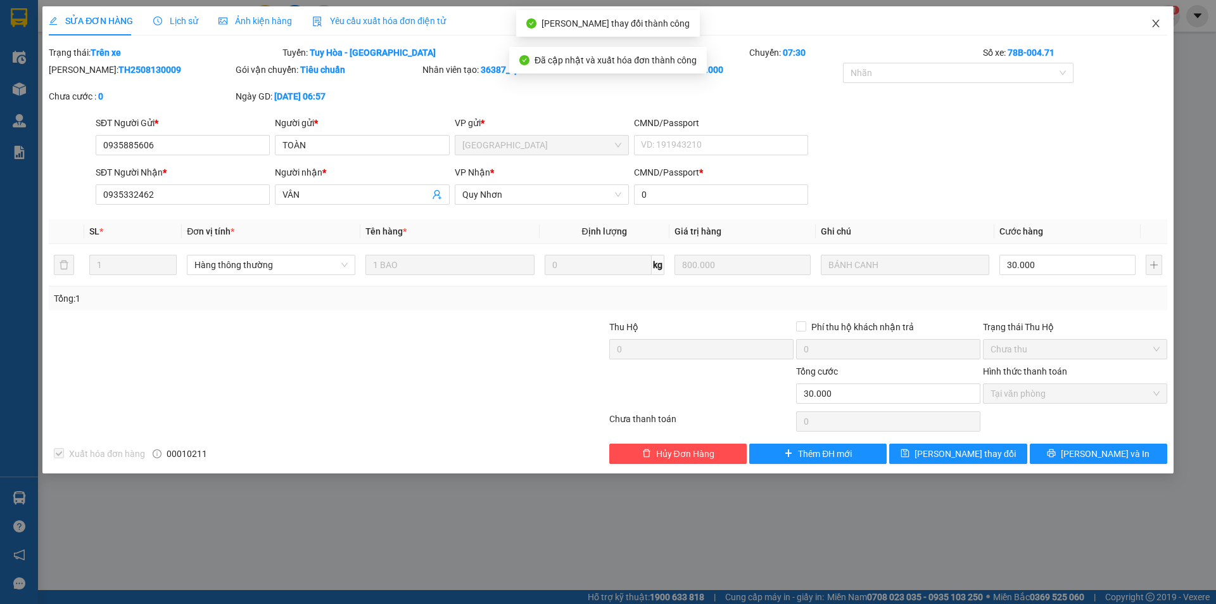
click at [1156, 25] on icon "close" at bounding box center [1155, 24] width 7 height 8
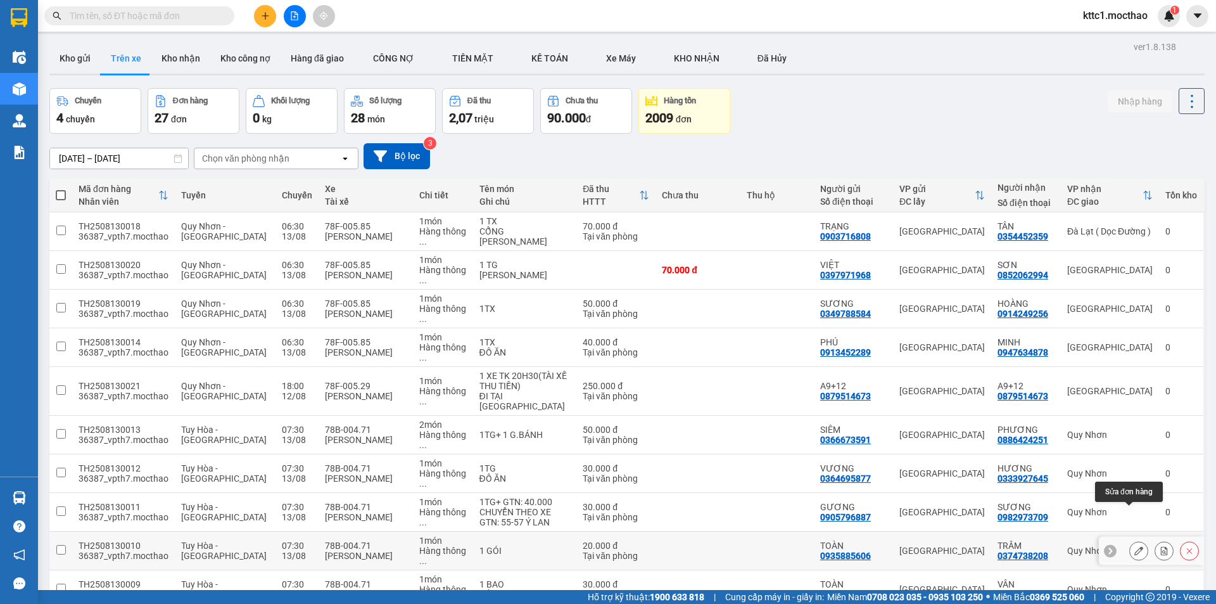
click at [1134, 546] on icon at bounding box center [1138, 550] width 9 height 9
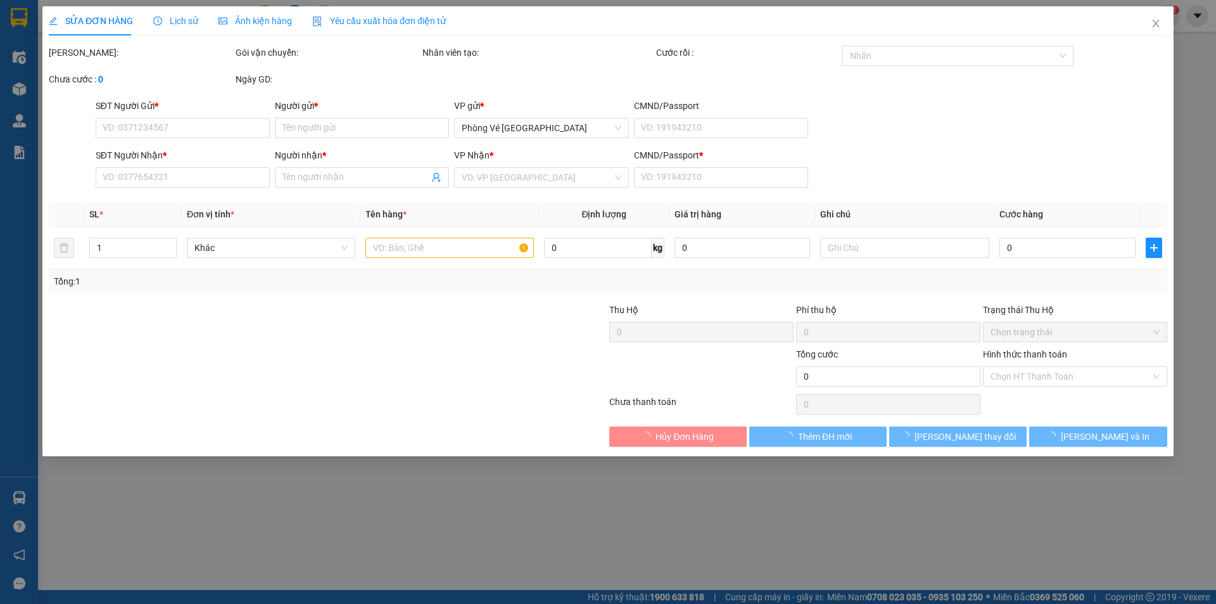
type input "0935885606"
type input "TOÀN"
type input "0374738208"
type input "TRÂM"
type input "112345678"
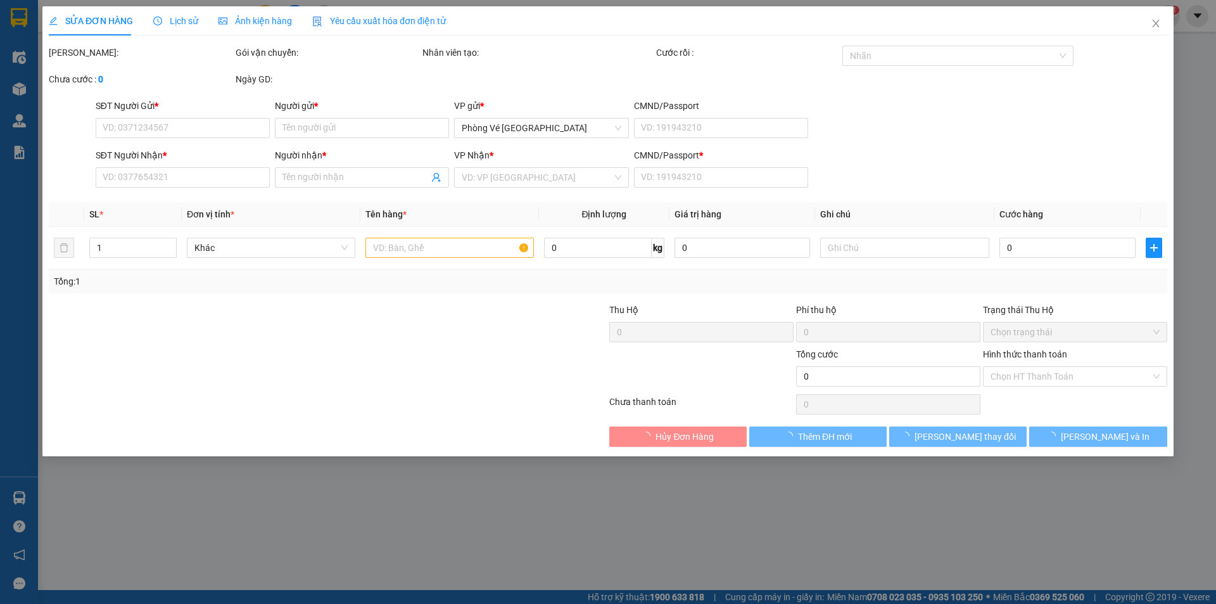
type input "20.000"
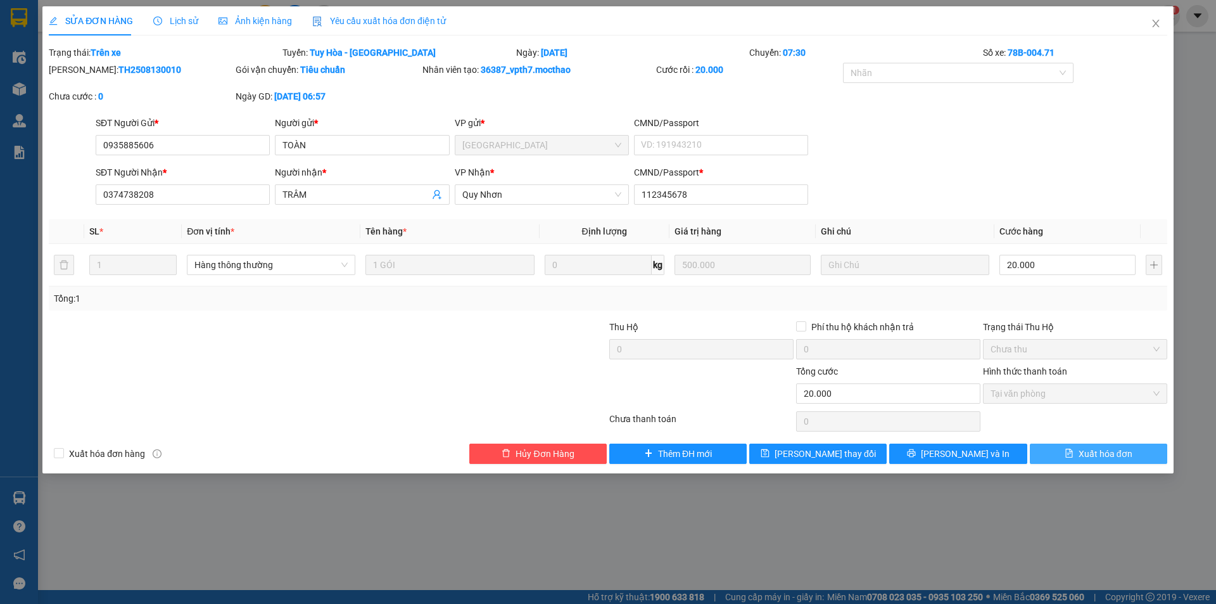
click at [1106, 447] on span "Xuất hóa đơn" at bounding box center [1106, 453] width 54 height 14
checkbox input "true"
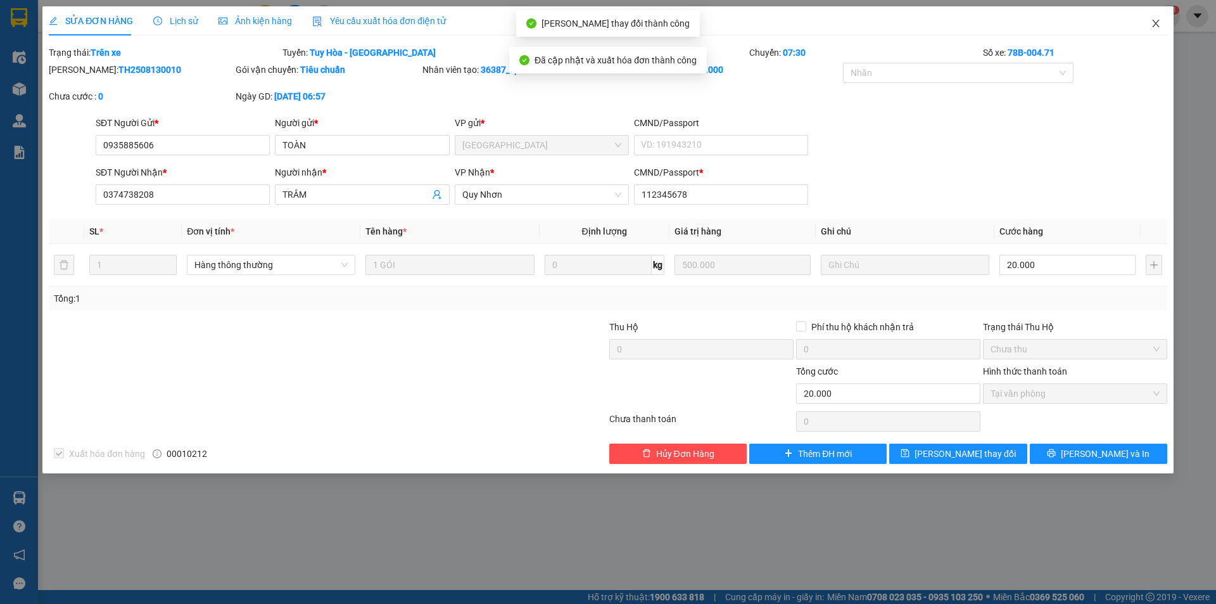
click at [1156, 20] on icon "close" at bounding box center [1156, 23] width 10 height 10
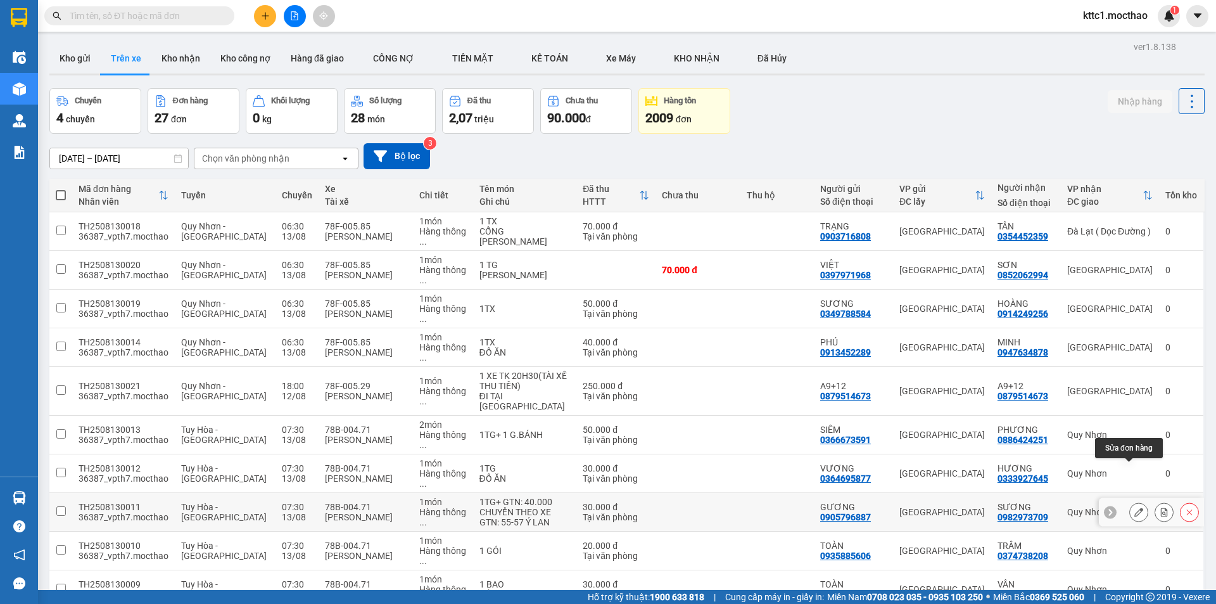
click at [1134, 507] on icon at bounding box center [1138, 511] width 9 height 9
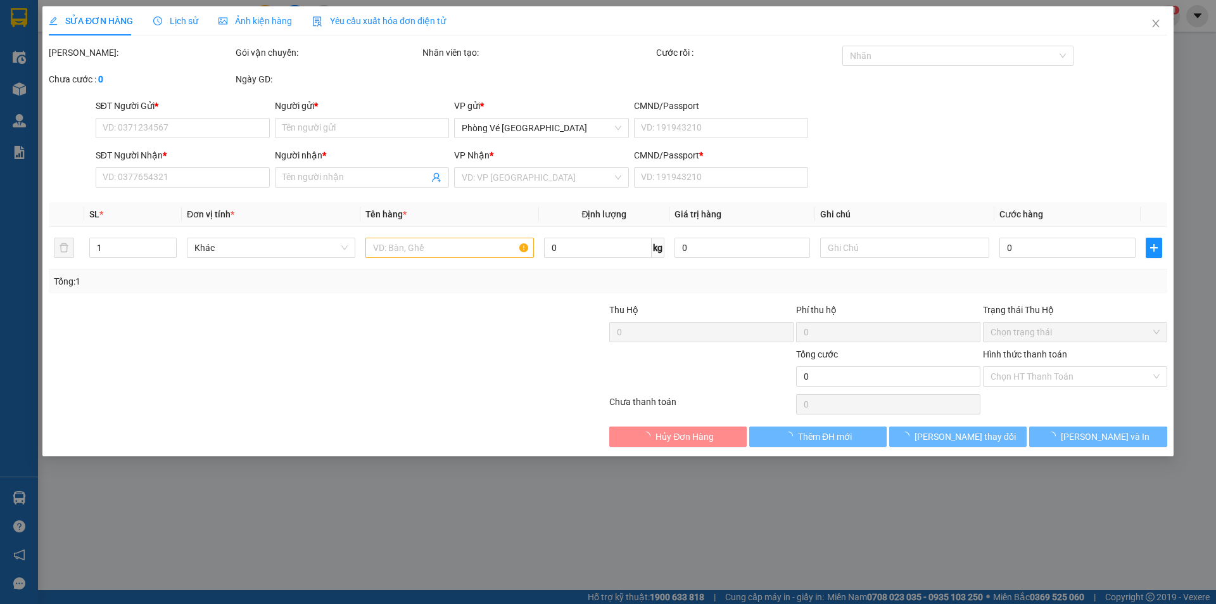
type input "0905796887"
type input "GƯƠNG"
type input "0982973709"
type input "SƯƠNG"
type input "1"
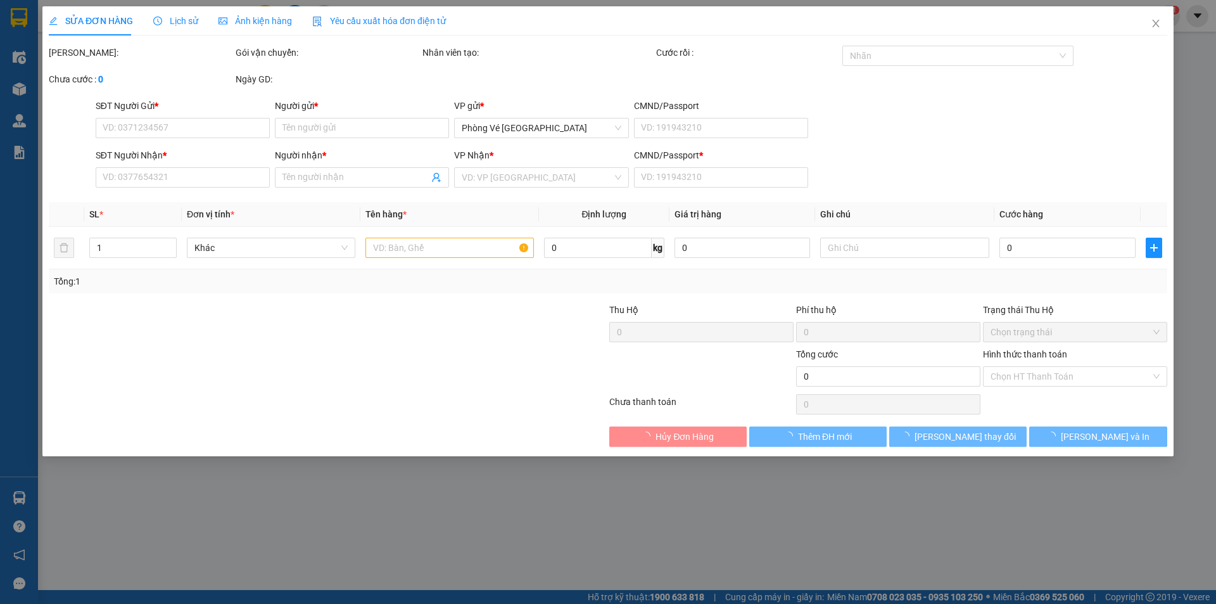
type input "30.000"
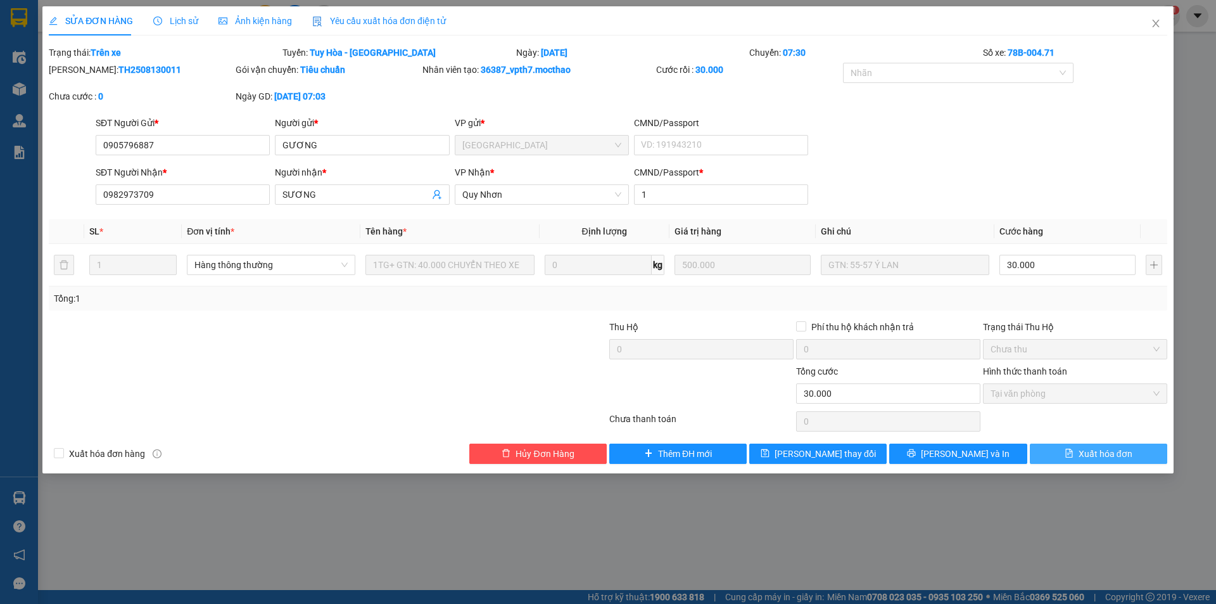
click at [1101, 452] on span "Xuất hóa đơn" at bounding box center [1106, 453] width 54 height 14
checkbox input "true"
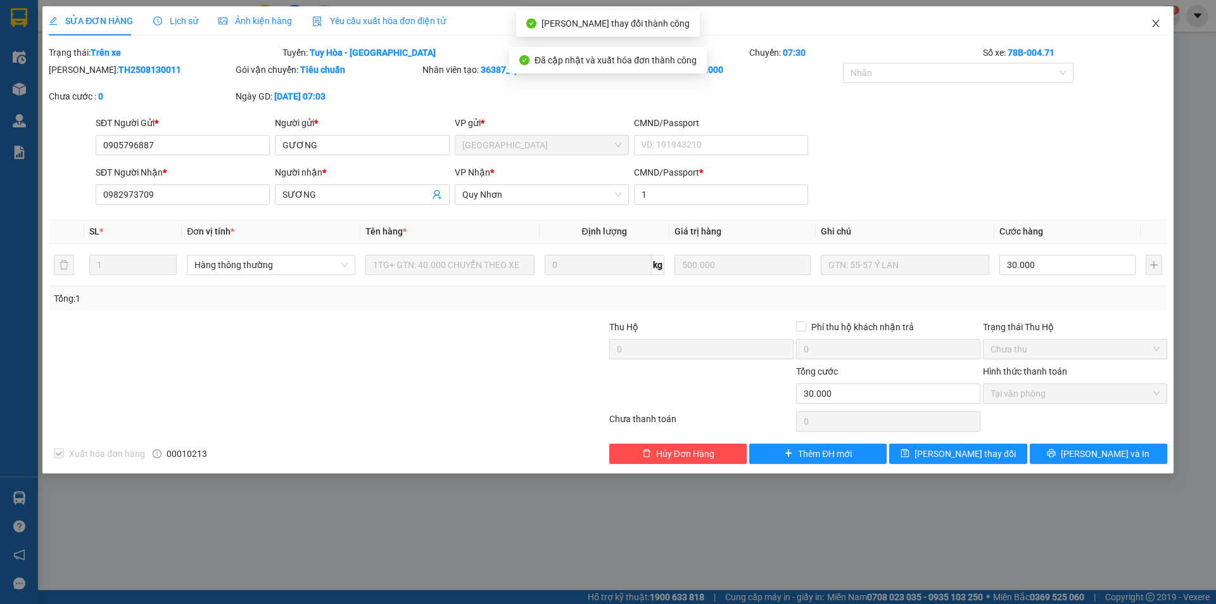
click at [1156, 23] on icon "close" at bounding box center [1156, 23] width 10 height 10
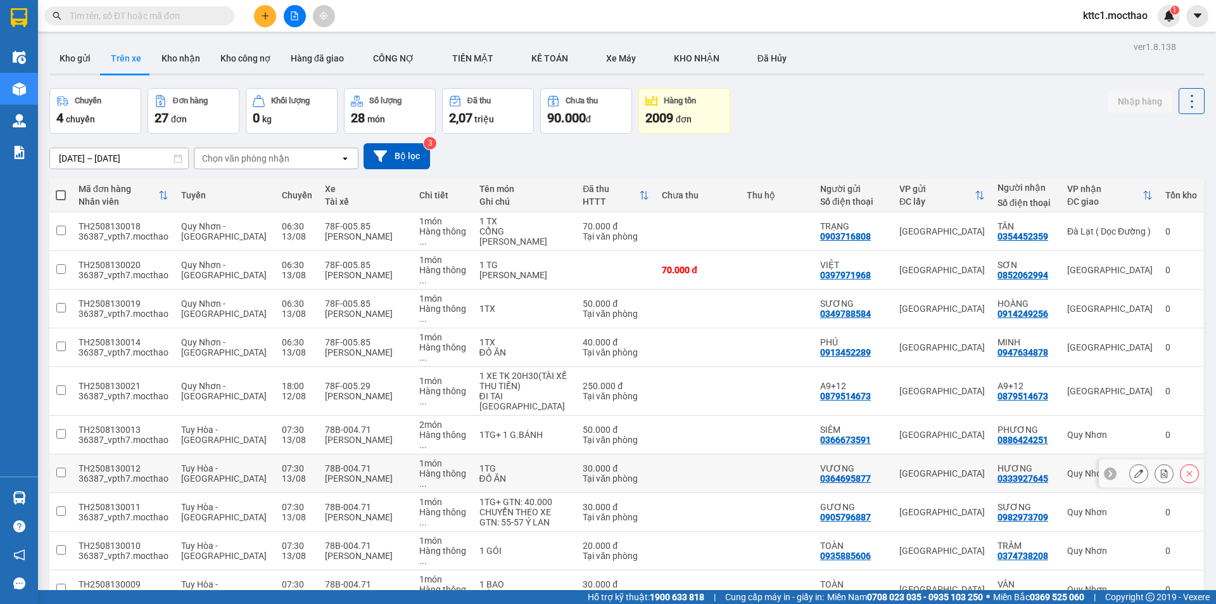
click at [1134, 469] on icon at bounding box center [1138, 473] width 9 height 9
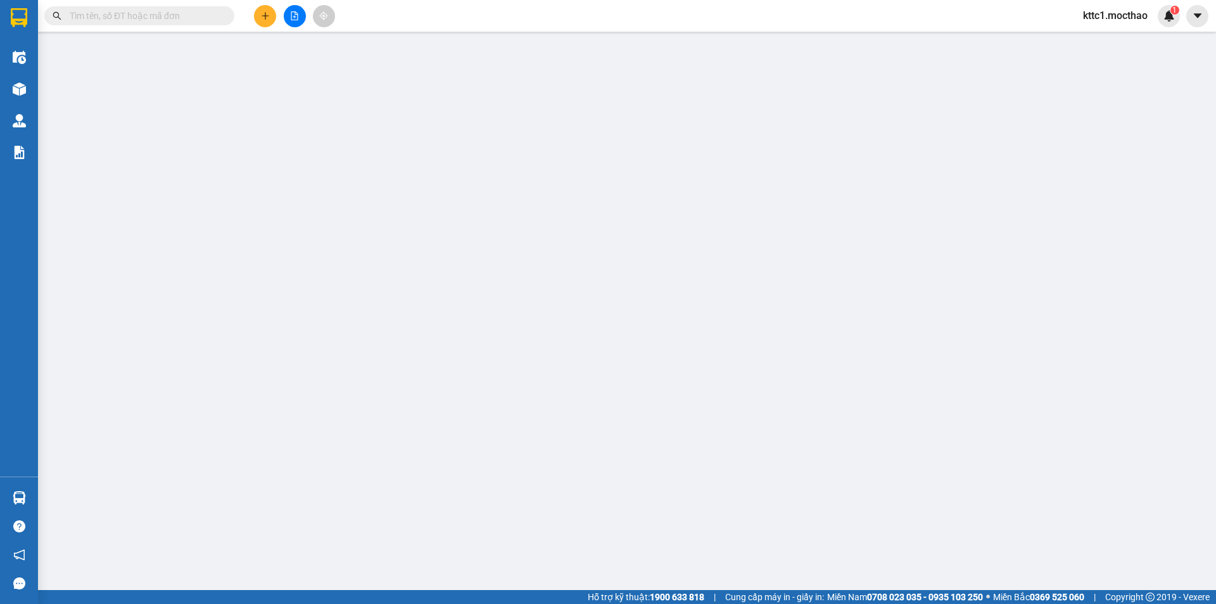
type input "0364695877"
type input "VƯƠNG"
type input "0333927645"
type input "HƯƠNG"
type input "1"
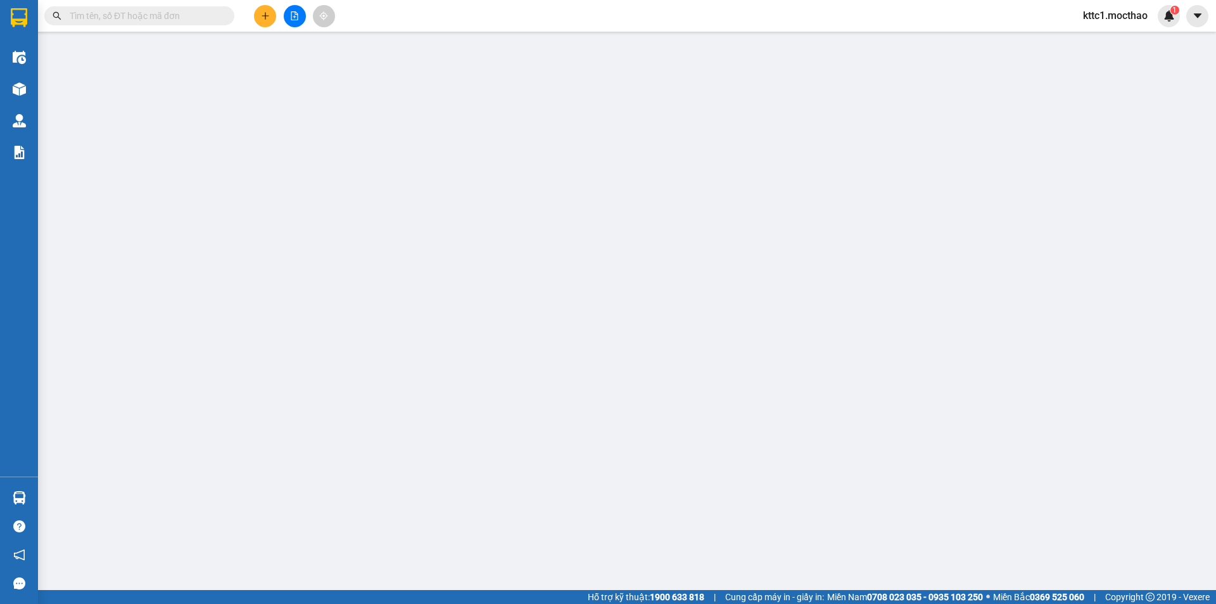
type input "30.000"
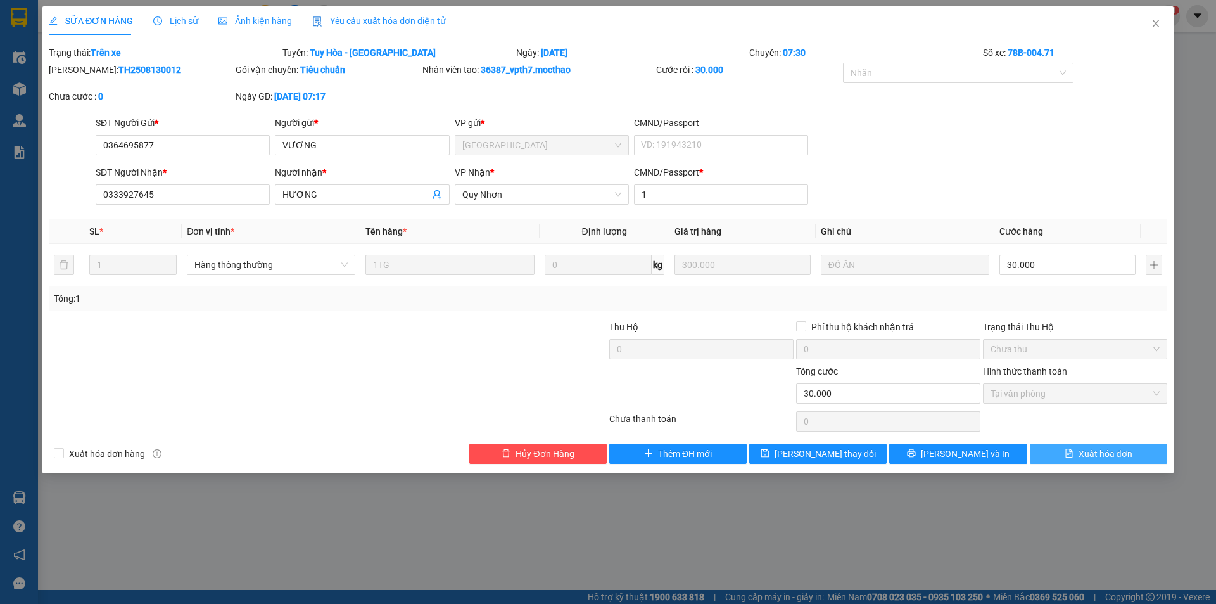
drag, startPoint x: 1100, startPoint y: 454, endPoint x: 1100, endPoint y: 441, distance: 12.7
click at [1100, 453] on span "Xuất hóa đơn" at bounding box center [1106, 453] width 54 height 14
checkbox input "true"
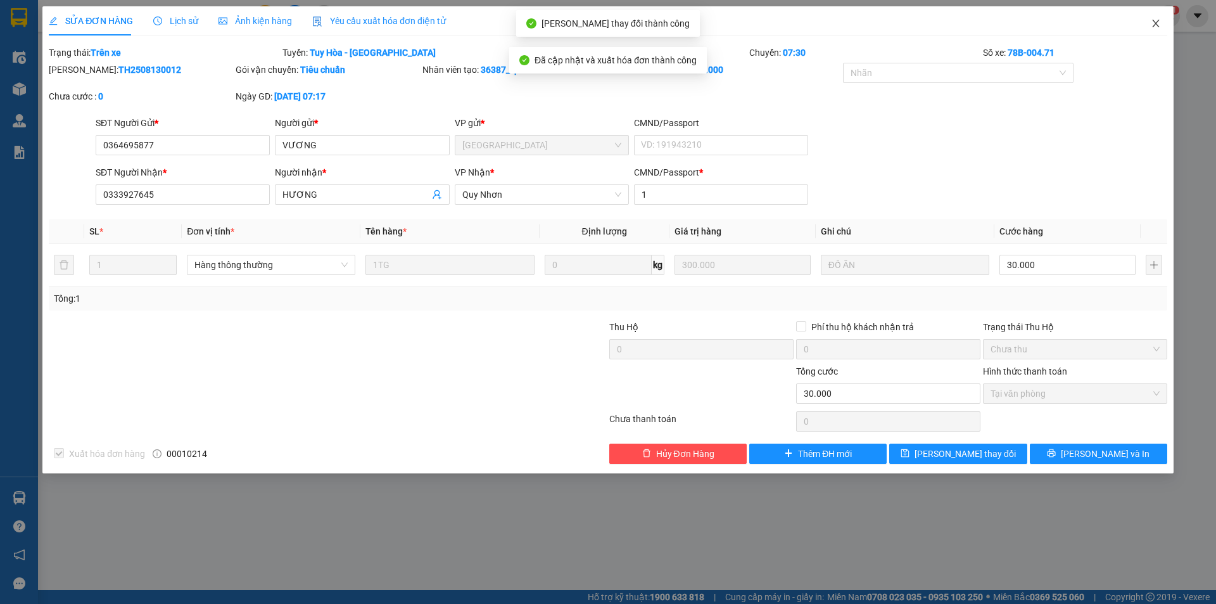
click at [1156, 20] on icon "close" at bounding box center [1156, 23] width 10 height 10
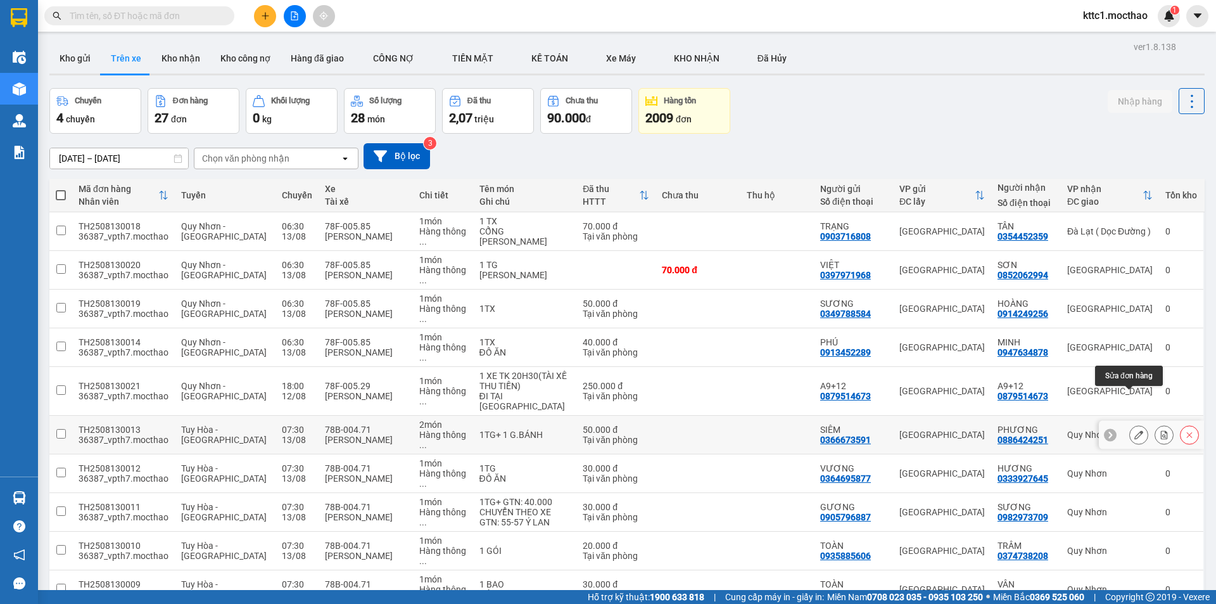
click at [1134, 430] on icon at bounding box center [1138, 434] width 9 height 9
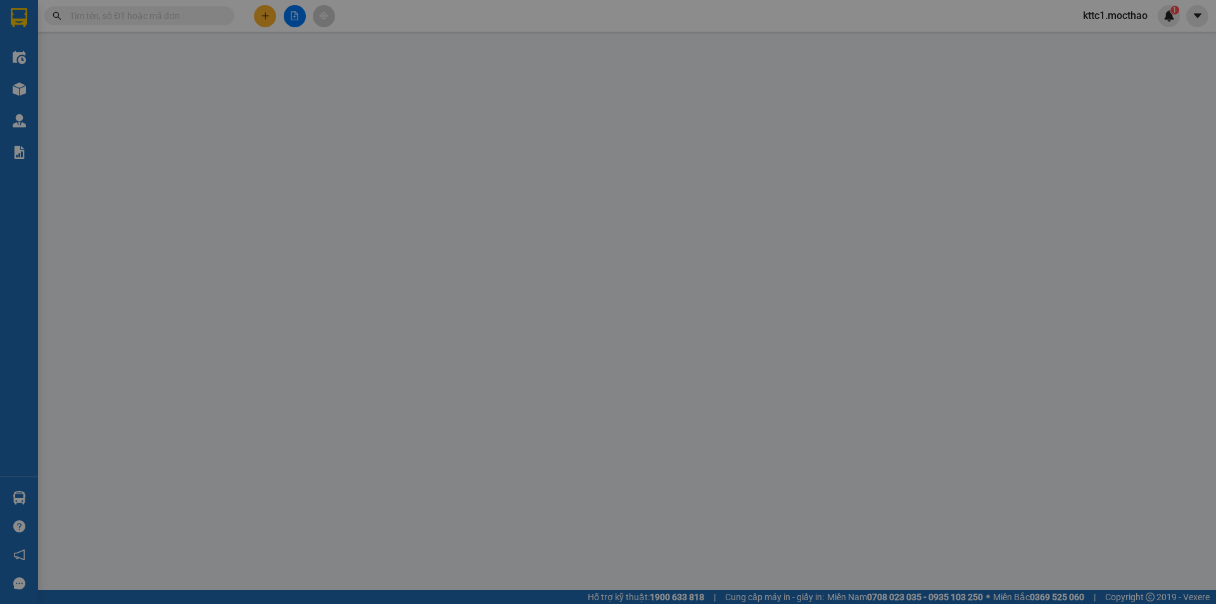
type input "0366673591"
type input "SIÊM"
type input "0886424251"
type input "PHƯƠNG"
type input "1"
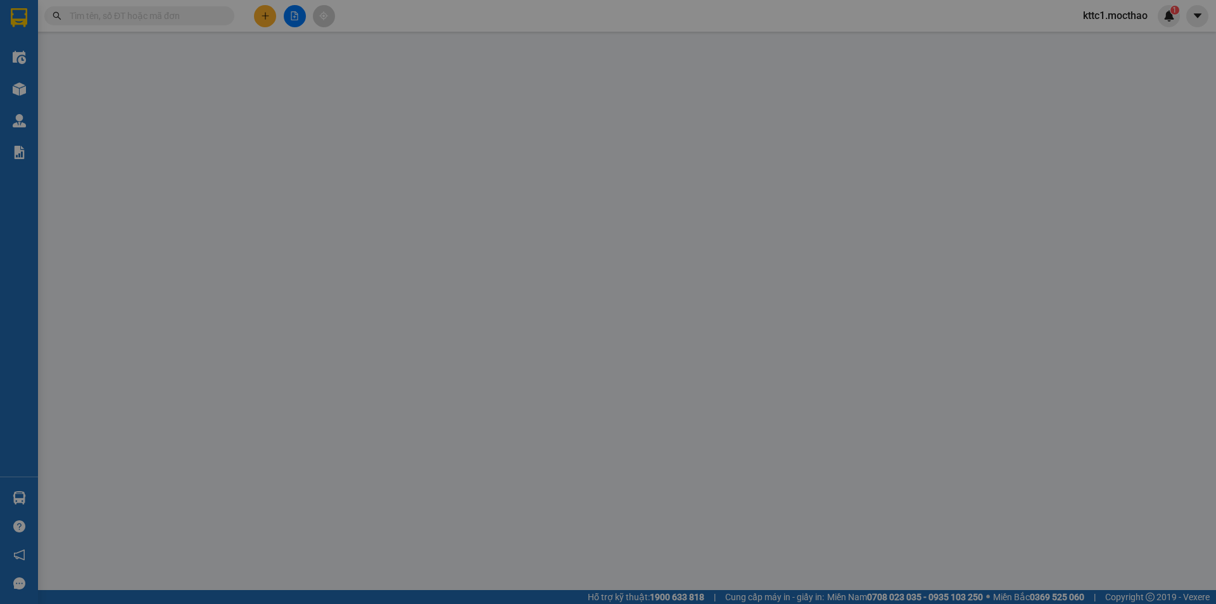
type input "50.000"
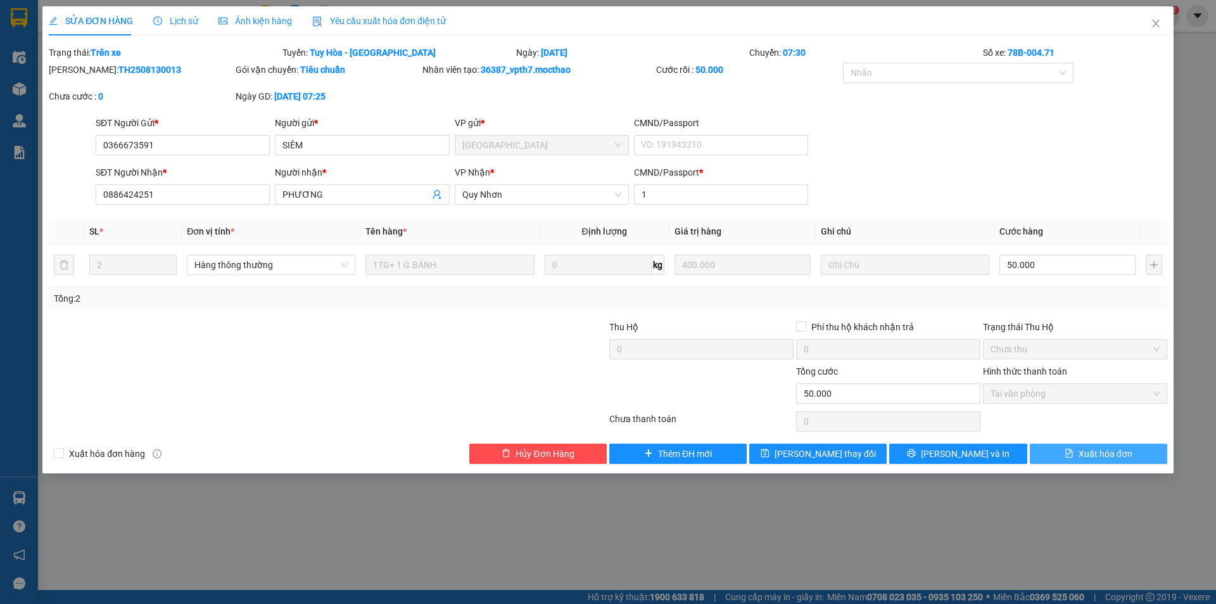
click at [1087, 457] on span "Xuất hóa đơn" at bounding box center [1106, 453] width 54 height 14
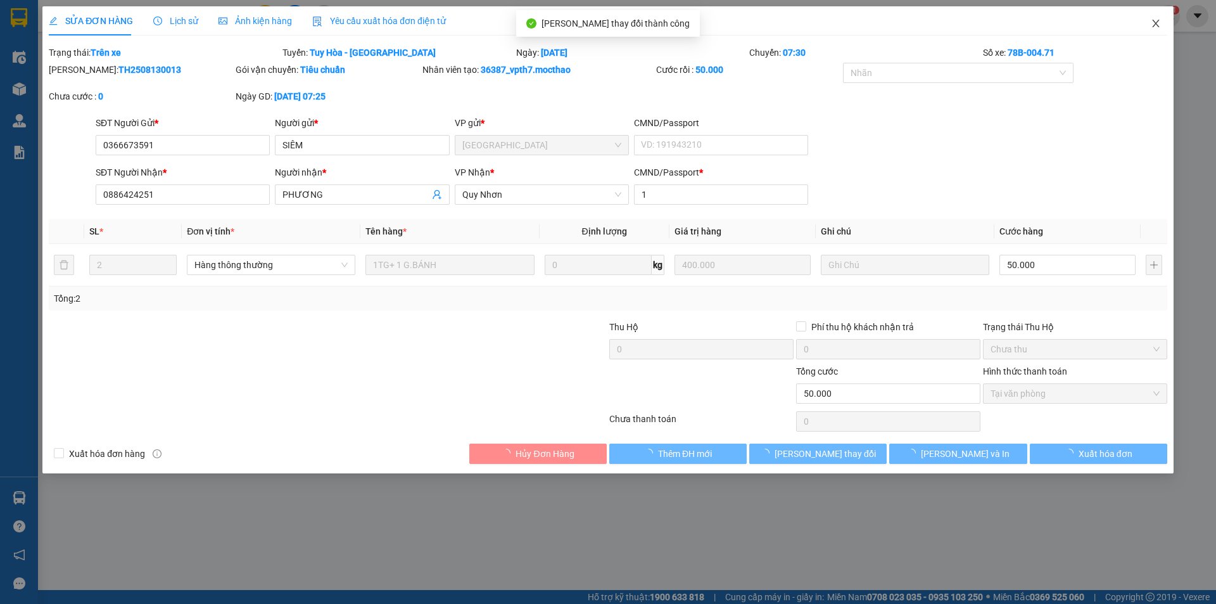
checkbox input "true"
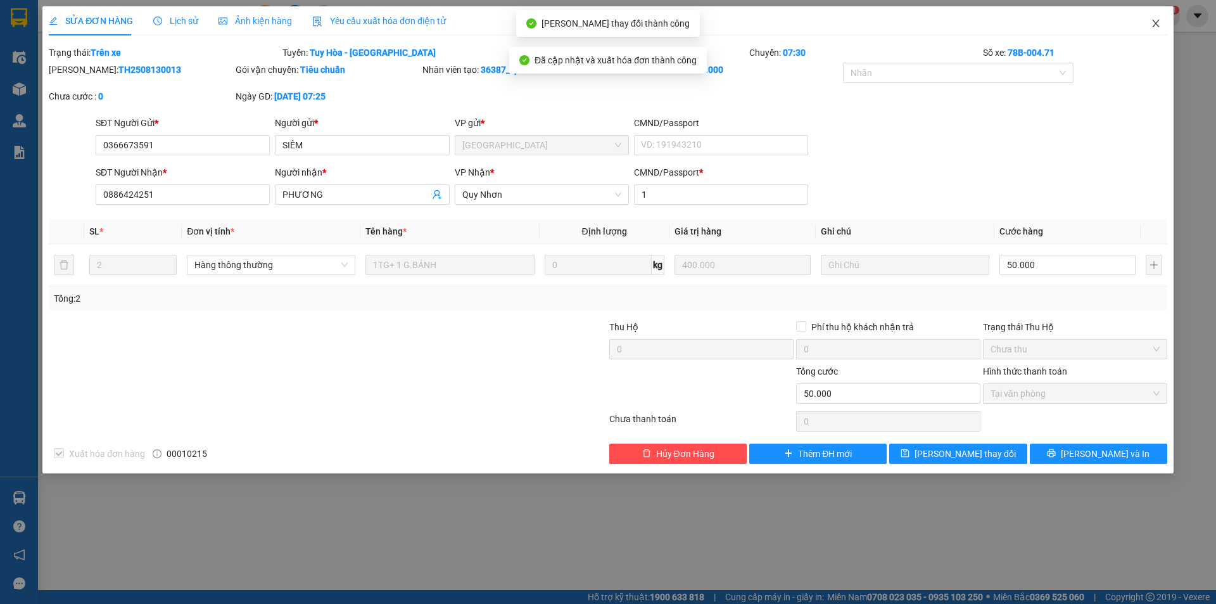
click at [1158, 22] on icon "close" at bounding box center [1155, 24] width 7 height 8
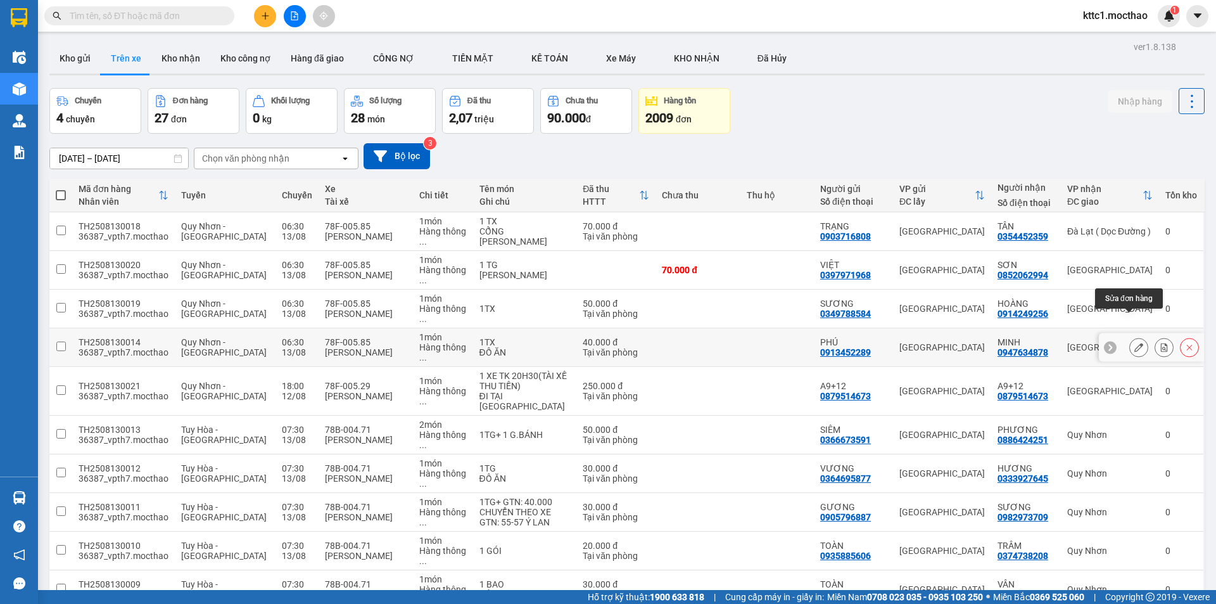
click at [1134, 343] on icon at bounding box center [1138, 347] width 9 height 9
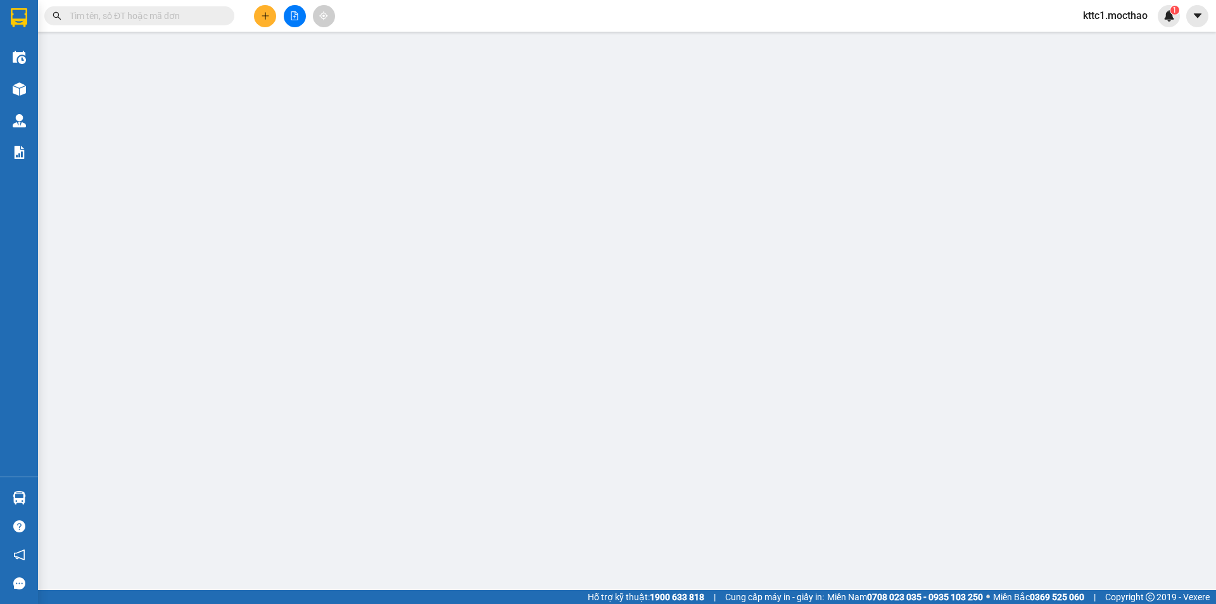
type input "0913452289"
type input "PHÚ"
type input "0947634878"
type input "MINH"
type input "1"
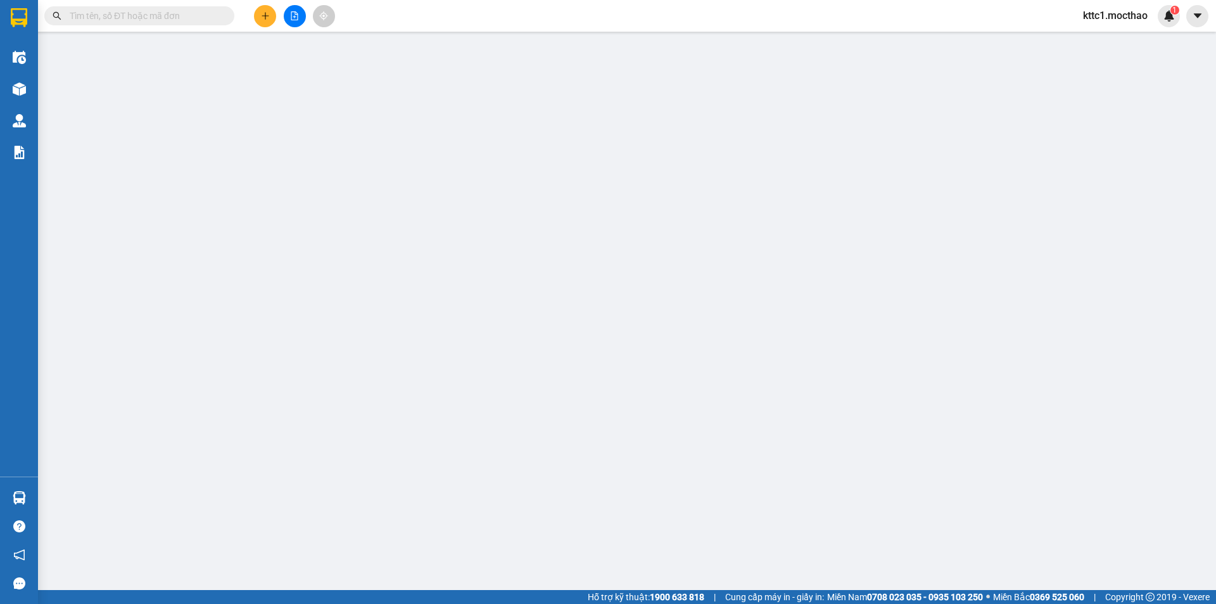
type input "40.000"
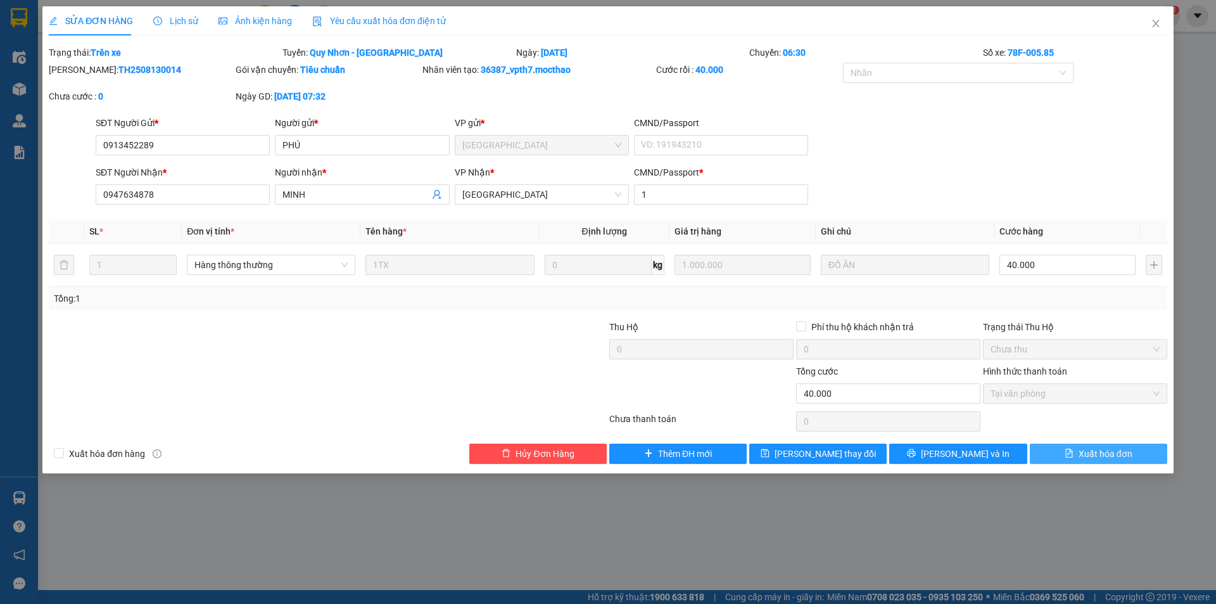
click at [1113, 450] on span "Xuất hóa đơn" at bounding box center [1106, 453] width 54 height 14
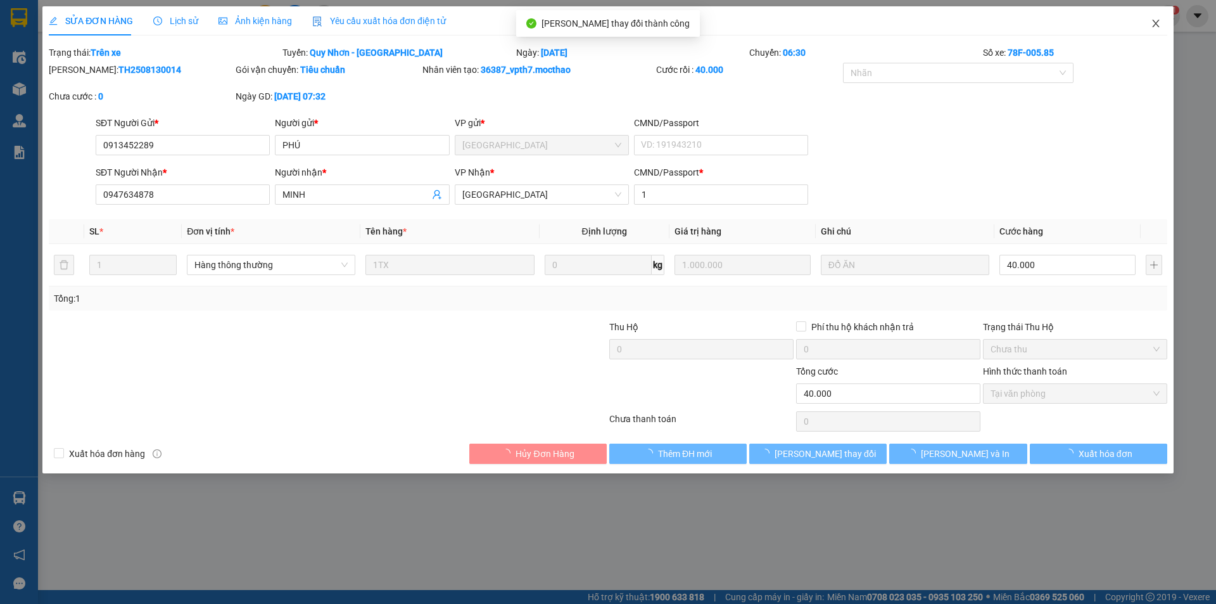
checkbox input "true"
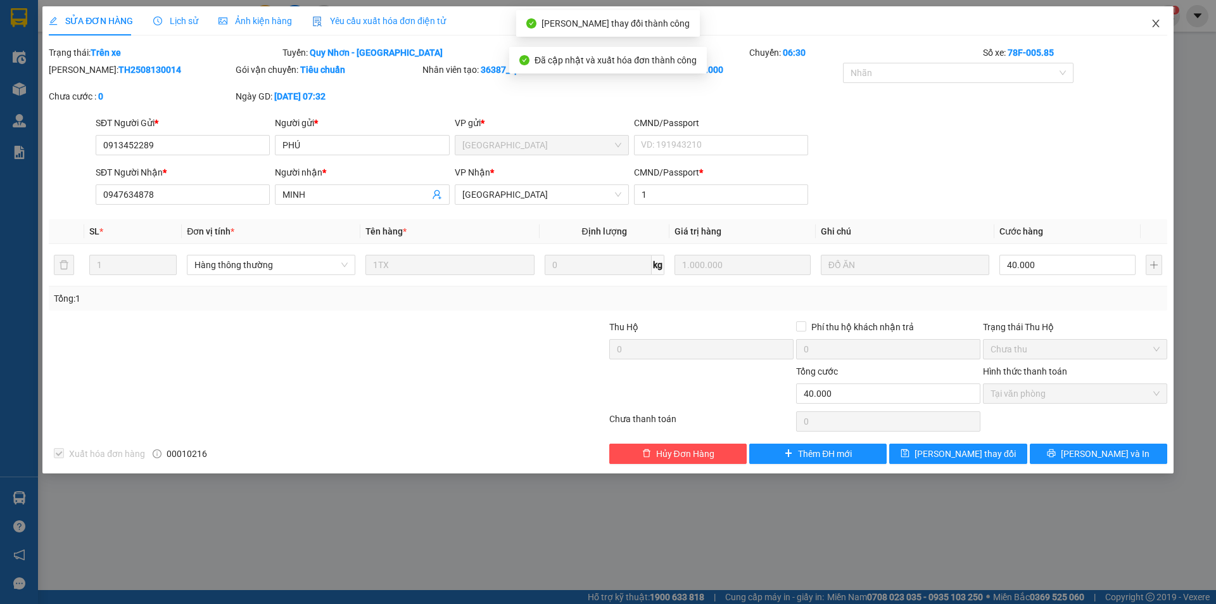
click at [1155, 23] on icon "close" at bounding box center [1155, 24] width 7 height 8
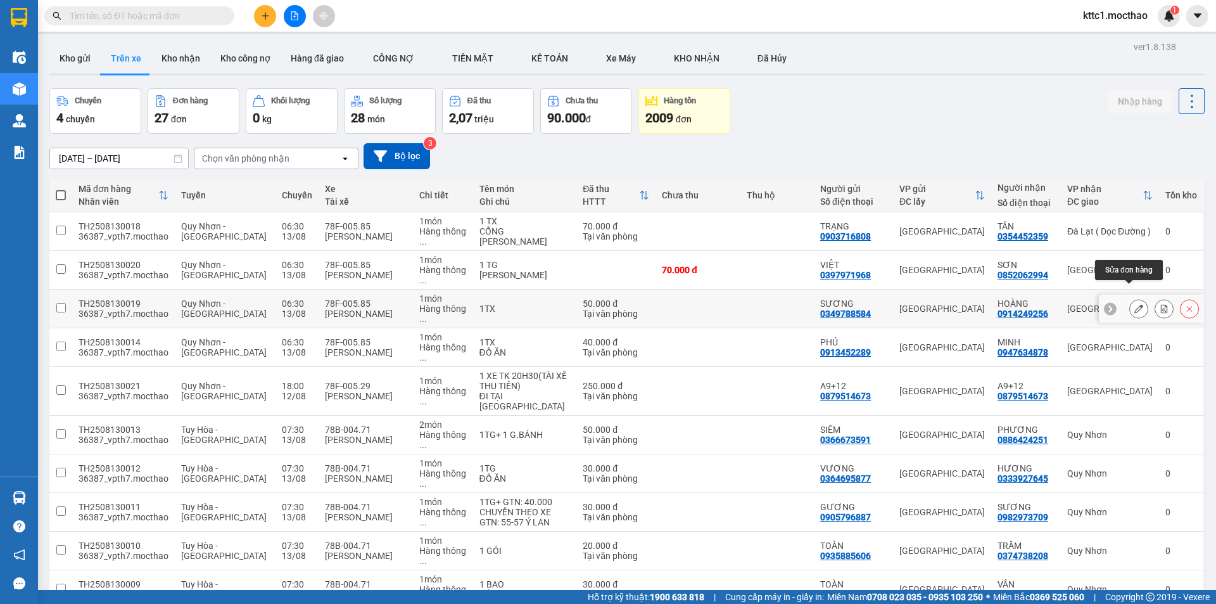
click at [1134, 304] on icon at bounding box center [1138, 308] width 9 height 9
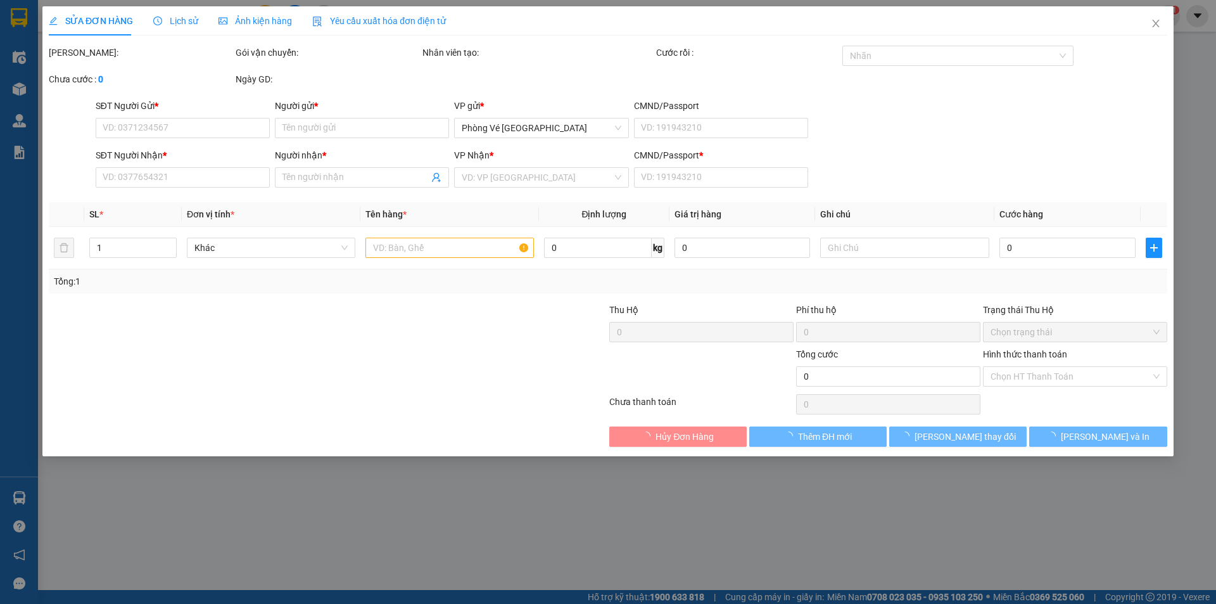
type input "0349788584"
type input "SƯƠNG"
type input "0914249256"
type input "HOÀNG"
type input "1"
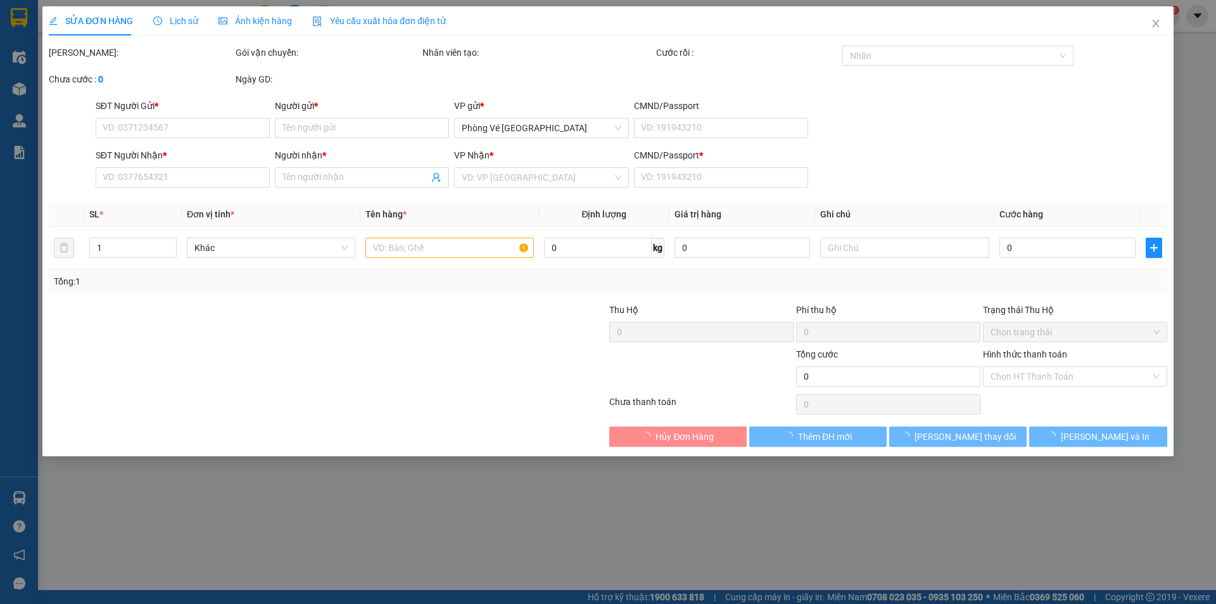
type input "50.000"
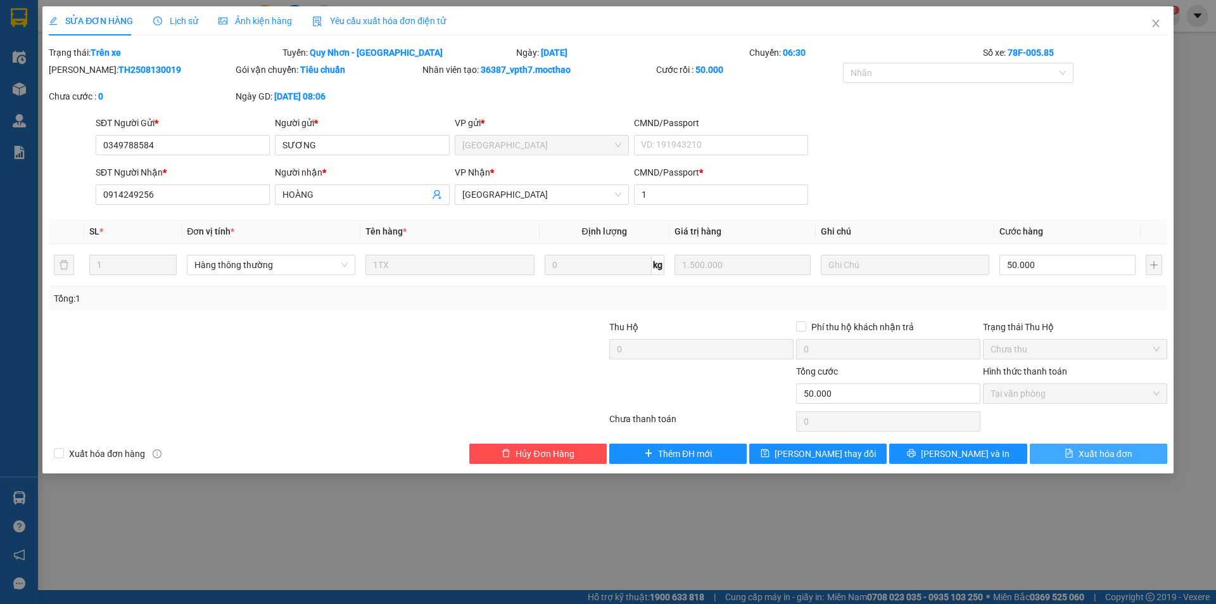
click at [1100, 454] on span "Xuất hóa đơn" at bounding box center [1106, 453] width 54 height 14
checkbox input "true"
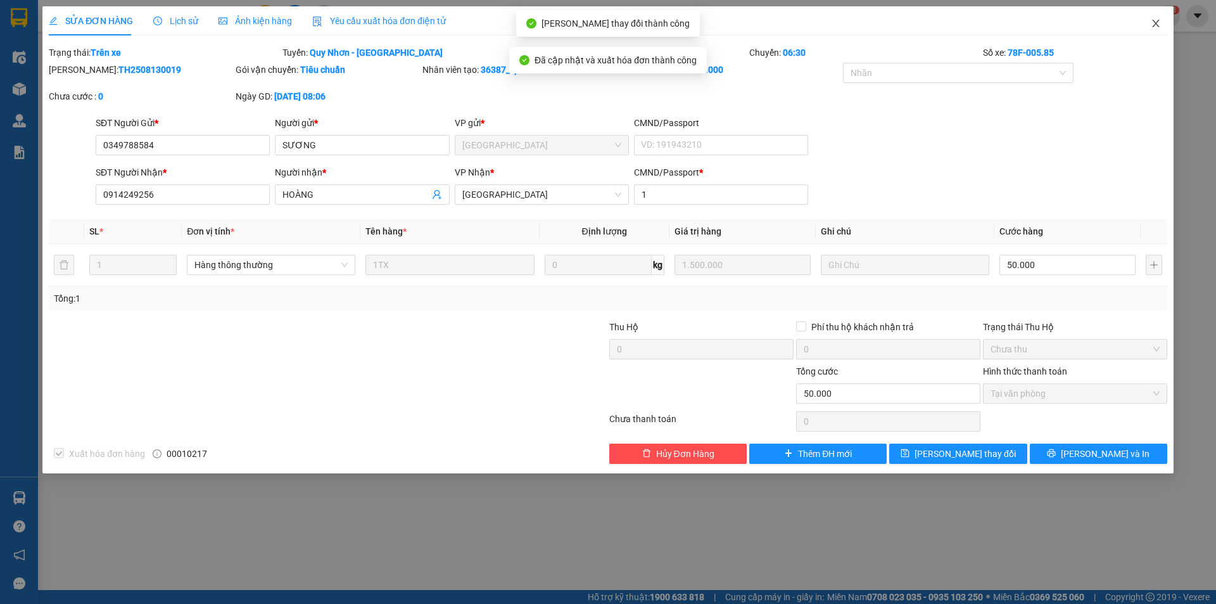
click at [1155, 23] on icon "close" at bounding box center [1155, 24] width 7 height 8
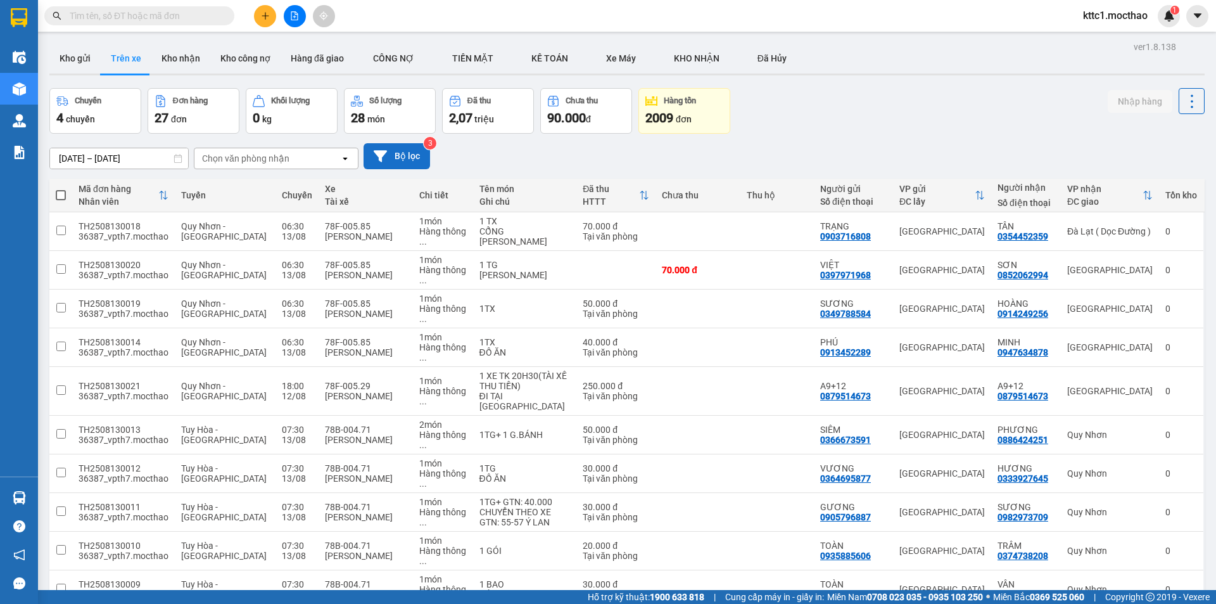
click at [424, 156] on button "Bộ lọc" at bounding box center [397, 156] width 66 height 26
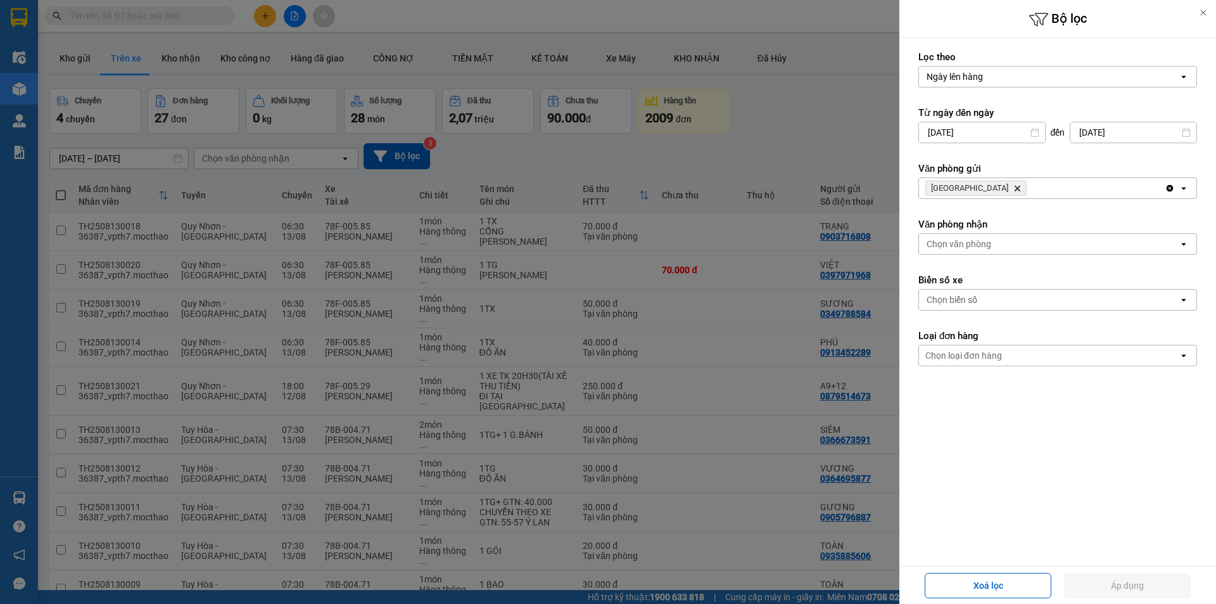
click at [1013, 187] on icon "Delete" at bounding box center [1017, 188] width 8 height 8
click at [968, 187] on div "Chọn văn phòng" at bounding box center [959, 188] width 65 height 13
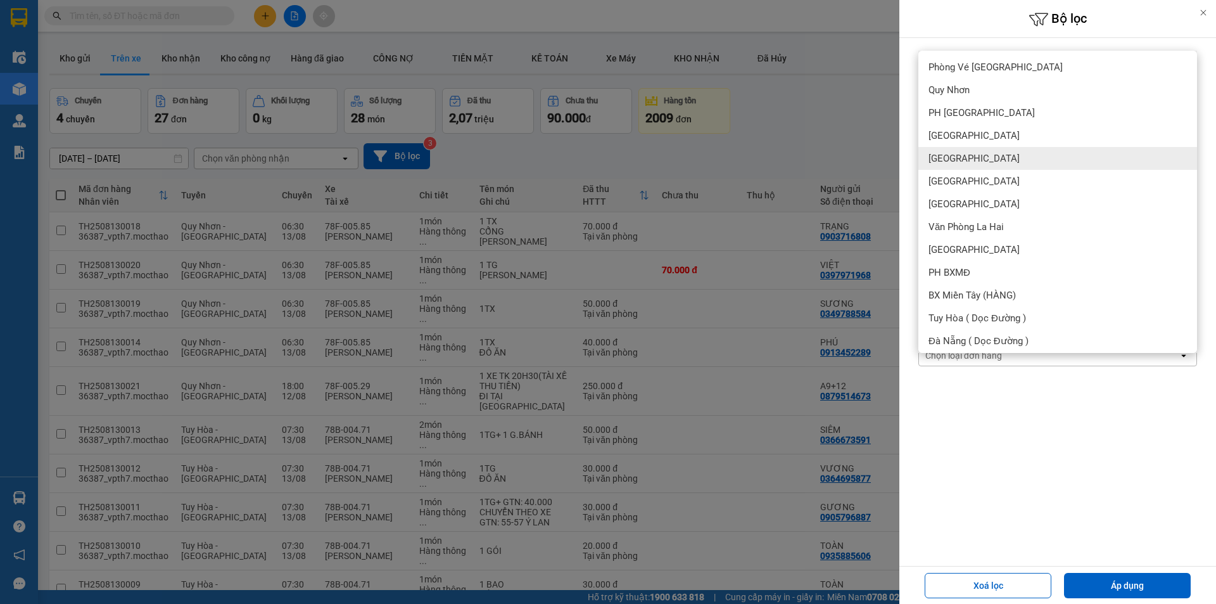
click at [966, 157] on div "[GEOGRAPHIC_DATA]" at bounding box center [1057, 158] width 279 height 23
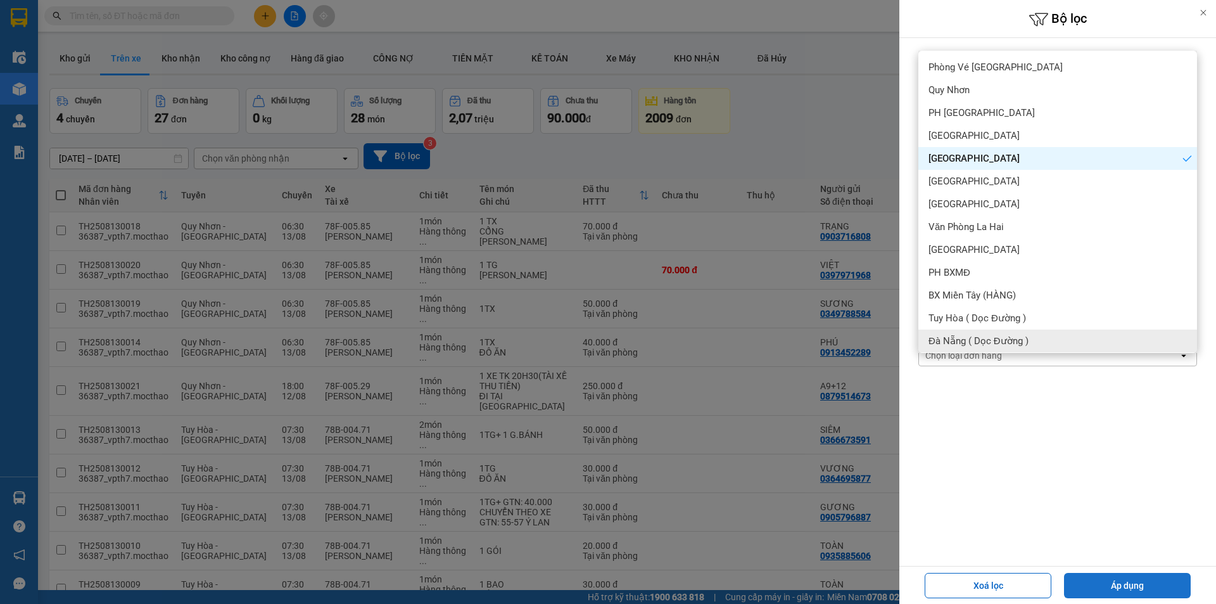
click at [1129, 592] on button "Áp dụng" at bounding box center [1127, 585] width 127 height 25
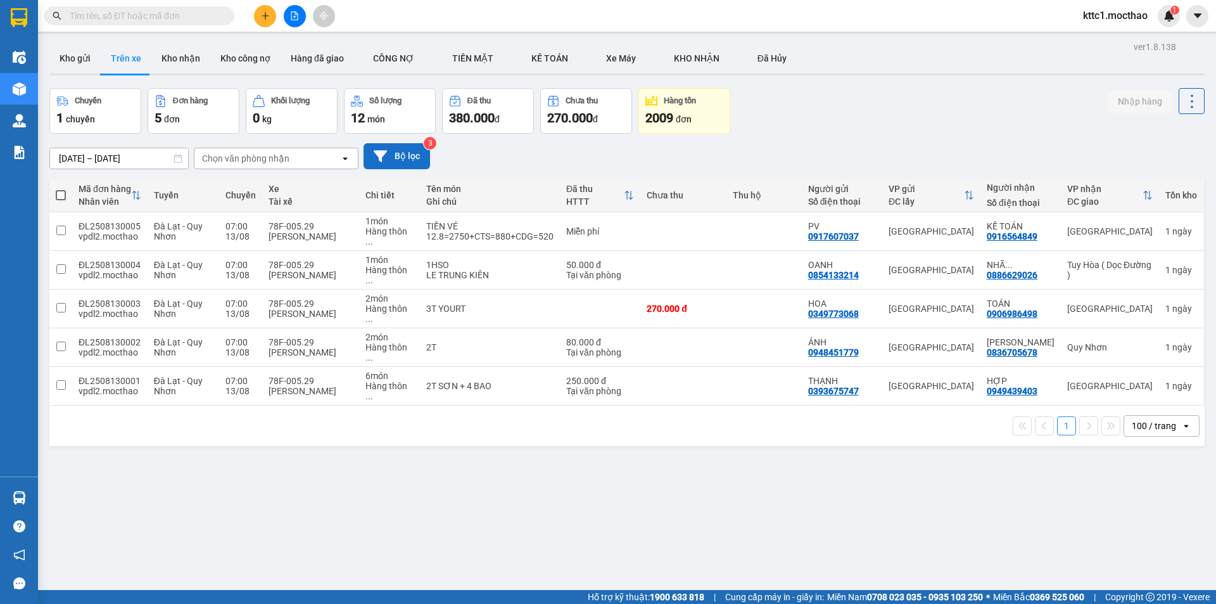
click at [426, 153] on button "Bộ lọc" at bounding box center [397, 156] width 66 height 26
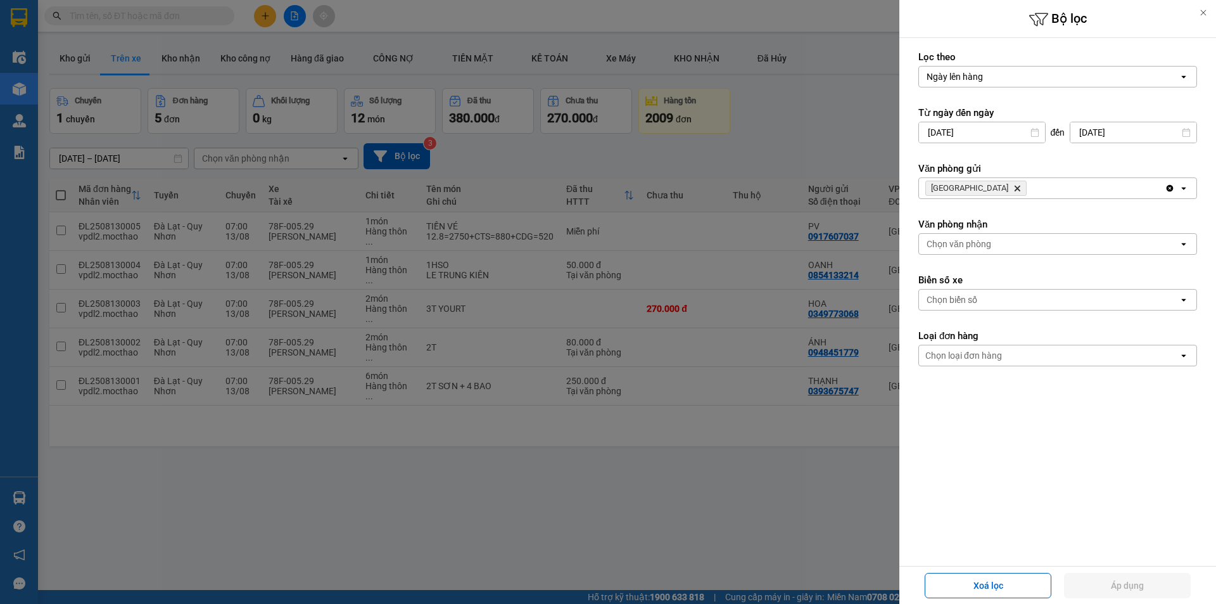
click at [1013, 186] on icon "Delete" at bounding box center [1017, 188] width 8 height 8
click at [963, 186] on div "Chọn văn phòng" at bounding box center [959, 188] width 65 height 13
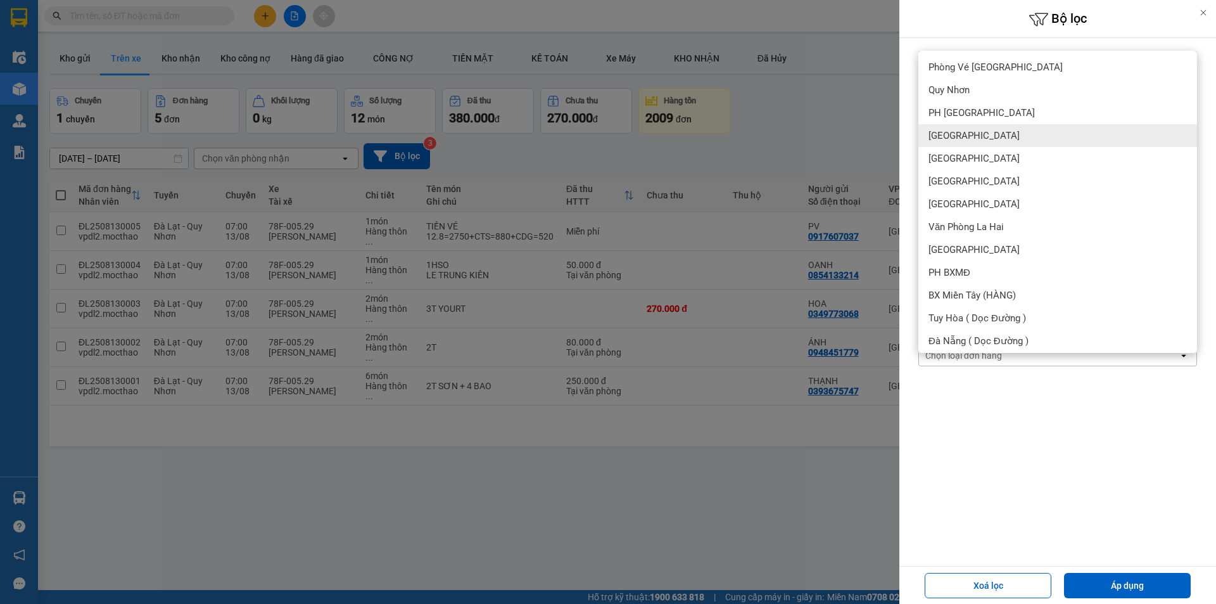
click at [966, 129] on div "[GEOGRAPHIC_DATA]" at bounding box center [1057, 135] width 279 height 23
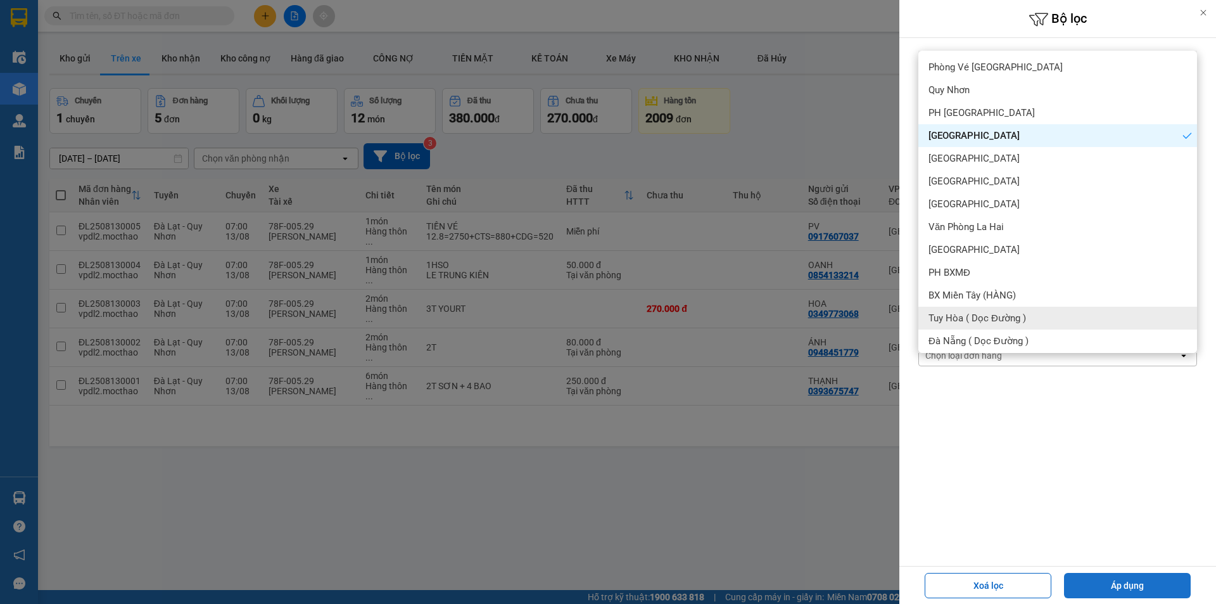
click at [1106, 581] on button "Áp dụng" at bounding box center [1127, 585] width 127 height 25
